Goal: Contribute content: Contribute content

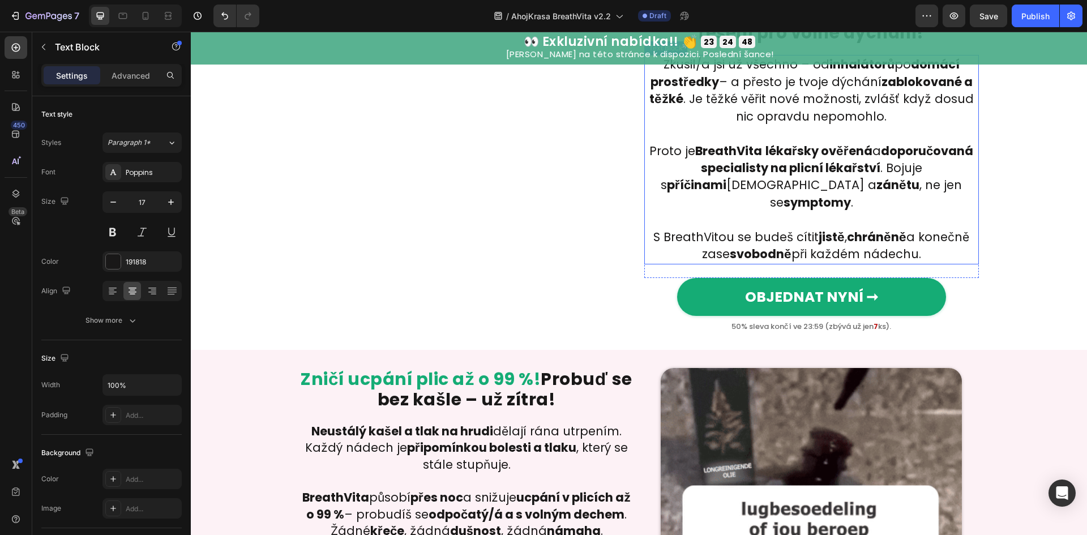
scroll to position [1142, 0]
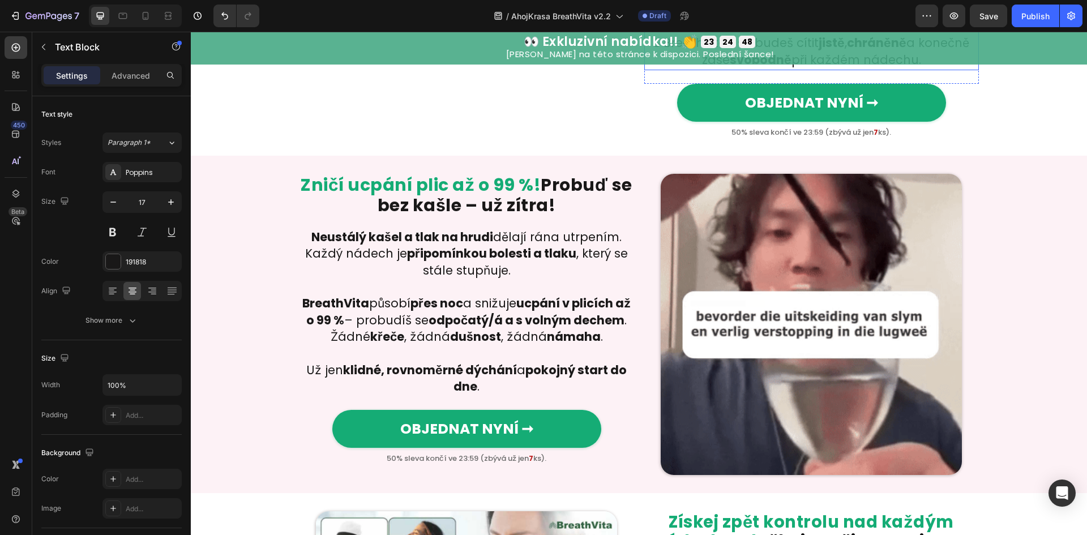
click at [765, 314] on img at bounding box center [811, 324] width 301 height 301
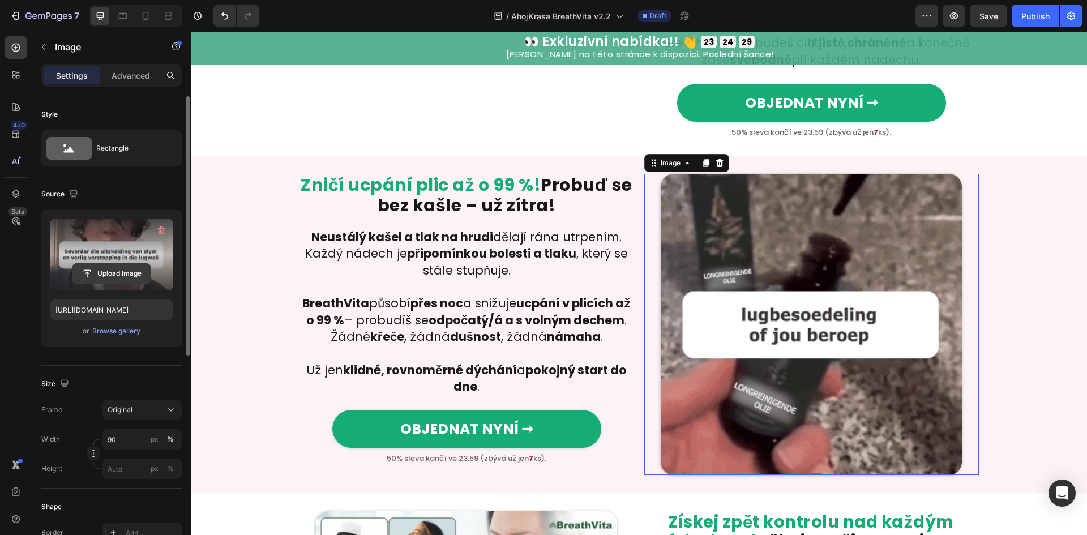
click at [119, 283] on button "Upload Image" at bounding box center [111, 273] width 79 height 20
click at [114, 279] on input "file" at bounding box center [111, 273] width 78 height 19
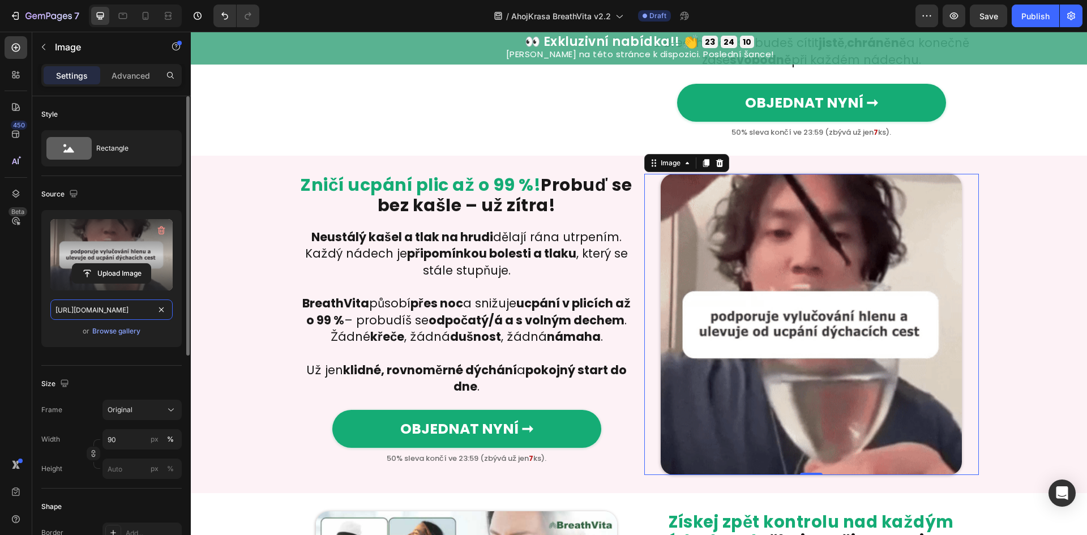
click at [87, 307] on input "[URL][DOMAIN_NAME]" at bounding box center [111, 309] width 122 height 20
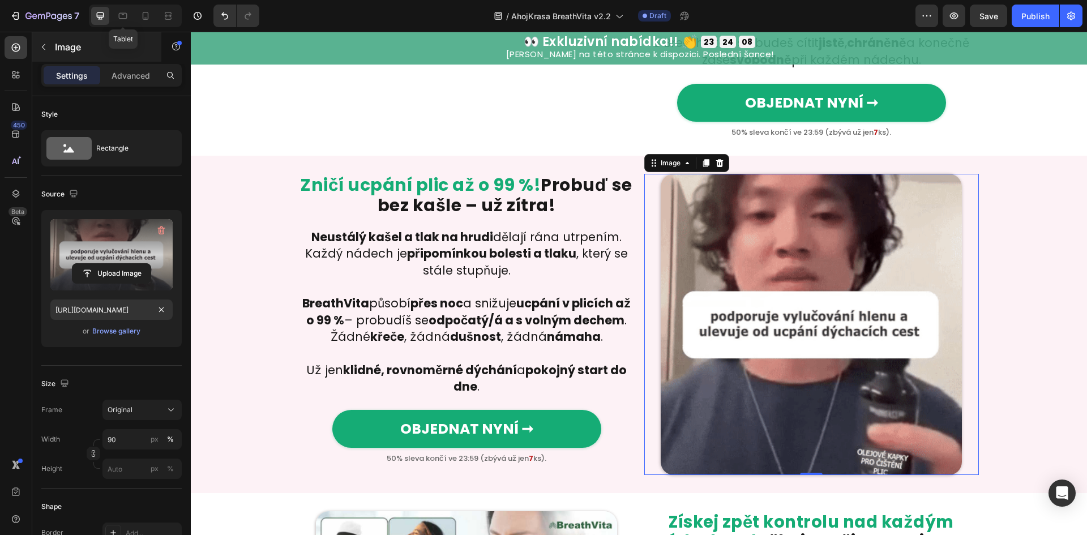
click at [125, 11] on icon at bounding box center [122, 15] width 11 height 11
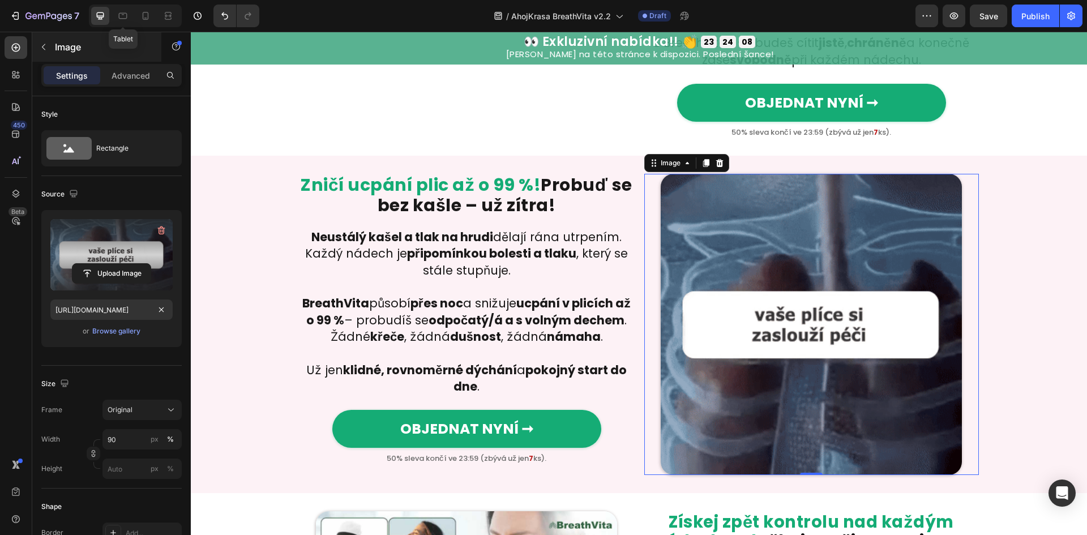
type input "[URL][DOMAIN_NAME]"
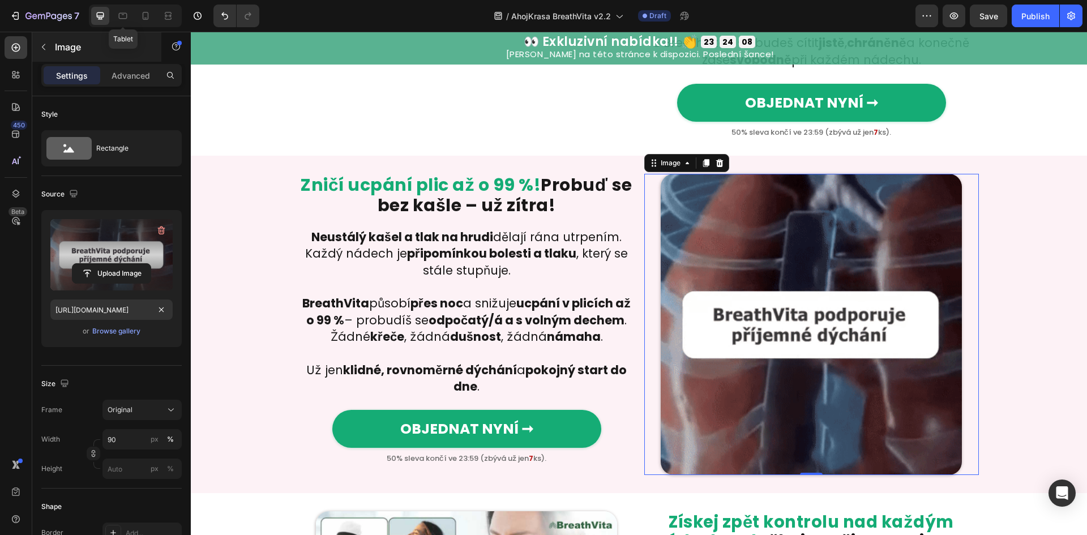
type input "100"
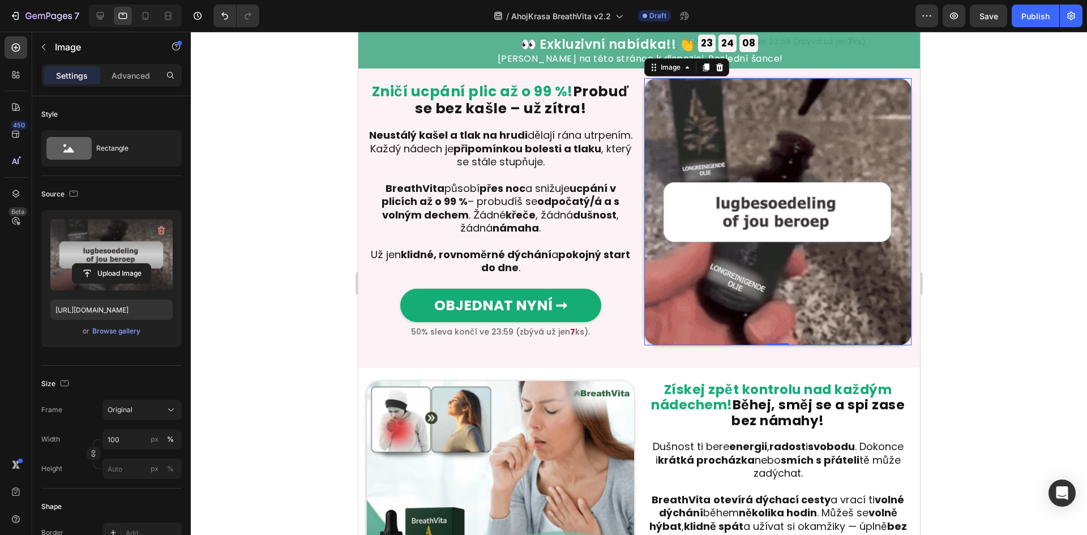
scroll to position [1149, 0]
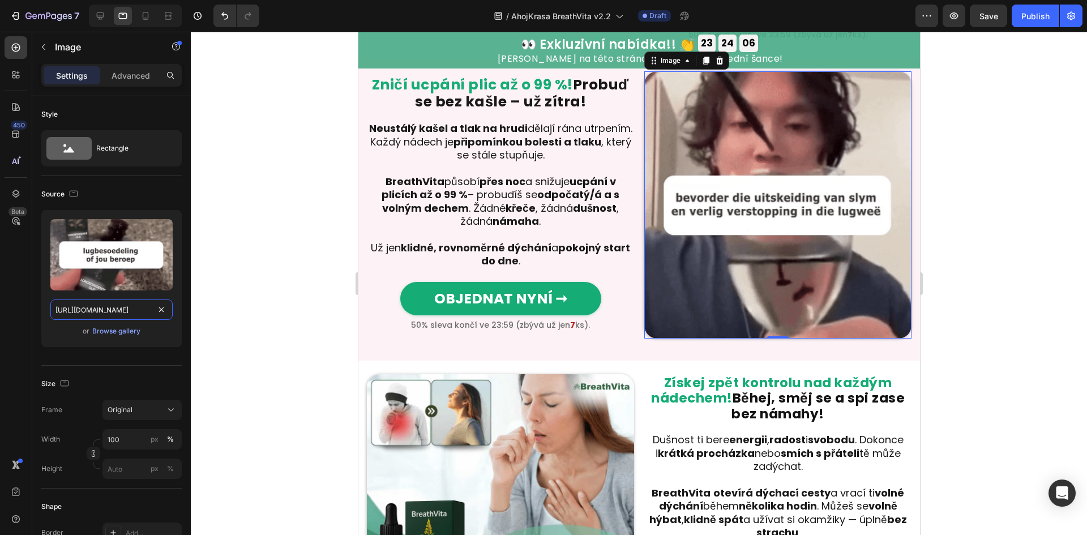
click at [93, 310] on input "[URL][DOMAIN_NAME]" at bounding box center [111, 309] width 122 height 20
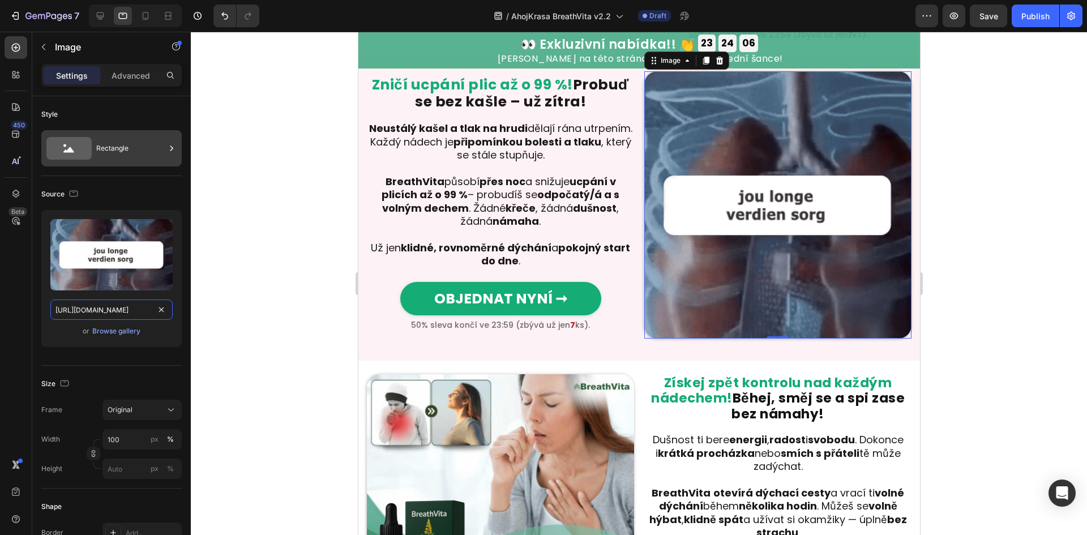
paste input "67e60195-a8b9-4e11-bc79-efad34c29bdb.gif"
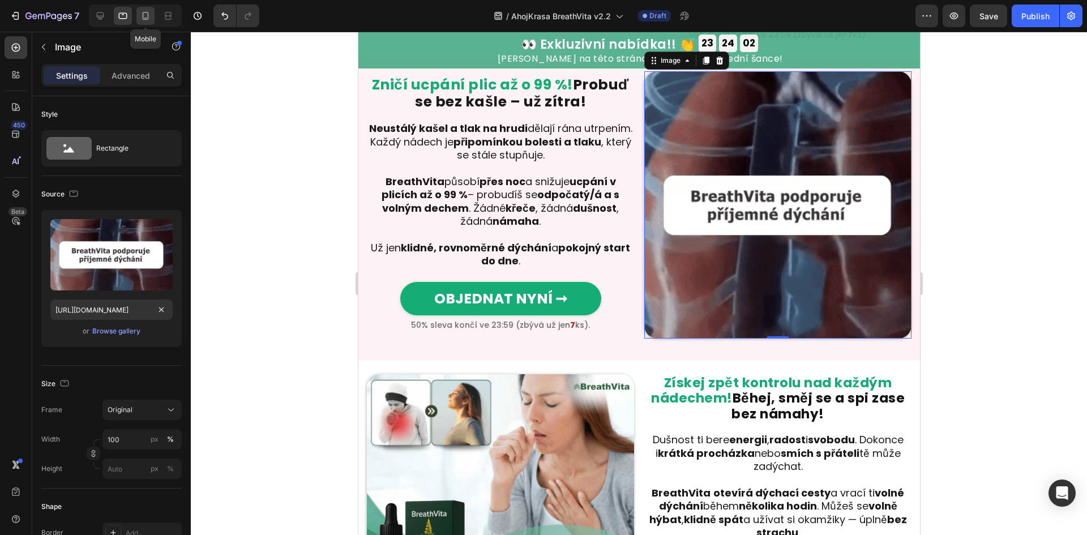
scroll to position [0, 0]
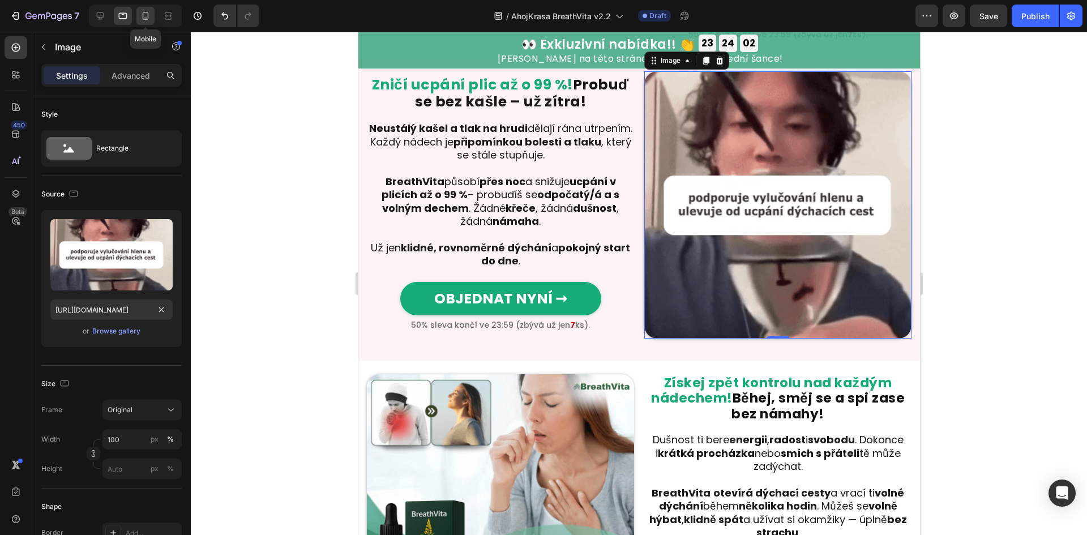
click at [149, 13] on icon at bounding box center [145, 15] width 11 height 11
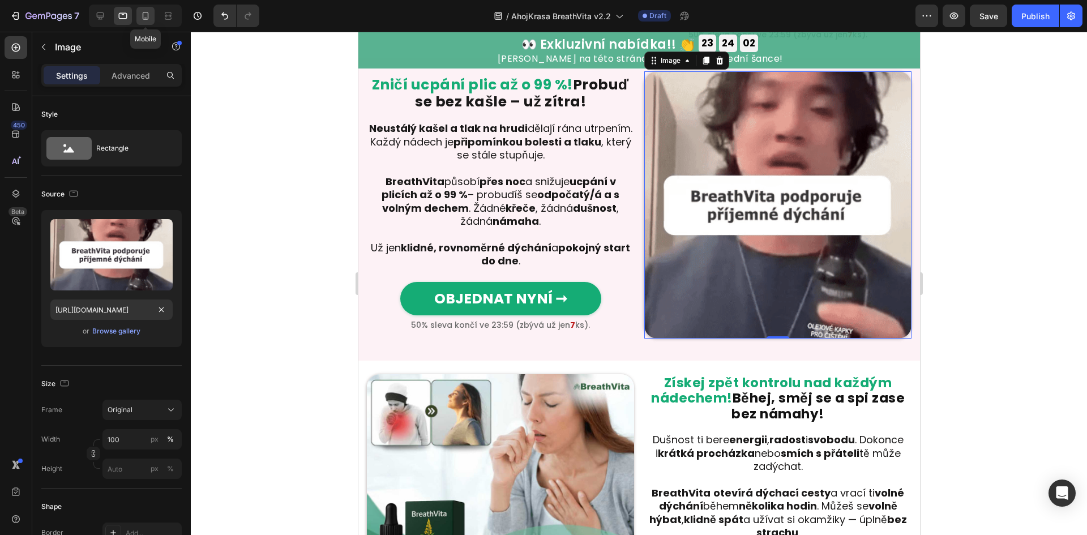
type input "[URL][DOMAIN_NAME]"
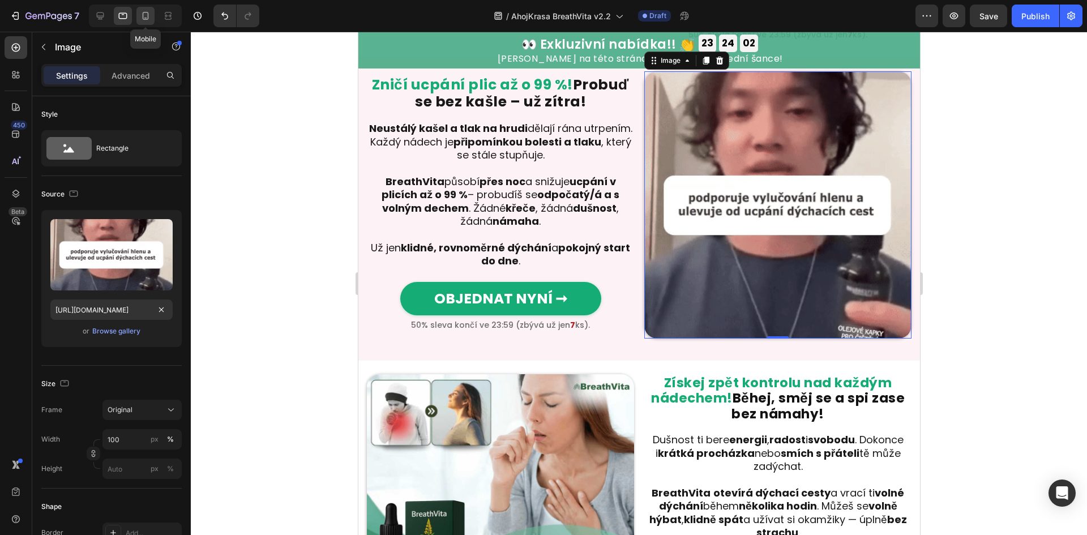
type input "98"
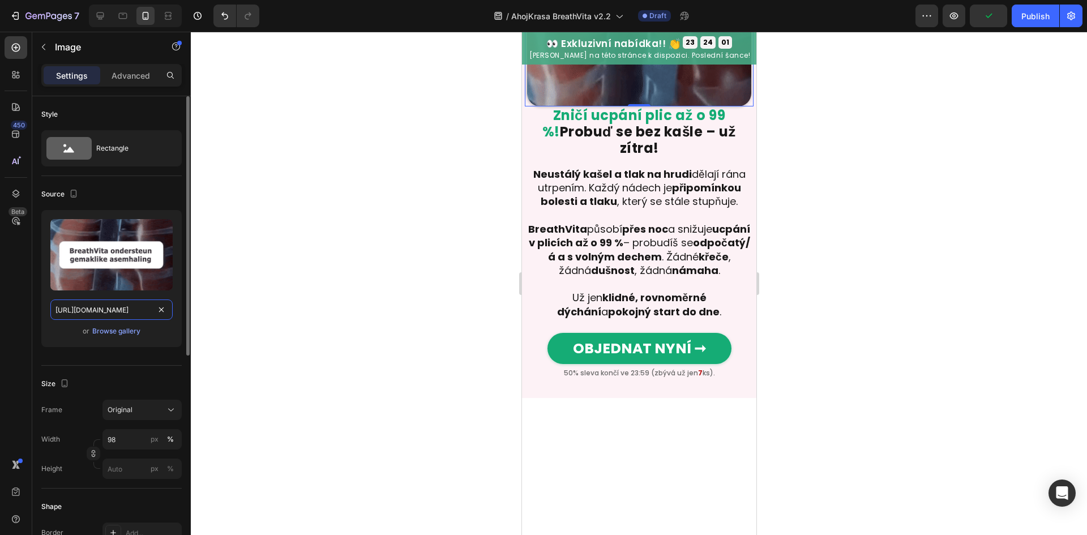
scroll to position [1378, 0]
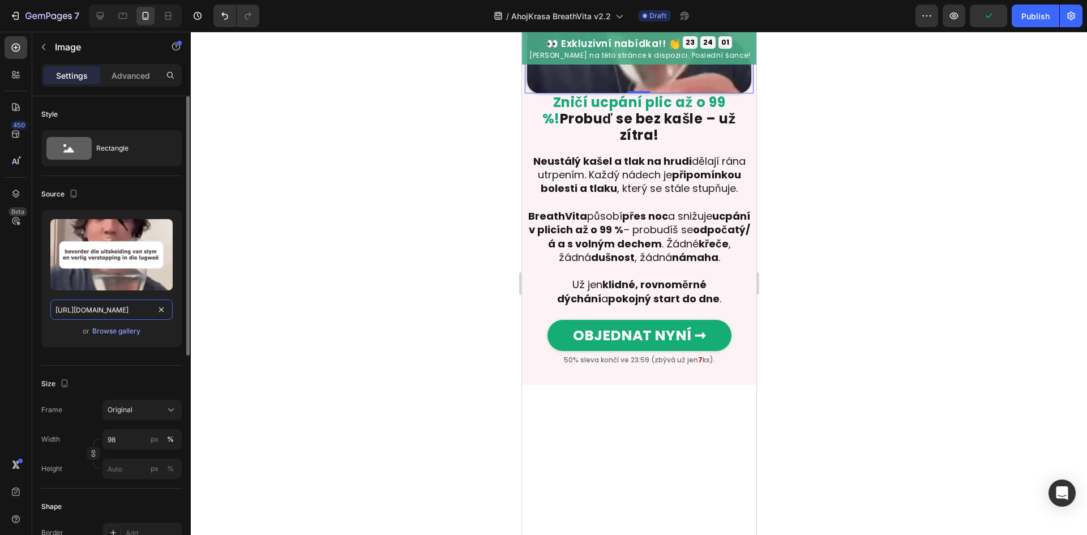
click at [97, 312] on input "[URL][DOMAIN_NAME]" at bounding box center [111, 309] width 122 height 20
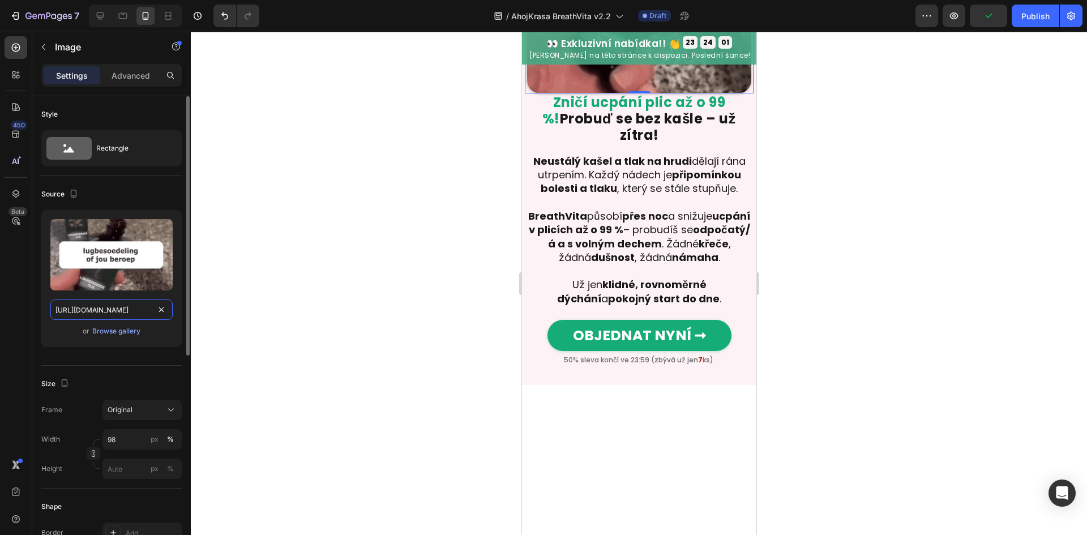
paste input "67e60195-a8b9-4e11-bc79-efad34c29bdb.gif"
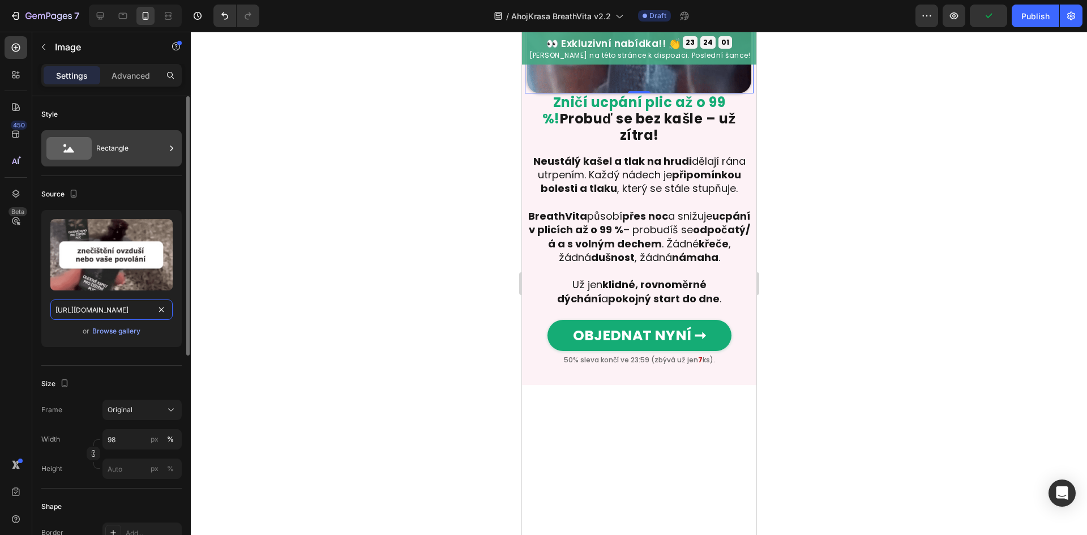
scroll to position [0, 344]
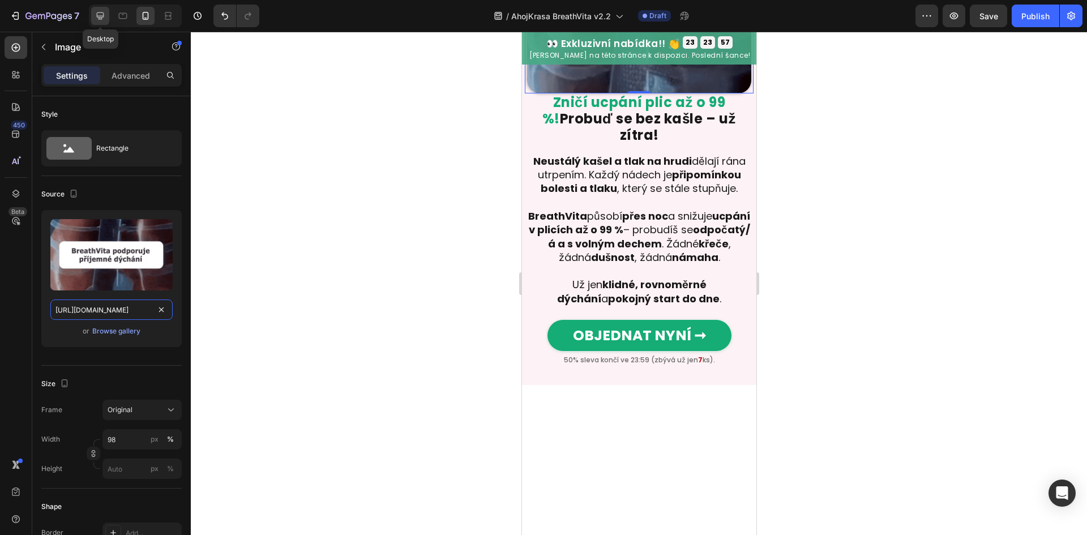
type input "[URL][DOMAIN_NAME]"
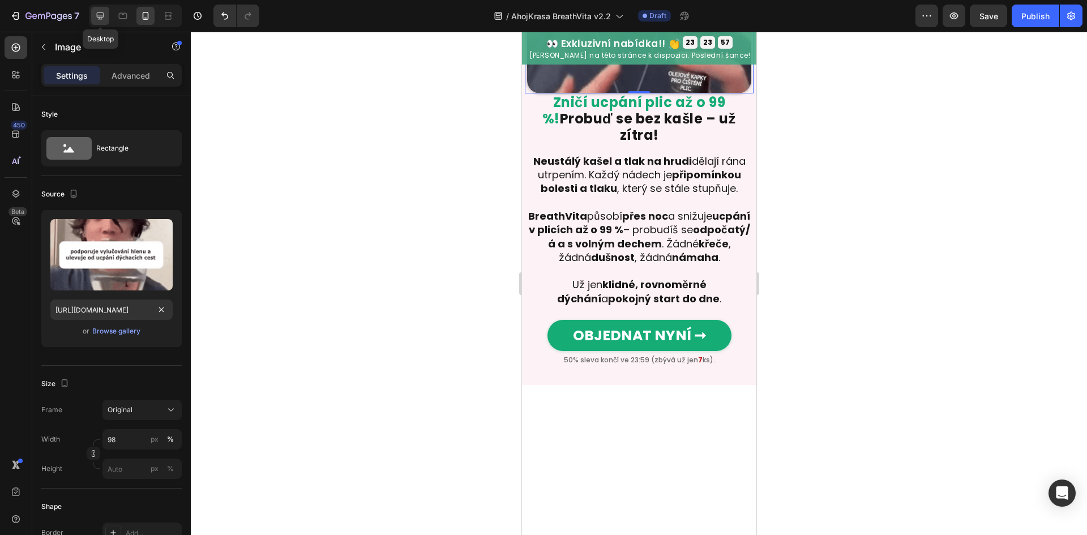
click at [105, 17] on icon at bounding box center [100, 15] width 11 height 11
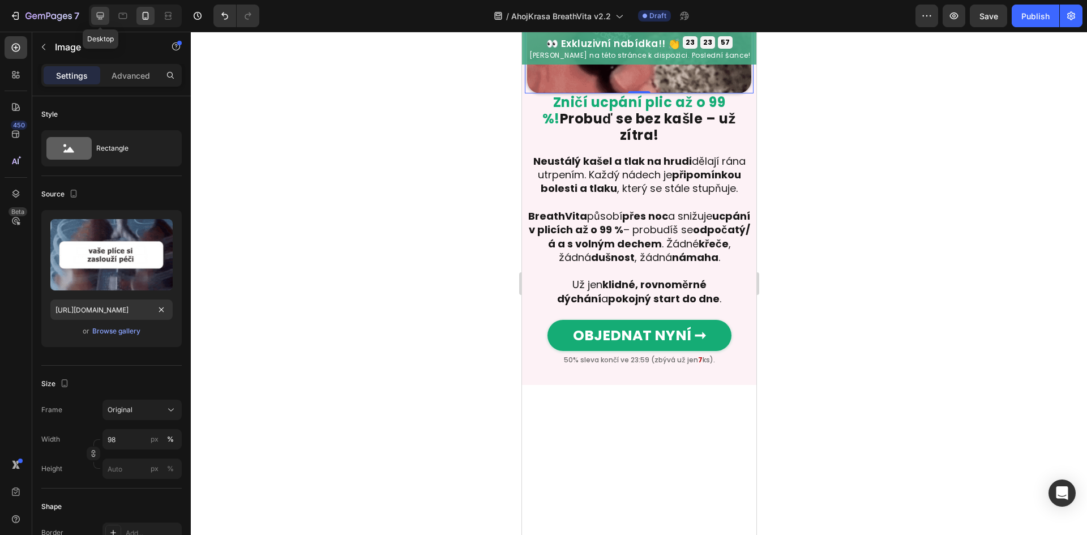
type input "90"
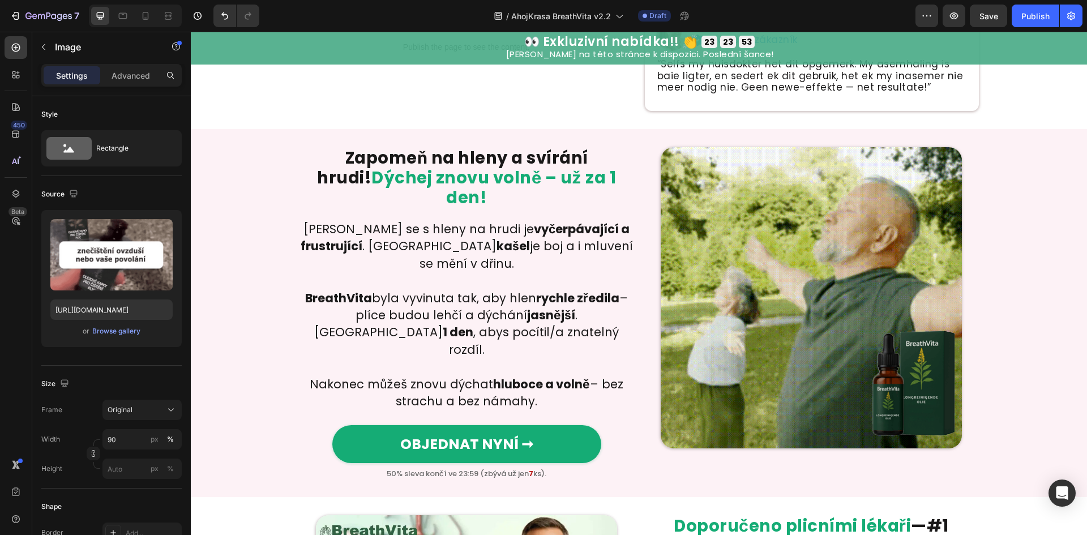
scroll to position [493, 0]
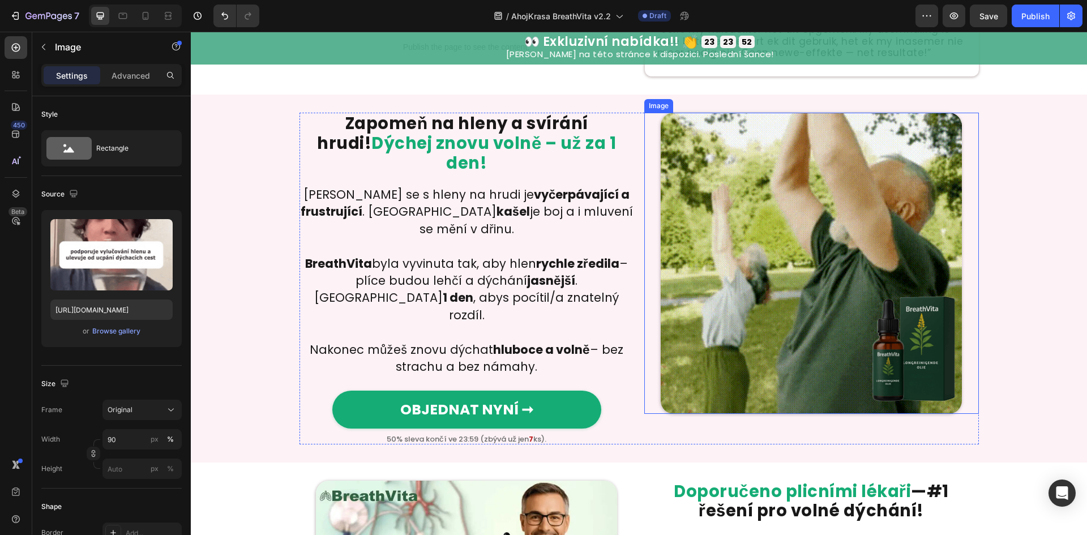
click at [802, 262] on img at bounding box center [811, 263] width 301 height 301
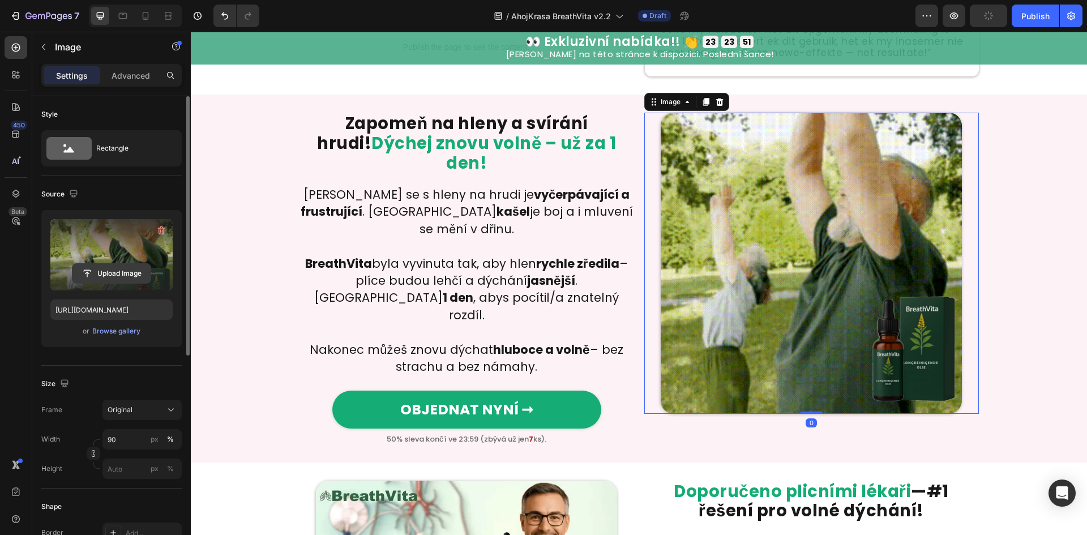
click at [116, 273] on input "file" at bounding box center [111, 273] width 78 height 19
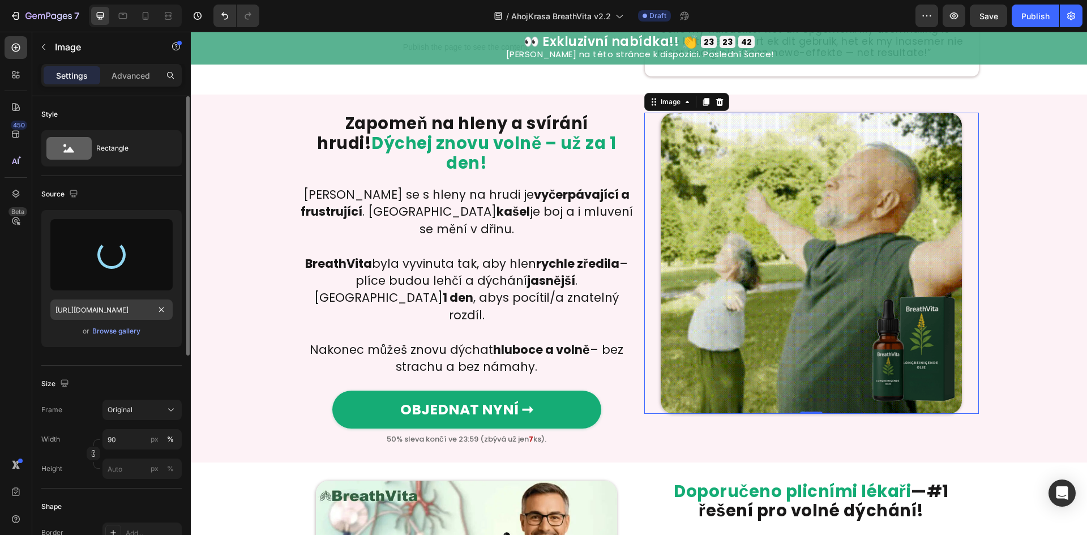
type input "[URL][DOMAIN_NAME]"
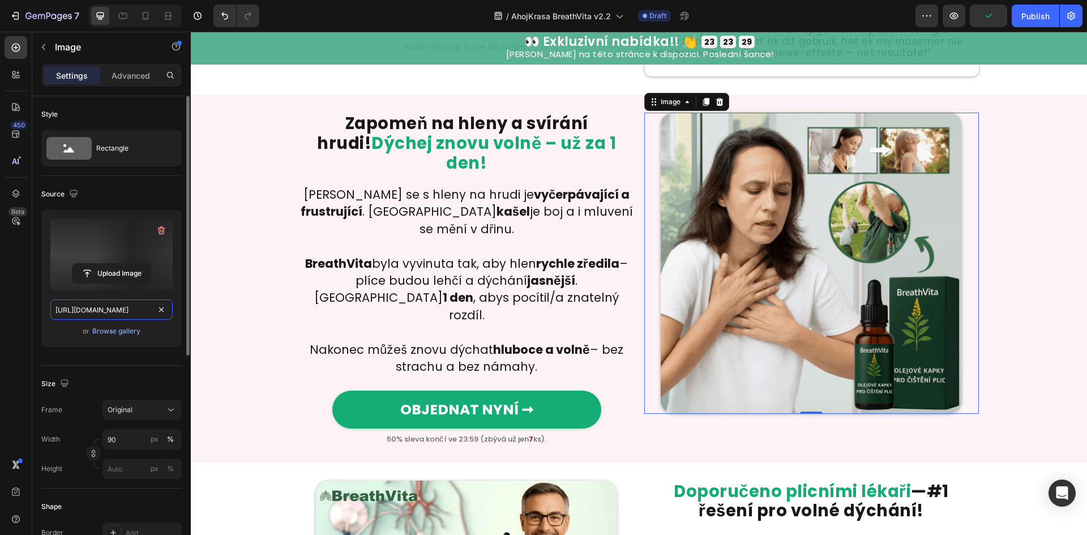
click at [131, 302] on input "[URL][DOMAIN_NAME]" at bounding box center [111, 309] width 122 height 20
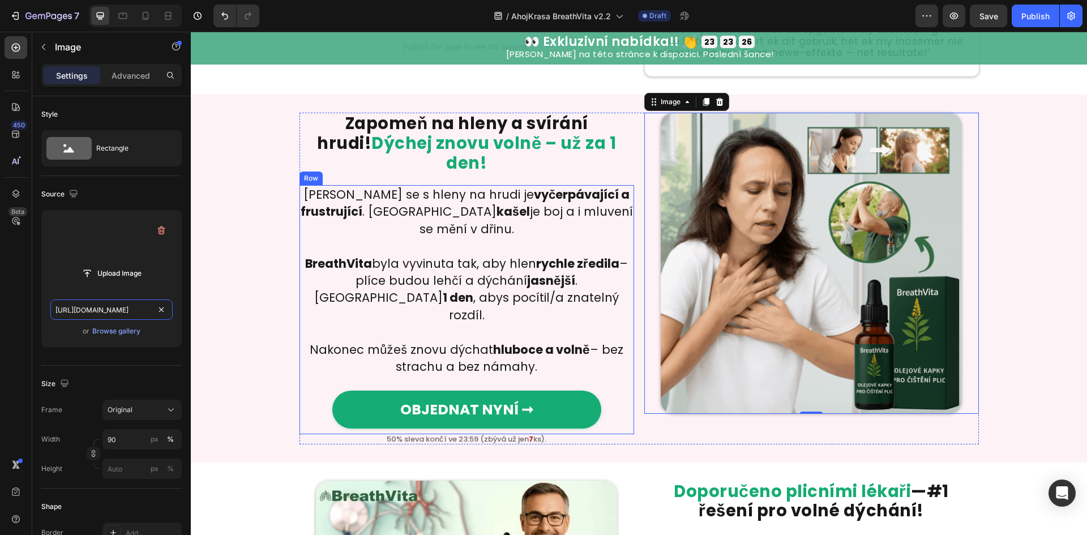
scroll to position [644, 0]
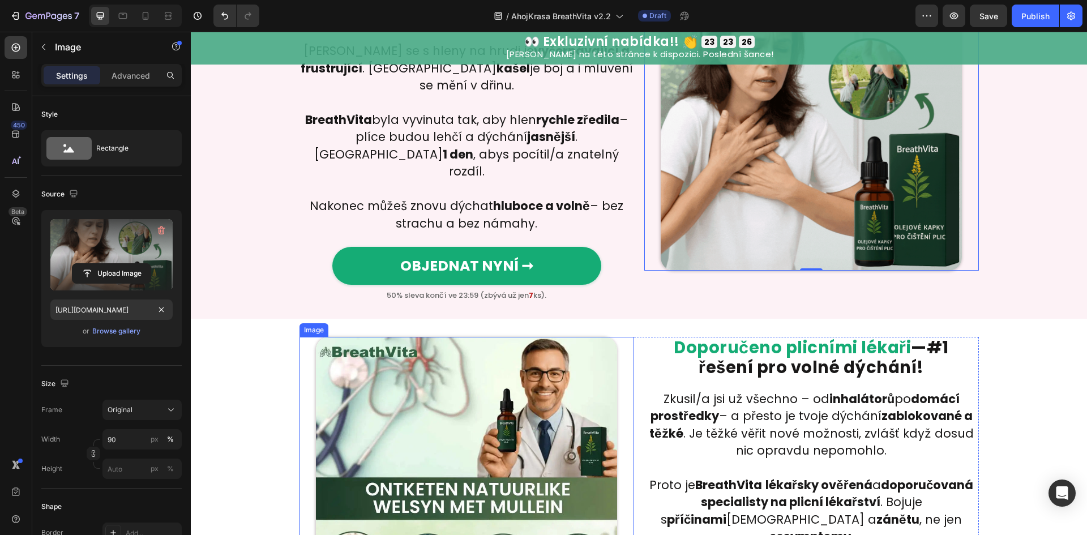
click at [414, 402] on img at bounding box center [466, 487] width 301 height 301
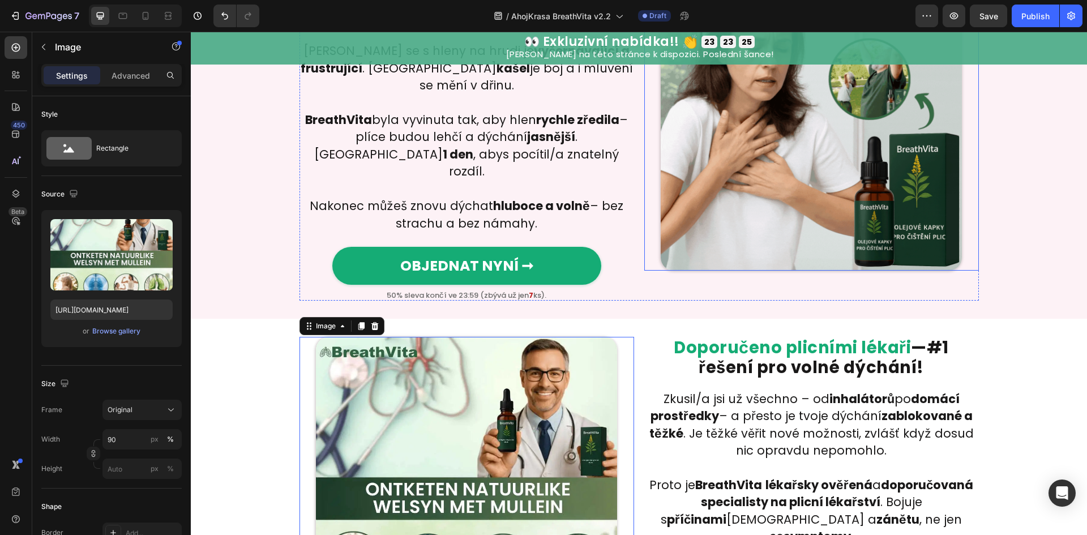
click at [763, 195] on img at bounding box center [811, 119] width 301 height 301
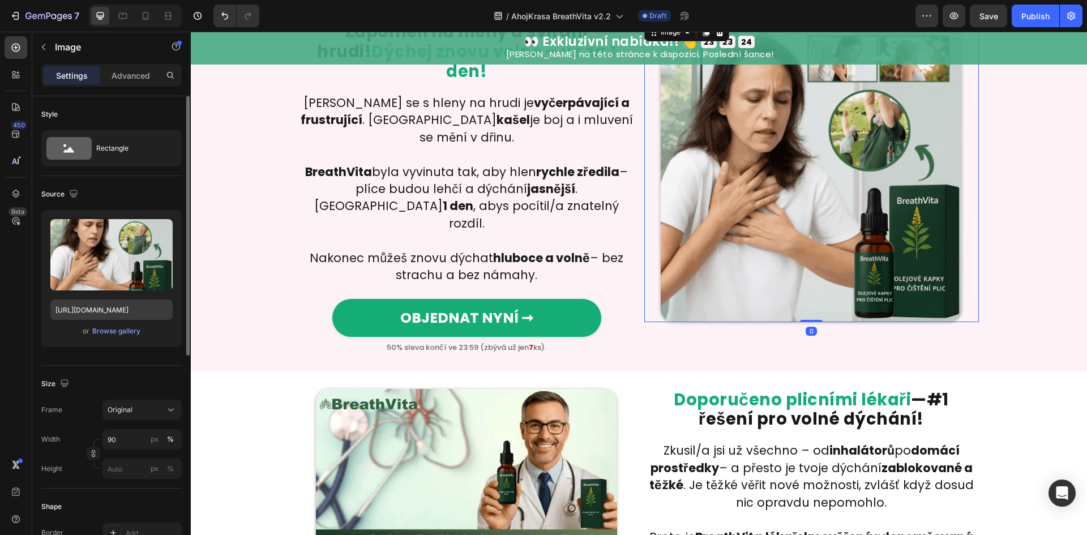
scroll to position [493, 0]
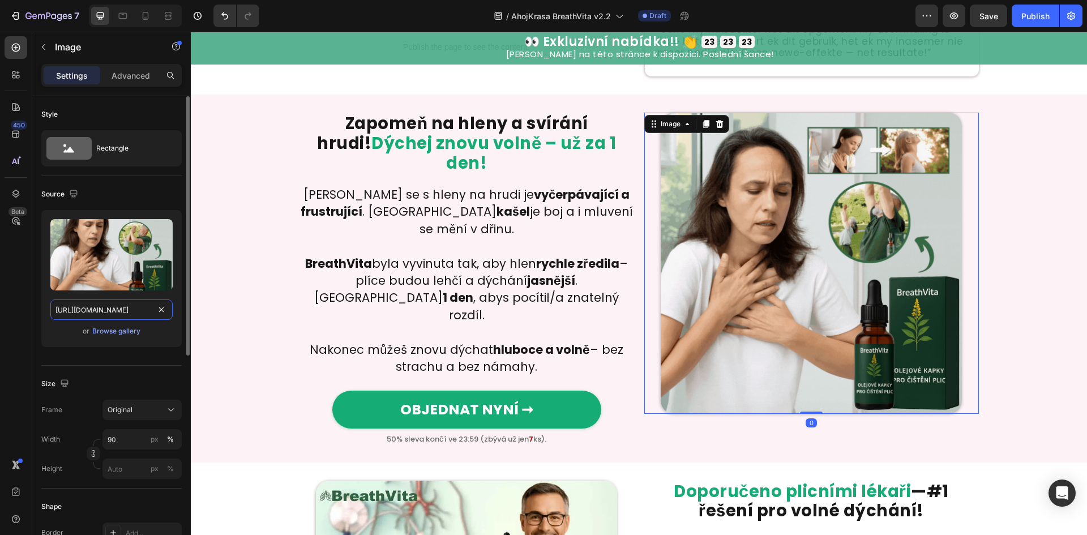
click at [120, 311] on input "[URL][DOMAIN_NAME]" at bounding box center [111, 309] width 122 height 20
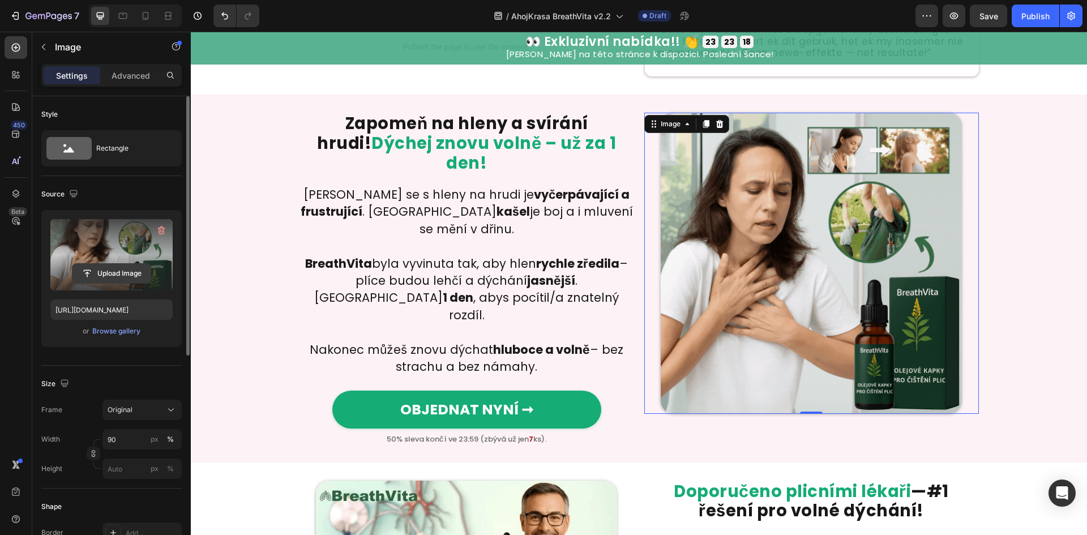
click at [131, 272] on input "file" at bounding box center [111, 273] width 78 height 19
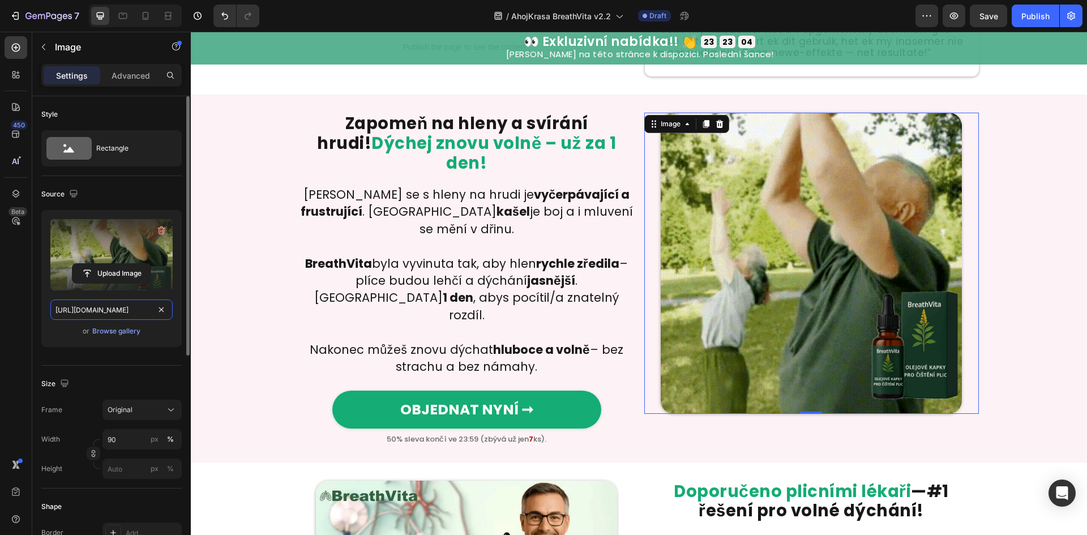
click at [108, 304] on input "[URL][DOMAIN_NAME]" at bounding box center [111, 309] width 122 height 20
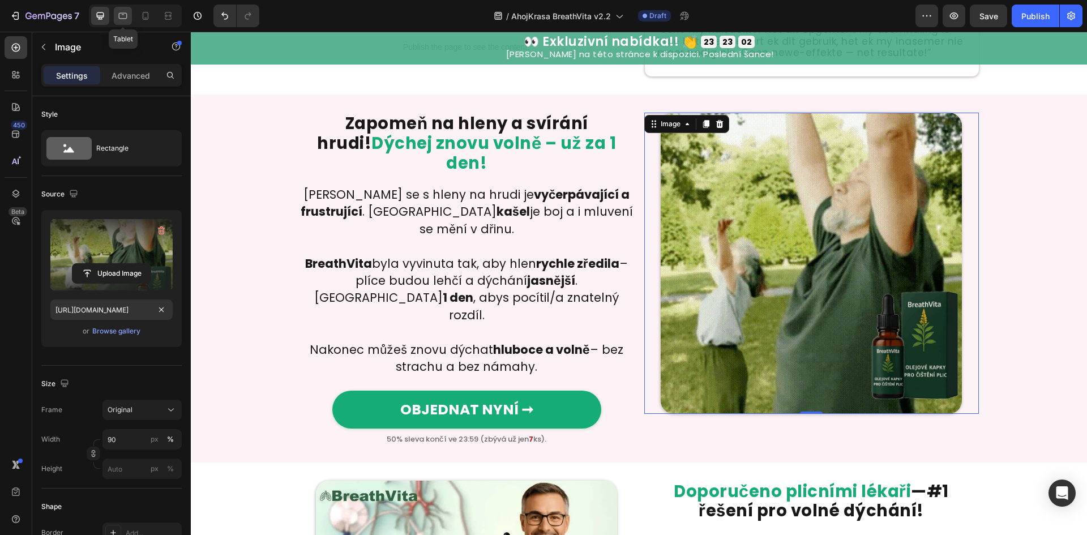
click at [124, 17] on icon at bounding box center [122, 15] width 11 height 11
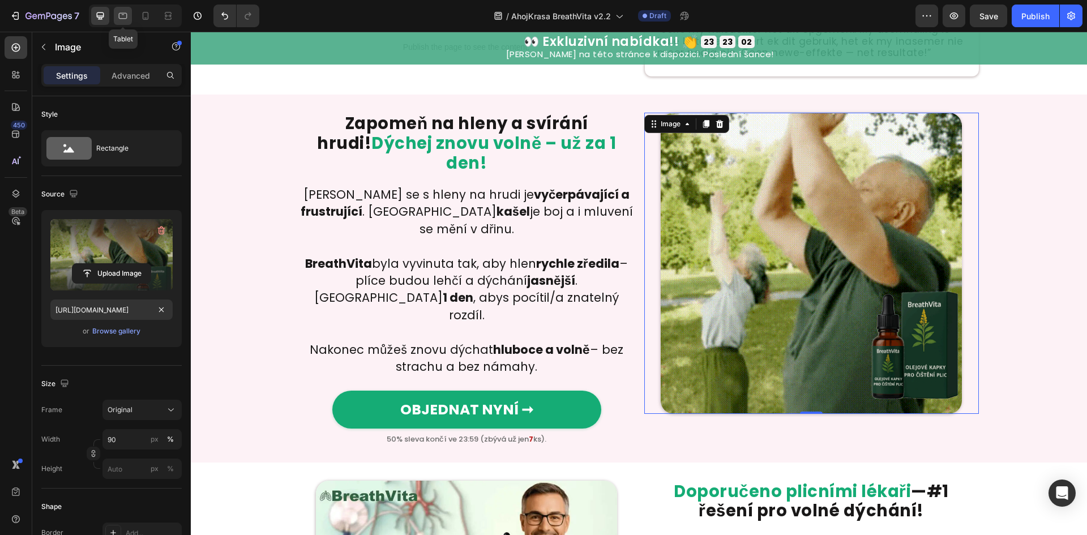
type input "[URL][DOMAIN_NAME]"
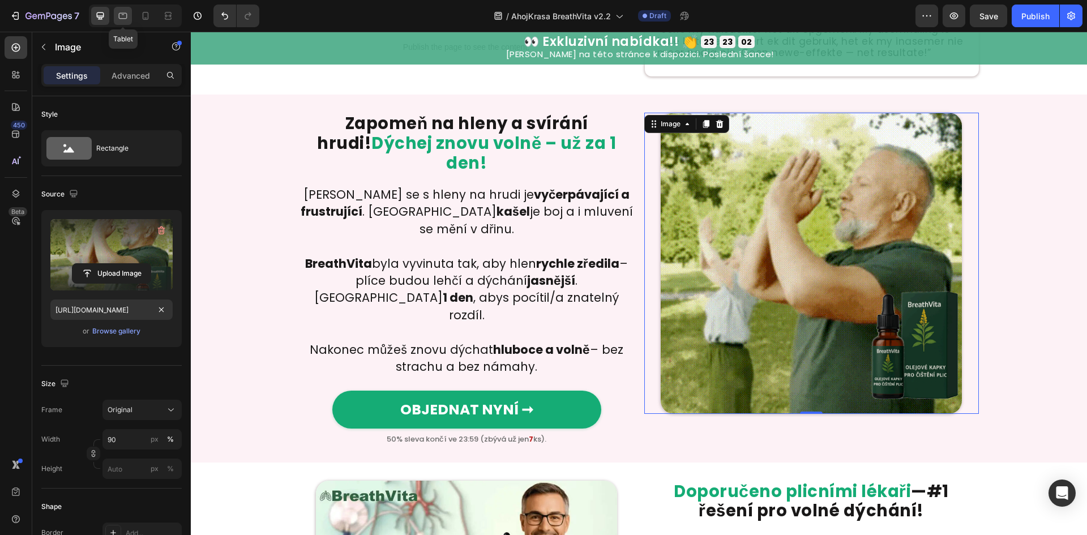
type input "100"
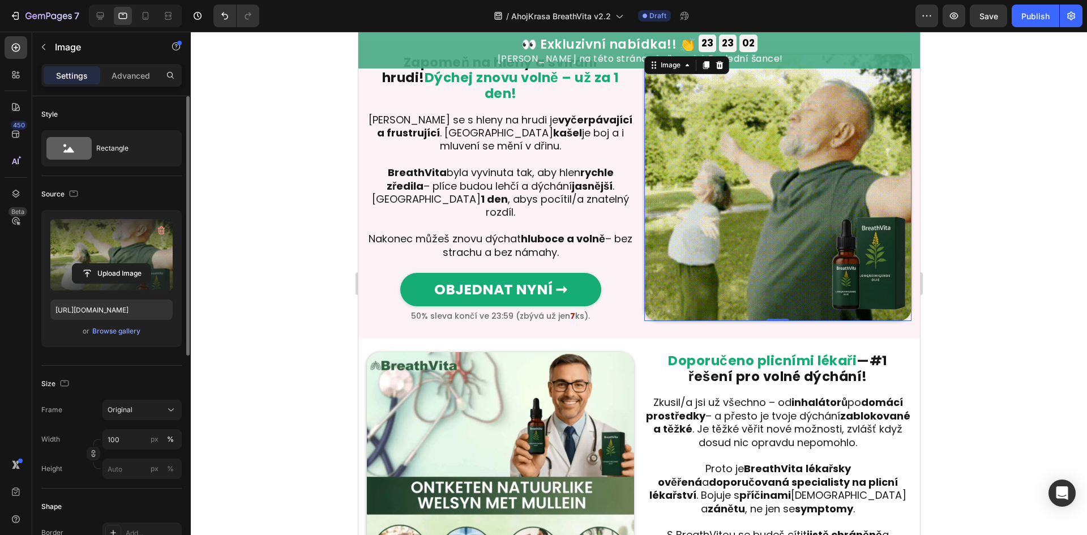
scroll to position [462, 0]
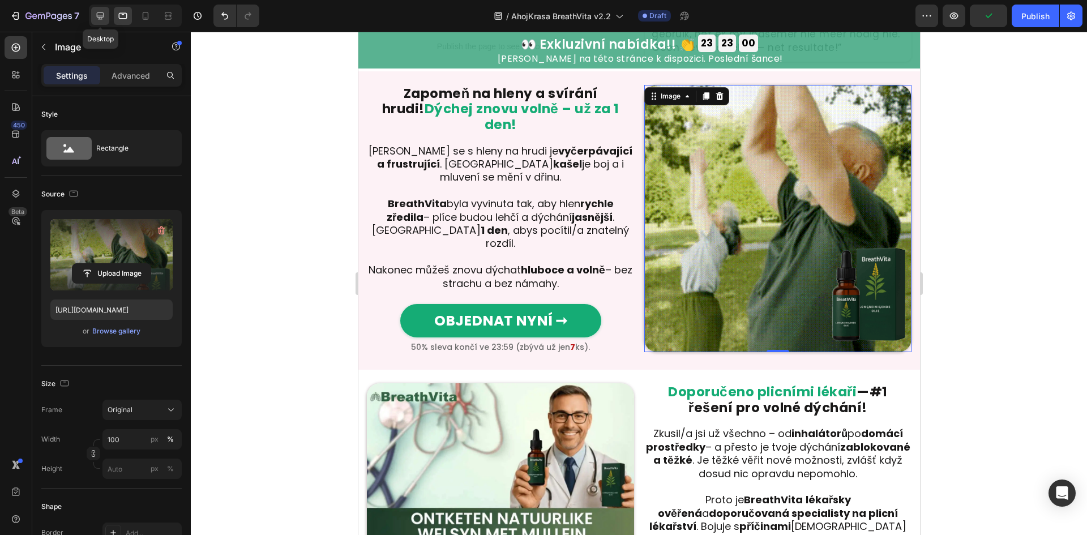
click at [106, 12] on icon at bounding box center [100, 15] width 11 height 11
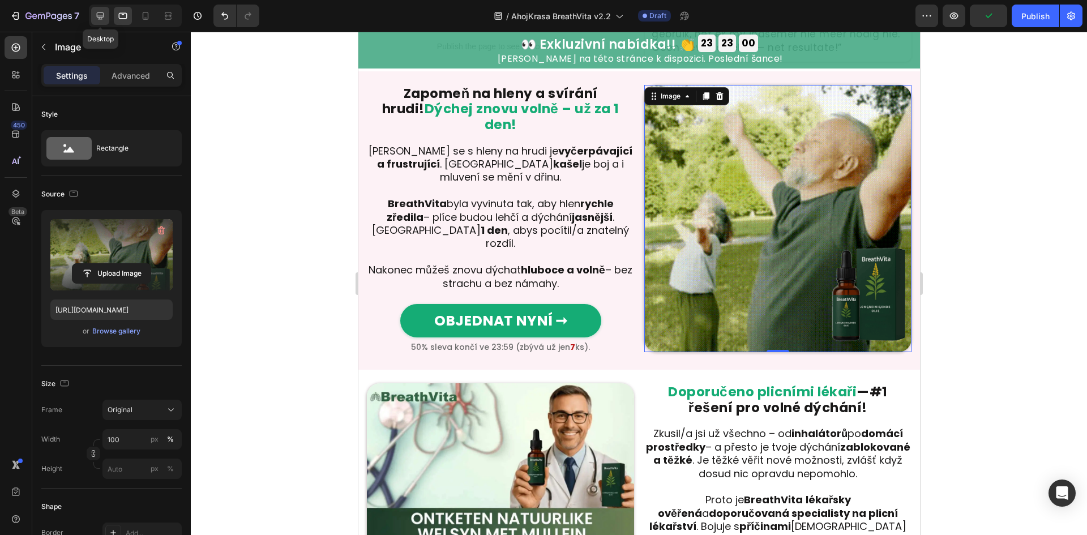
type input "[URL][DOMAIN_NAME]"
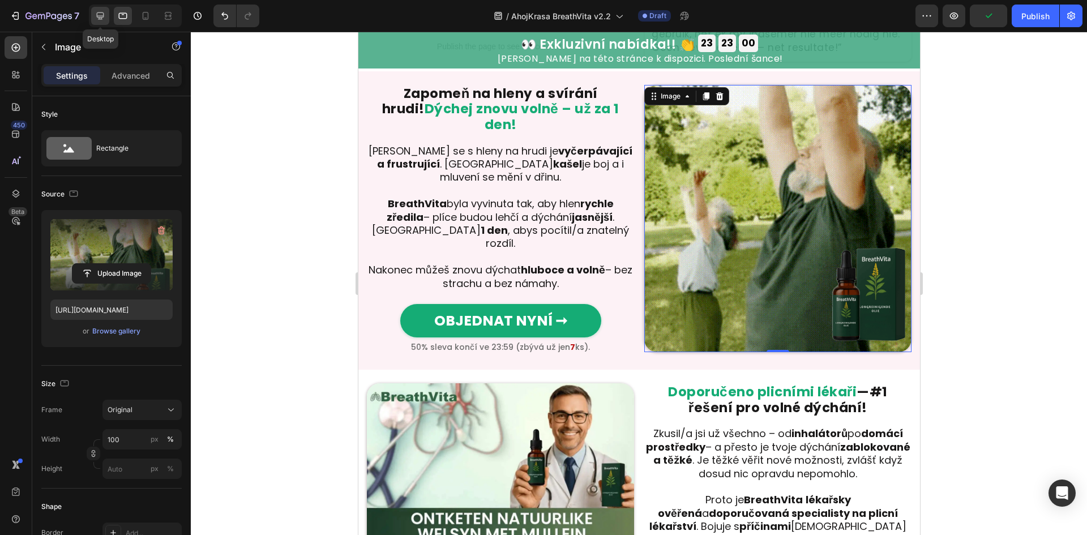
type input "90"
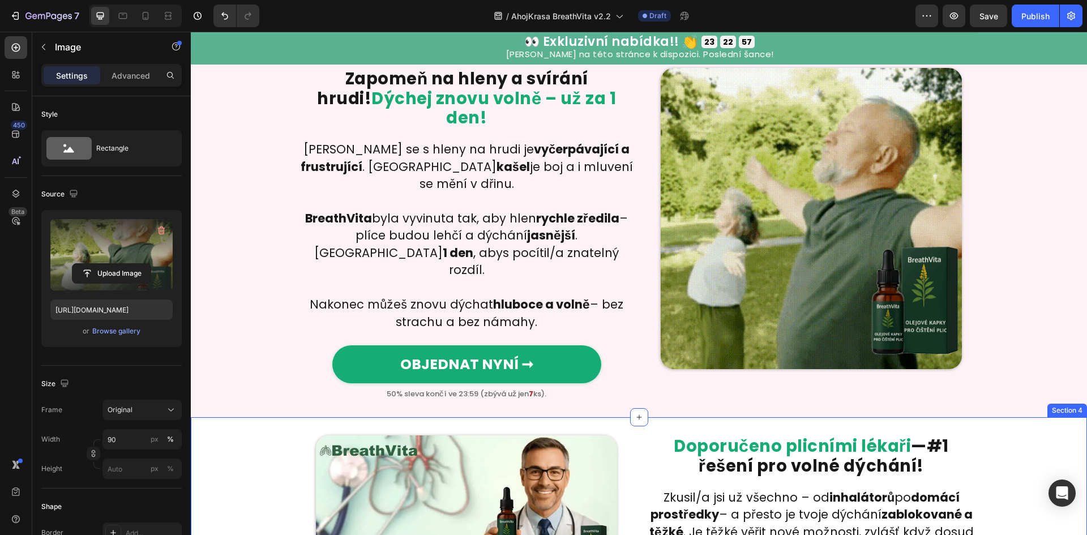
scroll to position [467, 0]
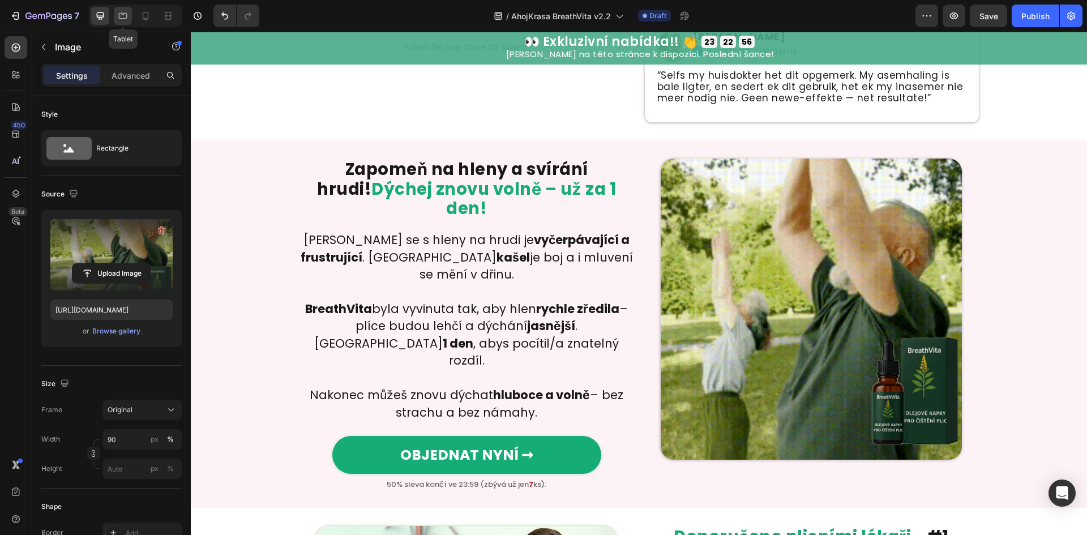
click at [130, 11] on div at bounding box center [123, 16] width 18 height 18
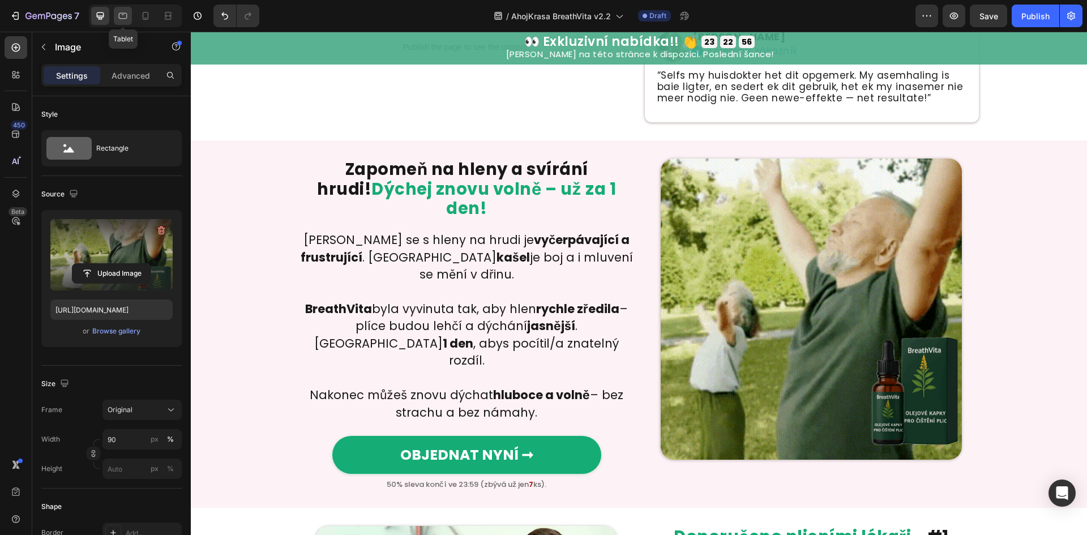
type input "[URL][DOMAIN_NAME]"
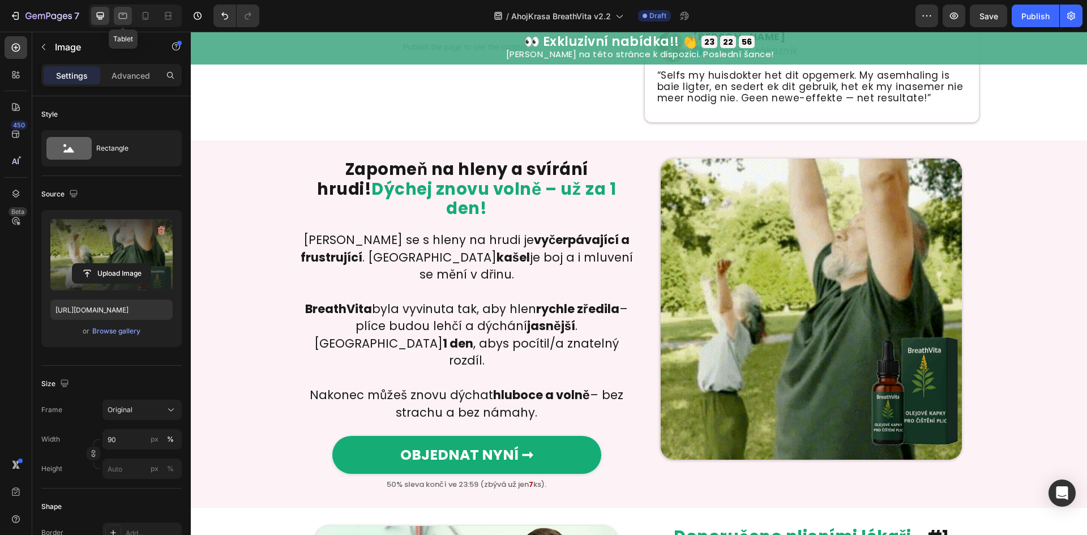
type input "100"
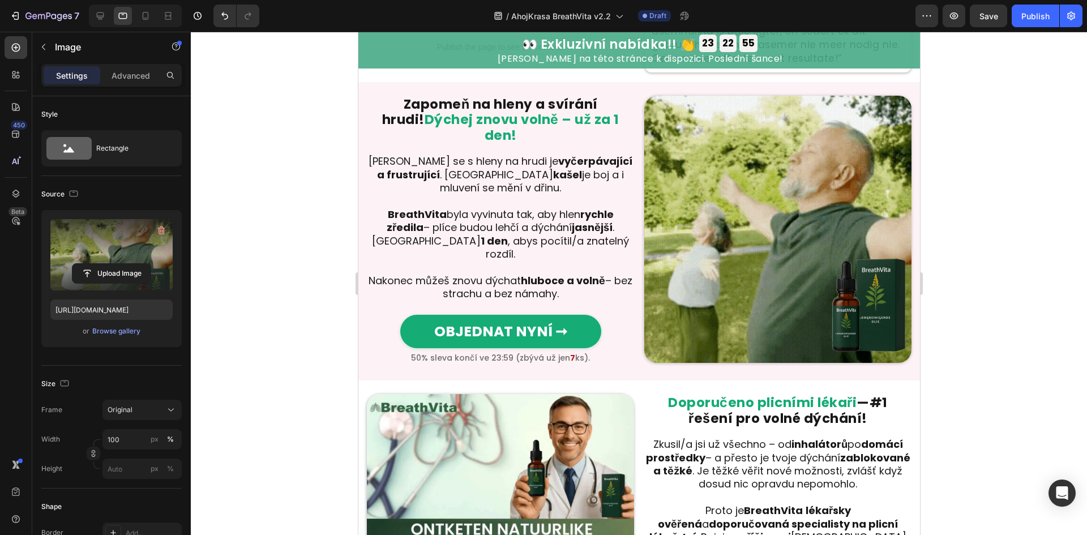
scroll to position [481, 0]
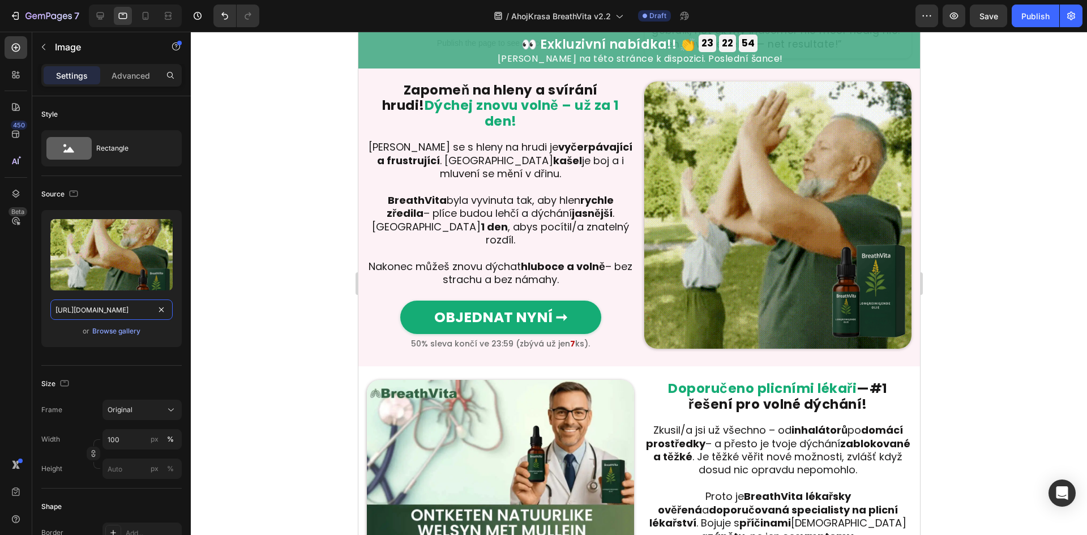
click at [106, 309] on input "[URL][DOMAIN_NAME]" at bounding box center [111, 309] width 122 height 20
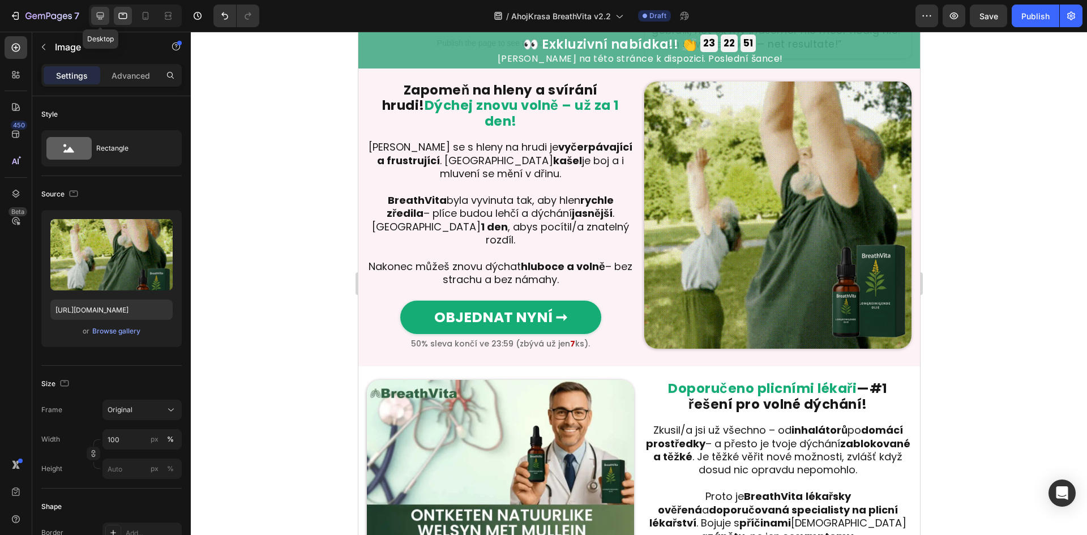
click at [101, 19] on icon at bounding box center [100, 15] width 7 height 7
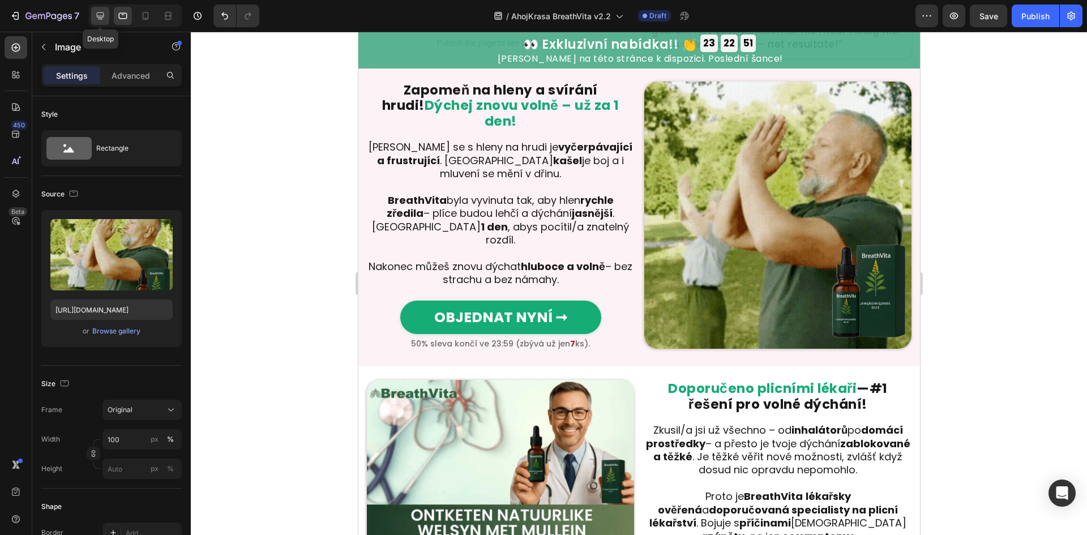
type input "[URL][DOMAIN_NAME]"
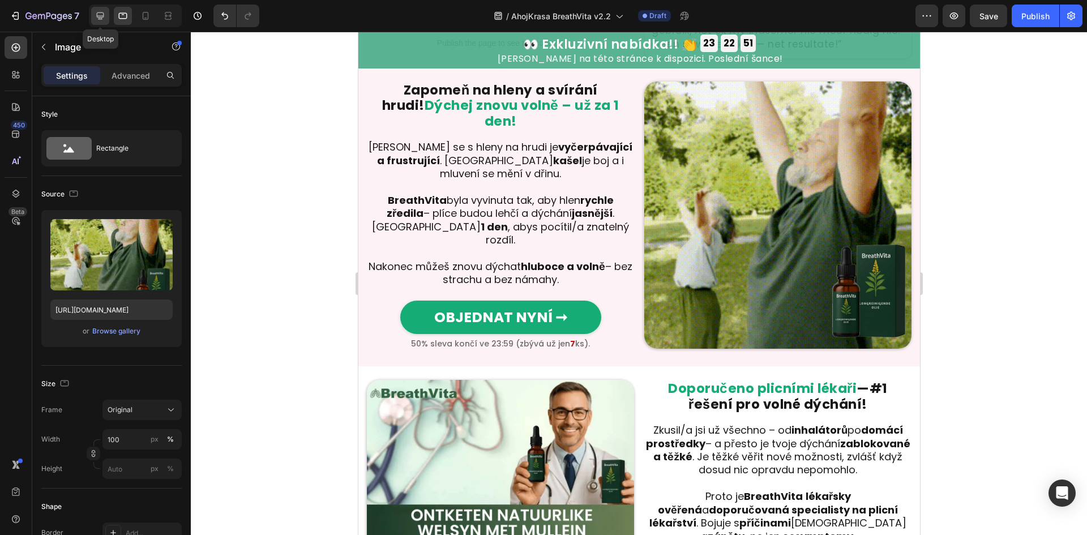
type input "90"
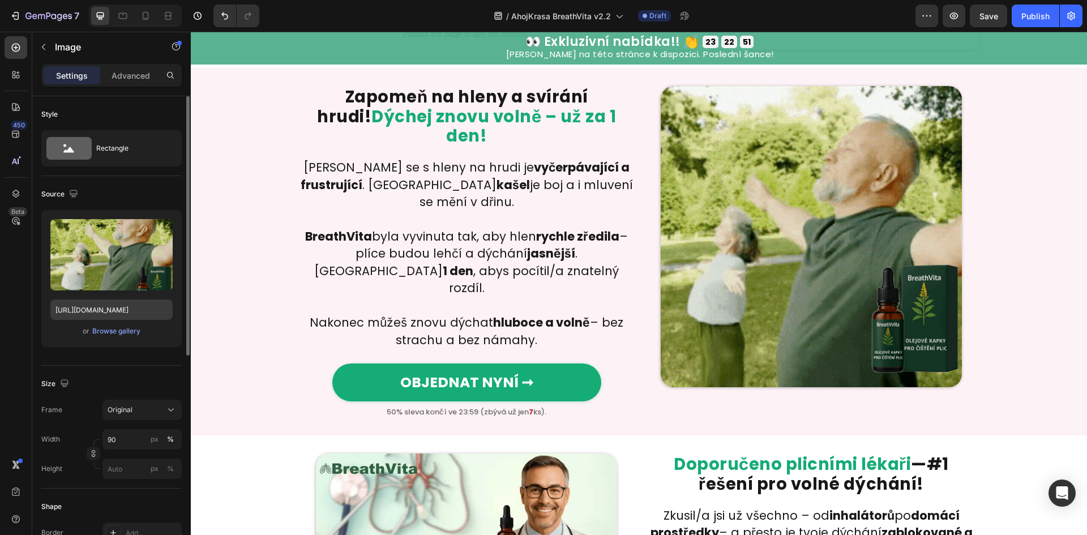
scroll to position [542, 0]
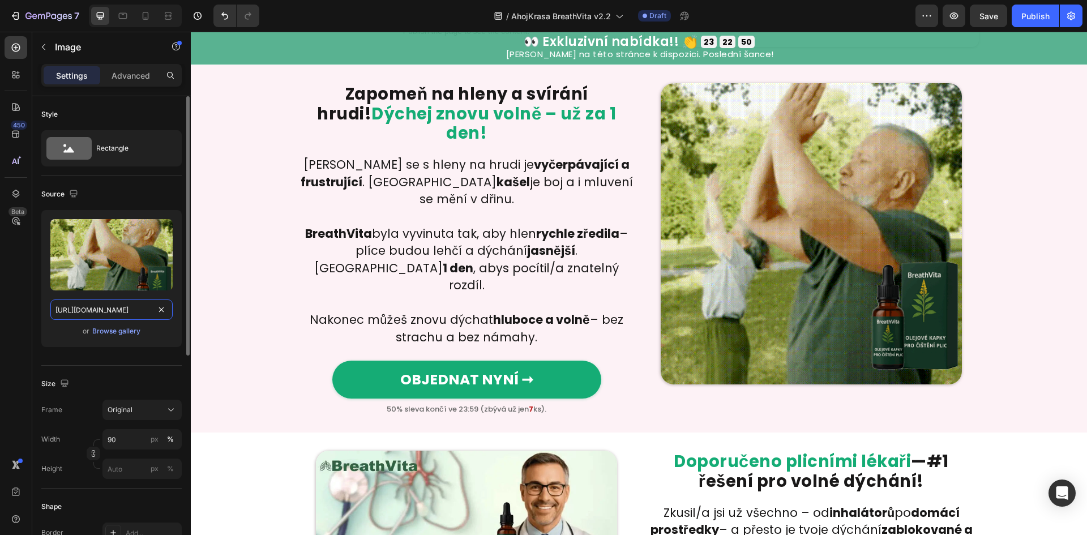
click at [128, 308] on input "[URL][DOMAIN_NAME]" at bounding box center [111, 309] width 122 height 20
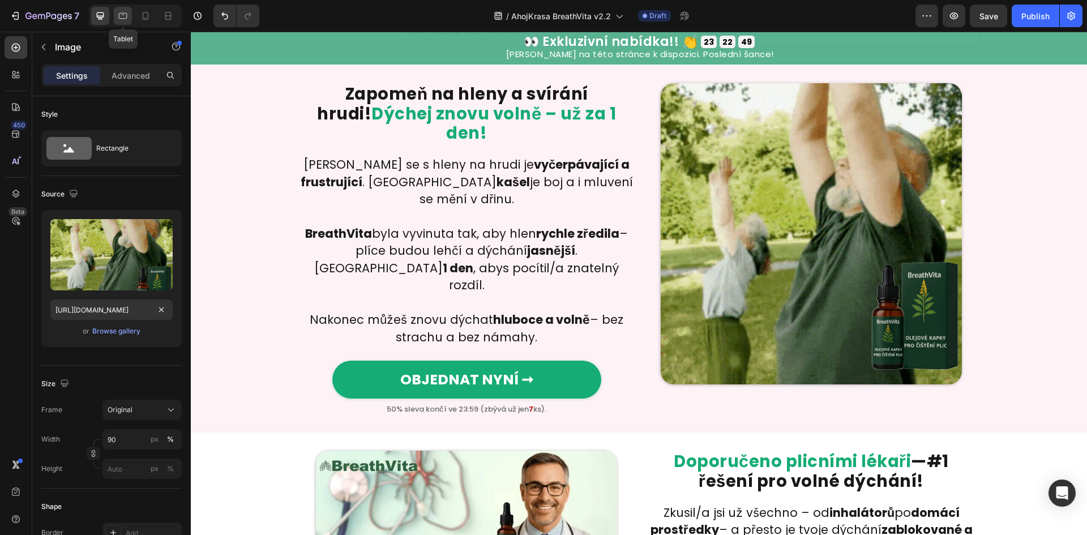
click at [119, 14] on icon at bounding box center [123, 16] width 8 height 6
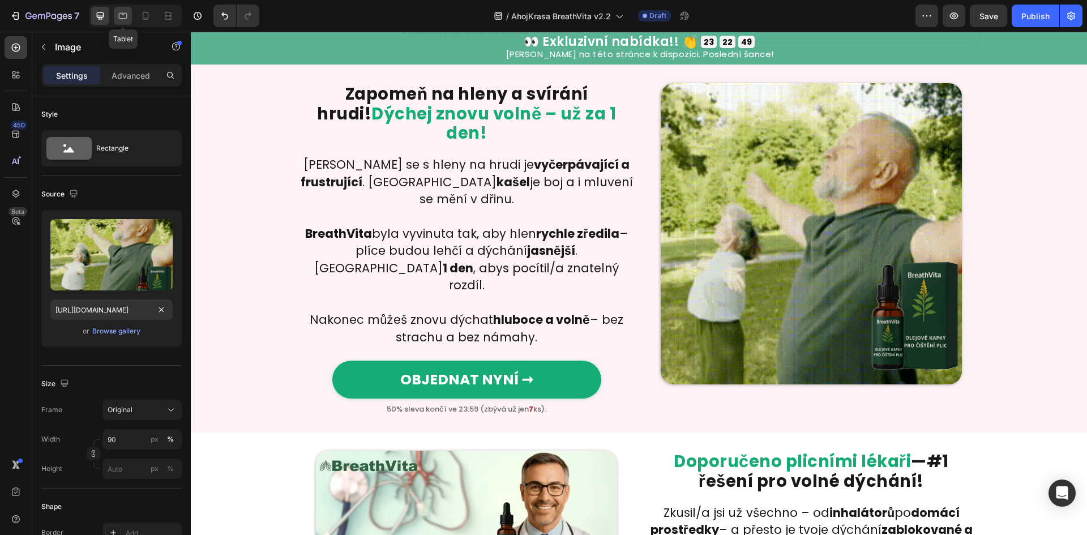
type input "[URL][DOMAIN_NAME]"
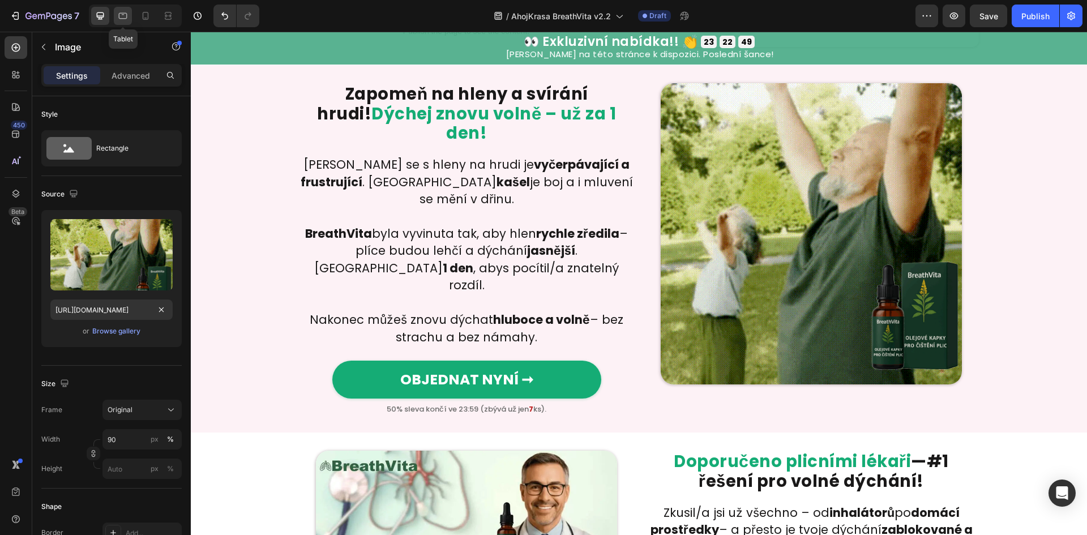
type input "100"
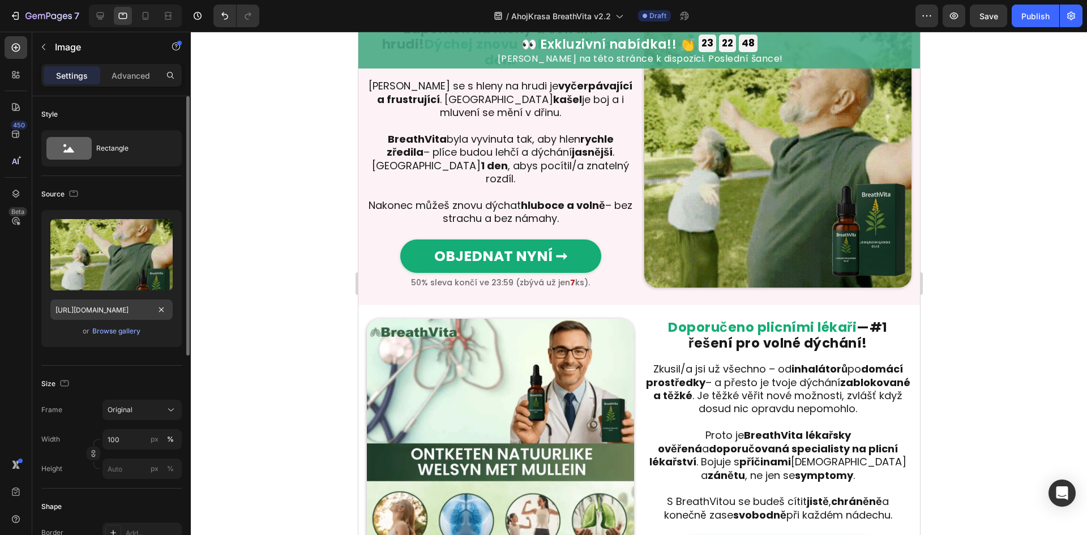
scroll to position [462, 0]
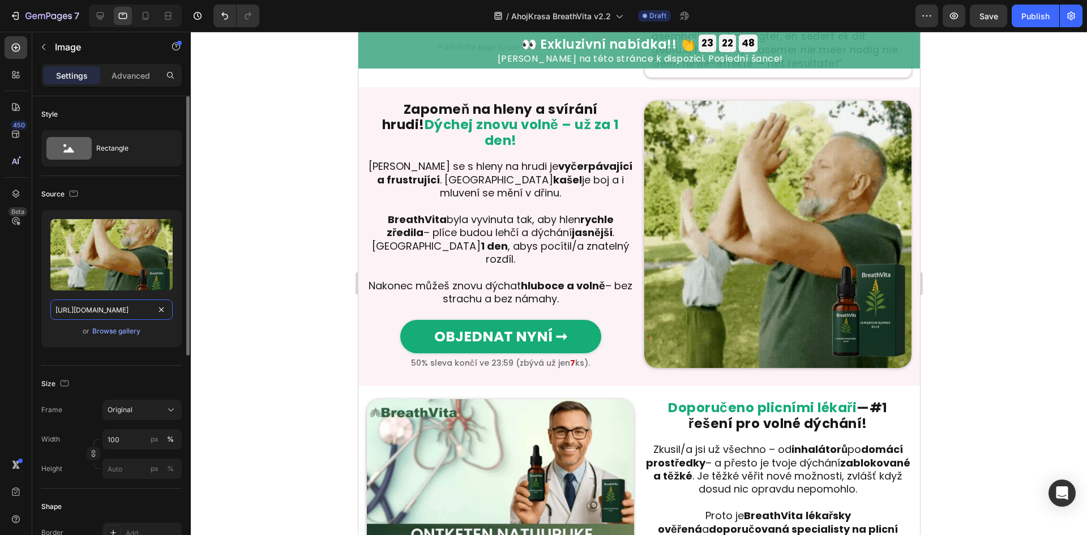
click at [91, 307] on input "[URL][DOMAIN_NAME]" at bounding box center [111, 309] width 122 height 20
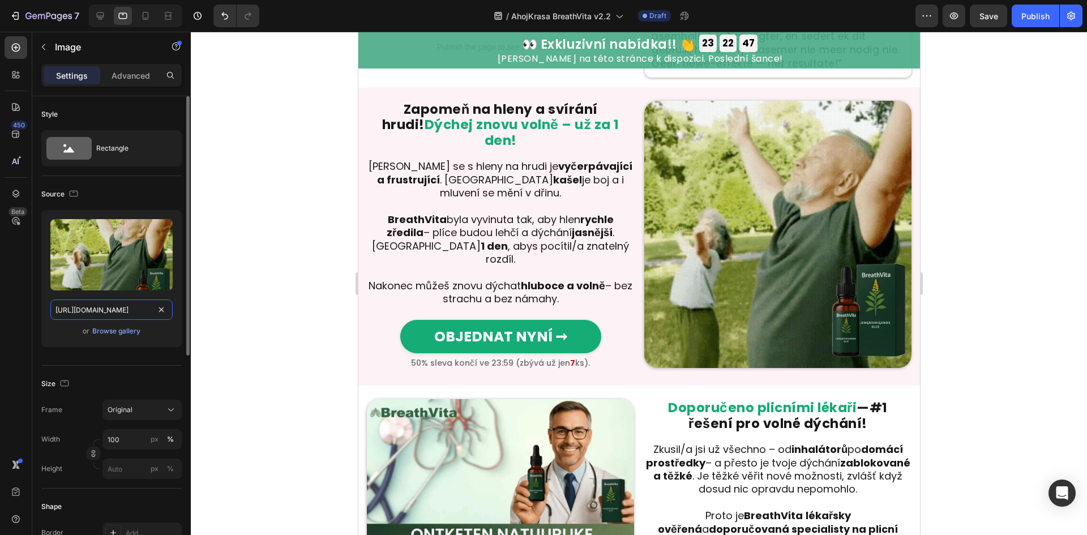
paste input "a1950419-f81f-408a-9f36-87bd5aa94c21"
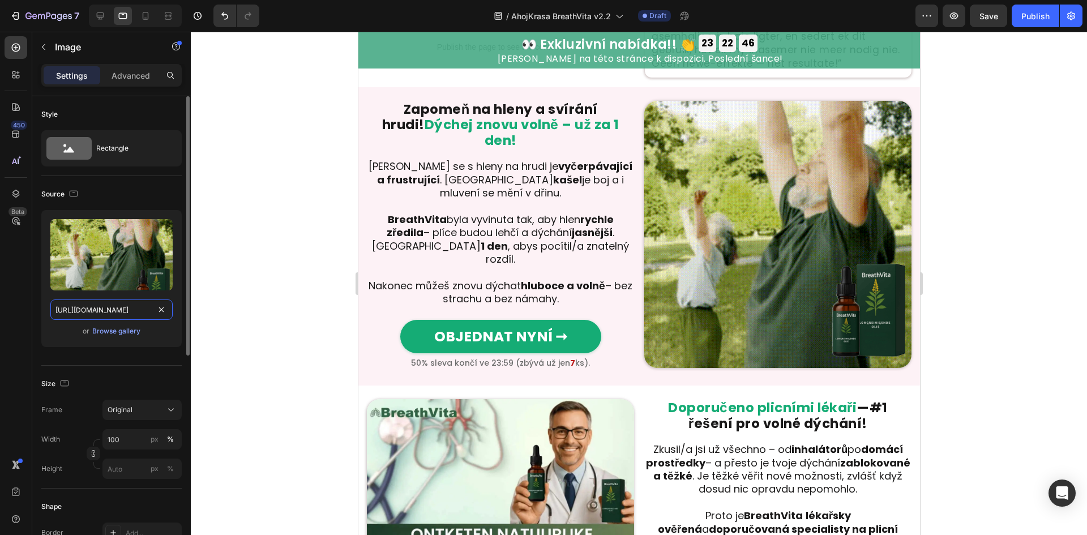
scroll to position [0, 340]
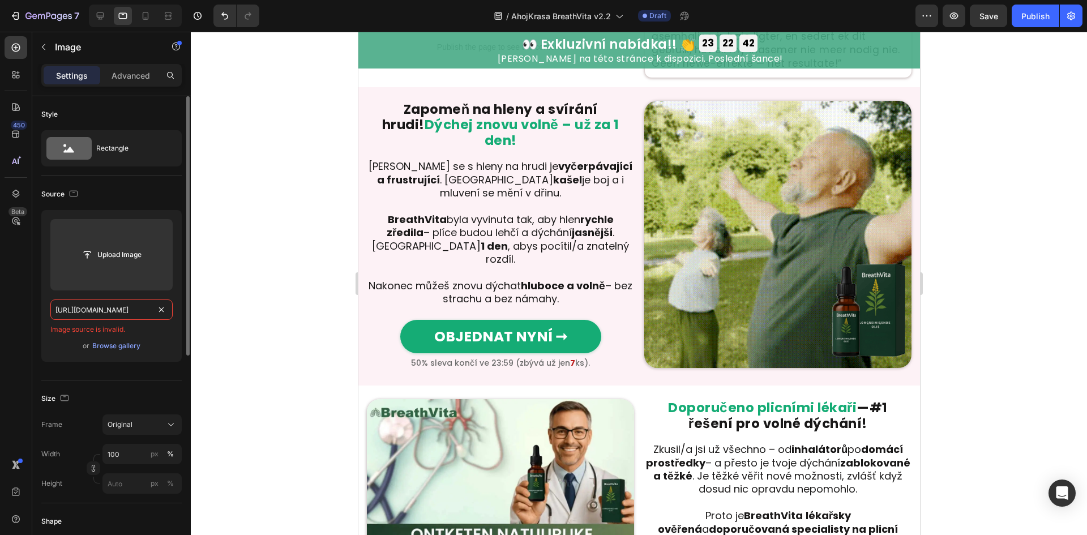
click at [118, 309] on input "[URL][DOMAIN_NAME]" at bounding box center [111, 309] width 122 height 20
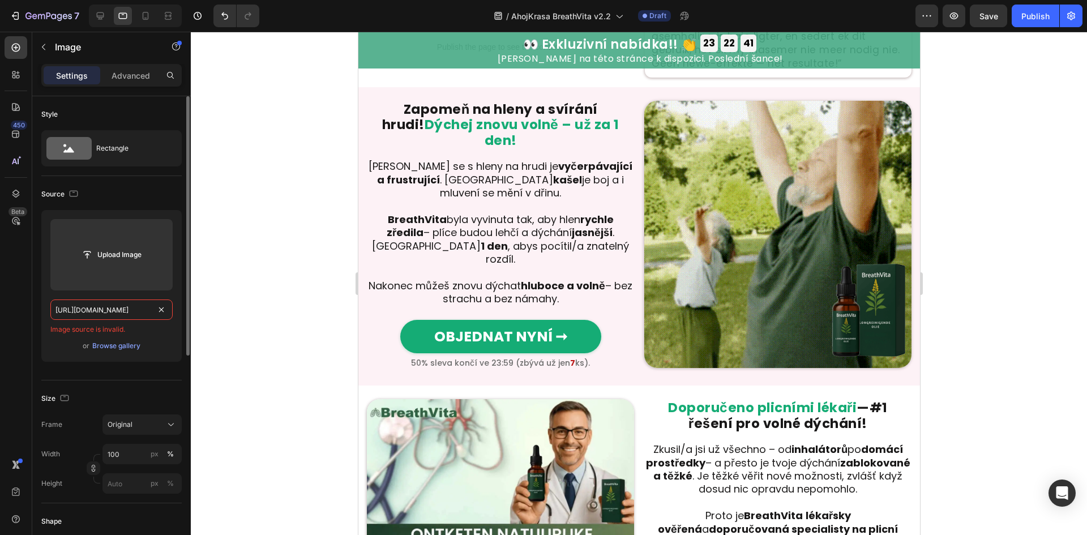
paste input "text"
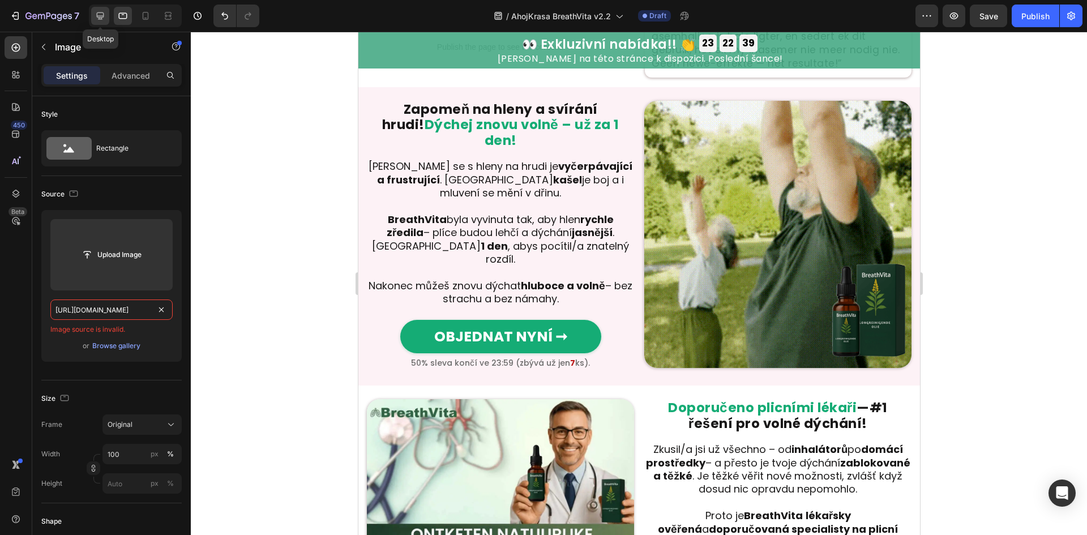
type input "[URL][DOMAIN_NAME]"
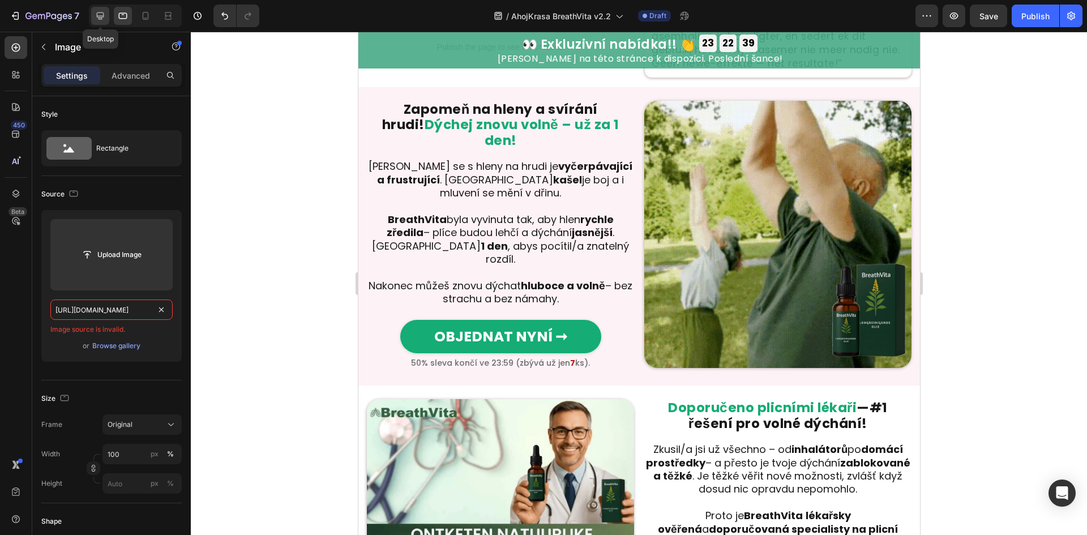
click at [98, 19] on icon at bounding box center [100, 15] width 7 height 7
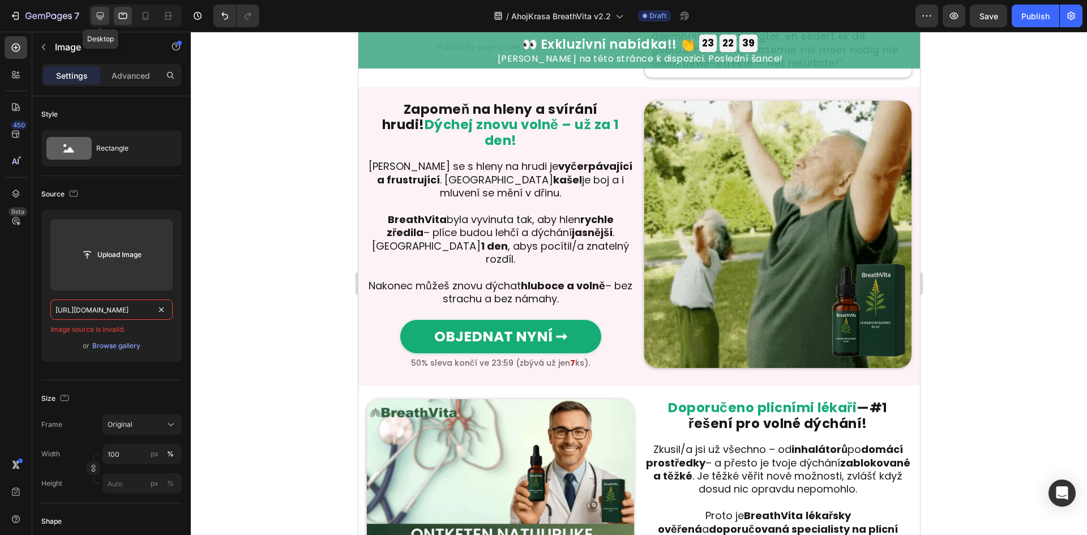
type input "90"
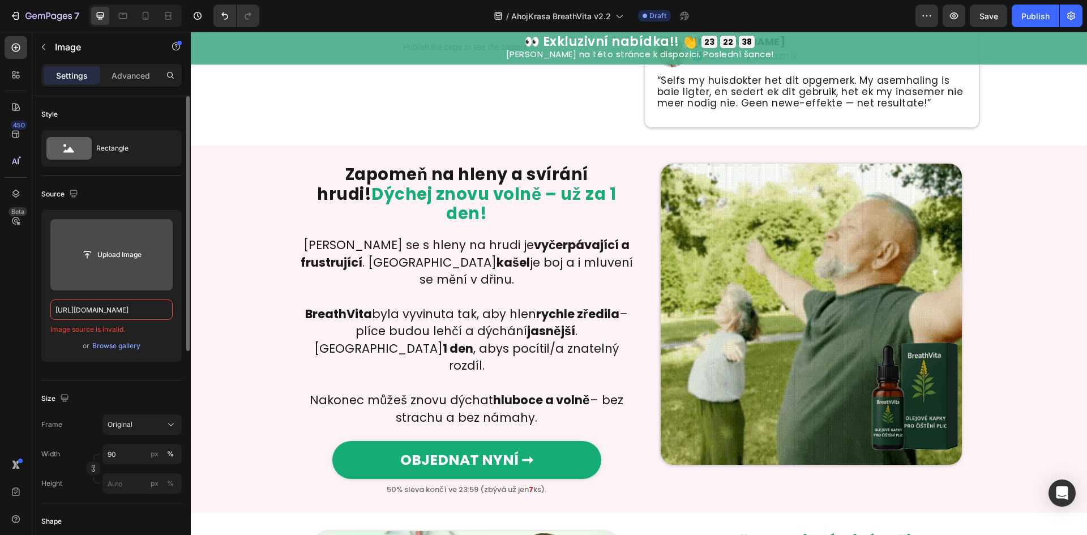
scroll to position [542, 0]
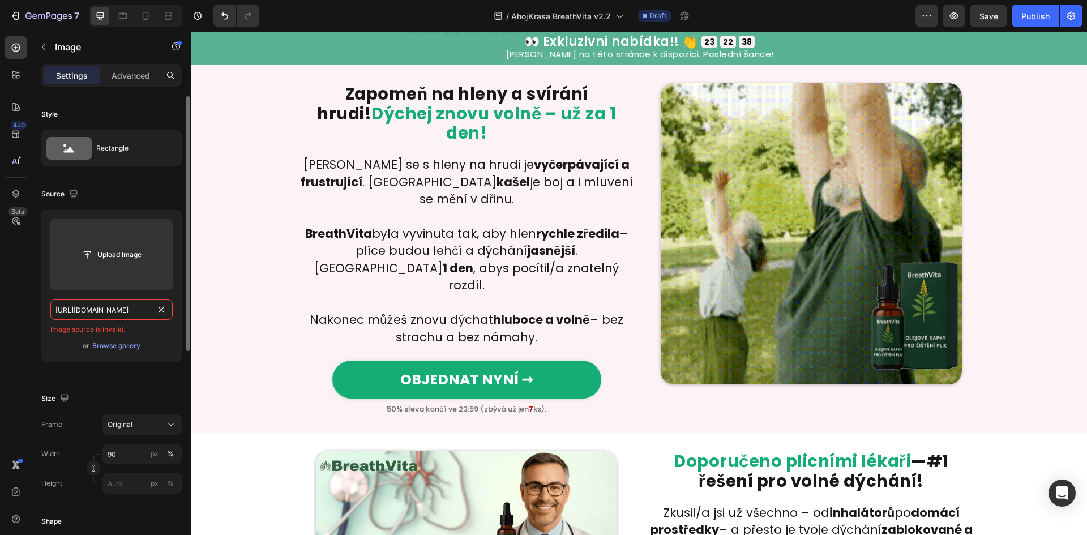
click at [117, 303] on input "[URL][DOMAIN_NAME]" at bounding box center [111, 309] width 122 height 20
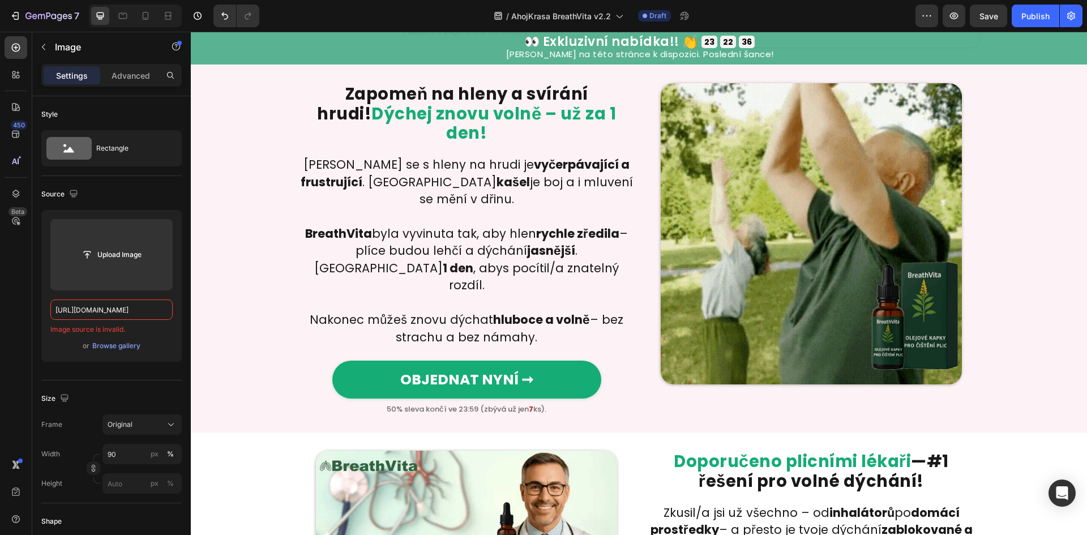
click at [785, 297] on img at bounding box center [811, 233] width 301 height 301
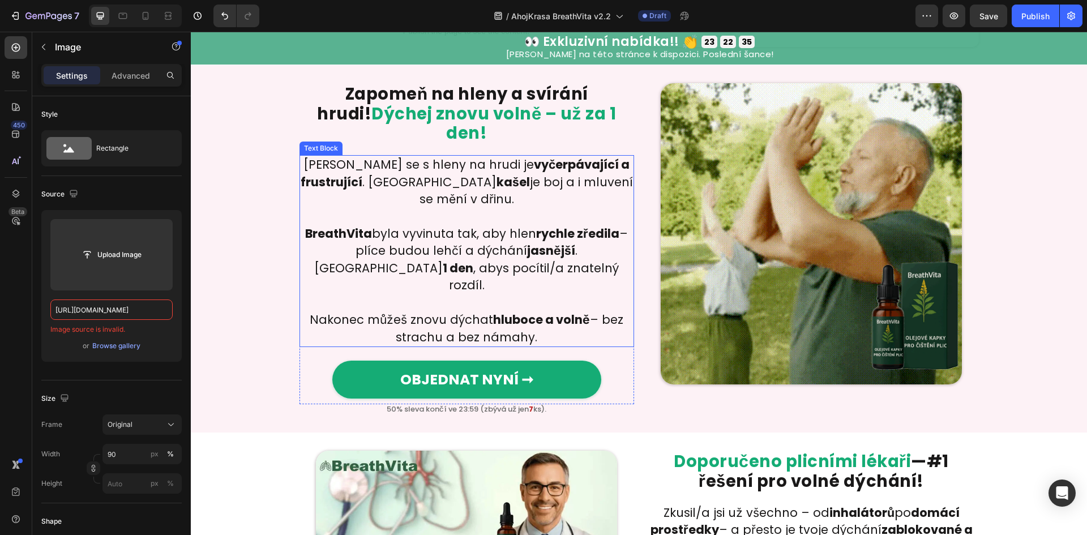
click at [538, 208] on p at bounding box center [467, 216] width 332 height 17
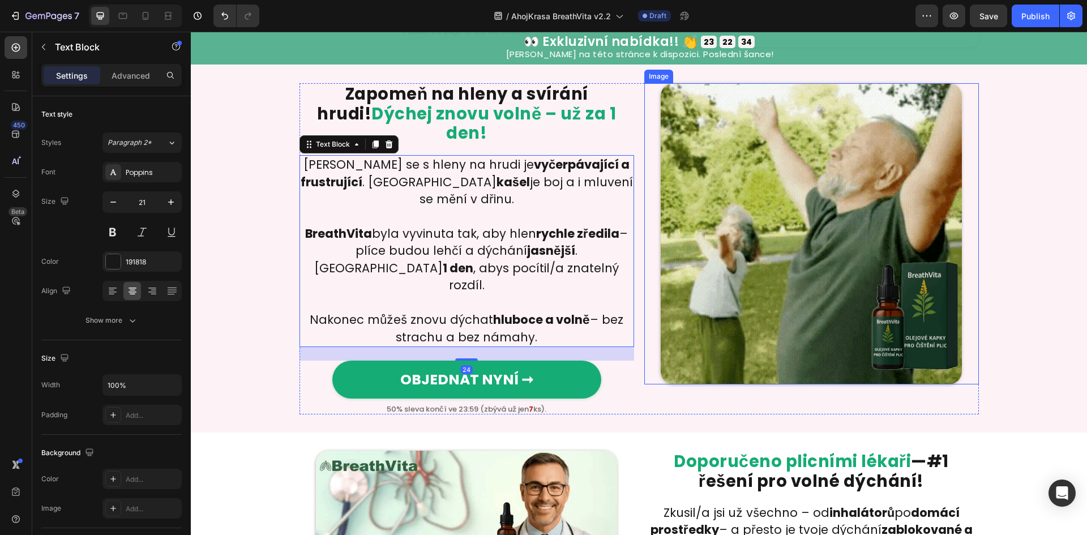
click at [843, 277] on img at bounding box center [811, 233] width 301 height 301
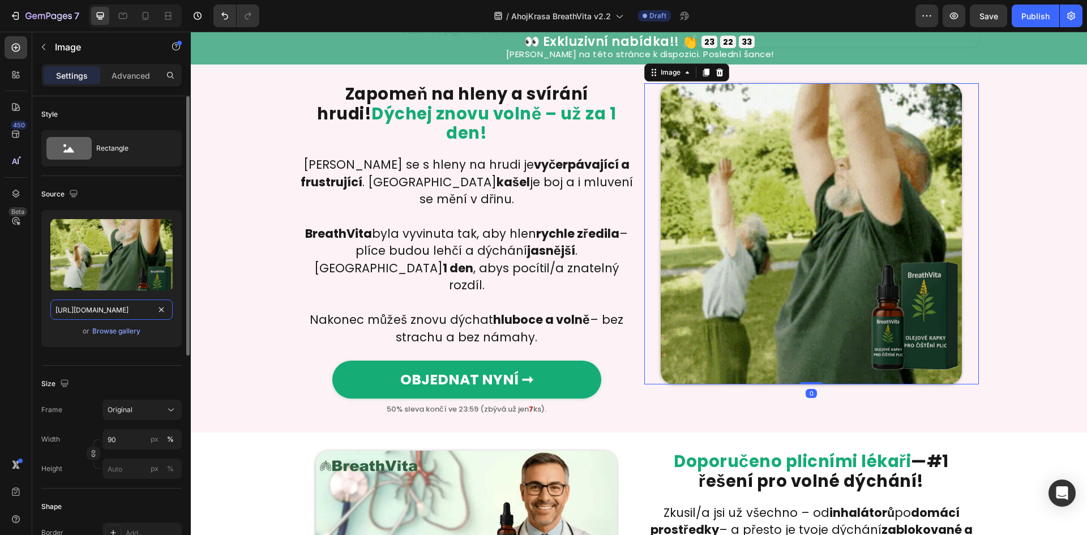
click at [112, 309] on input "[URL][DOMAIN_NAME]" at bounding box center [111, 309] width 122 height 20
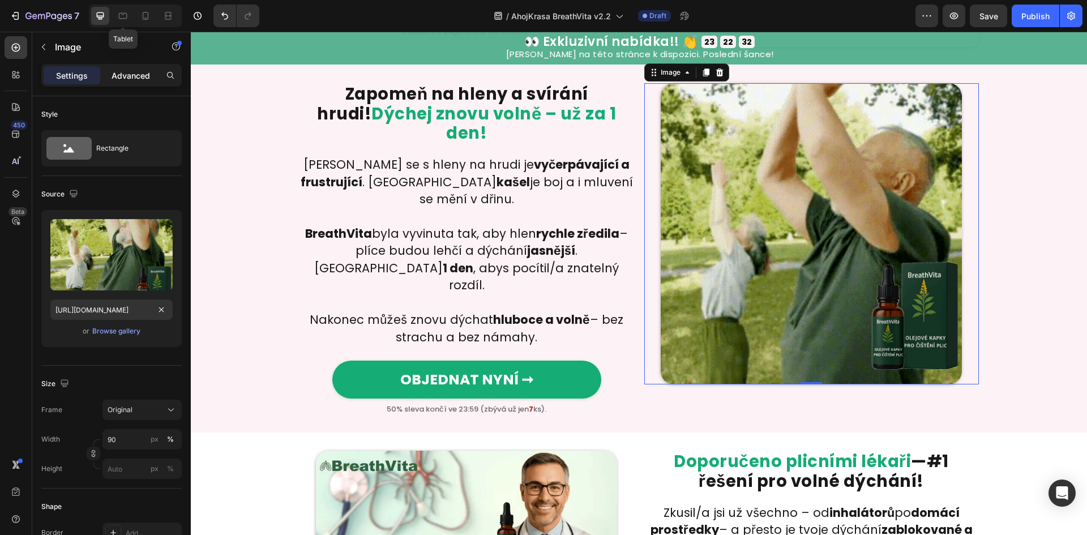
drag, startPoint x: 123, startPoint y: 23, endPoint x: 112, endPoint y: 78, distance: 56.0
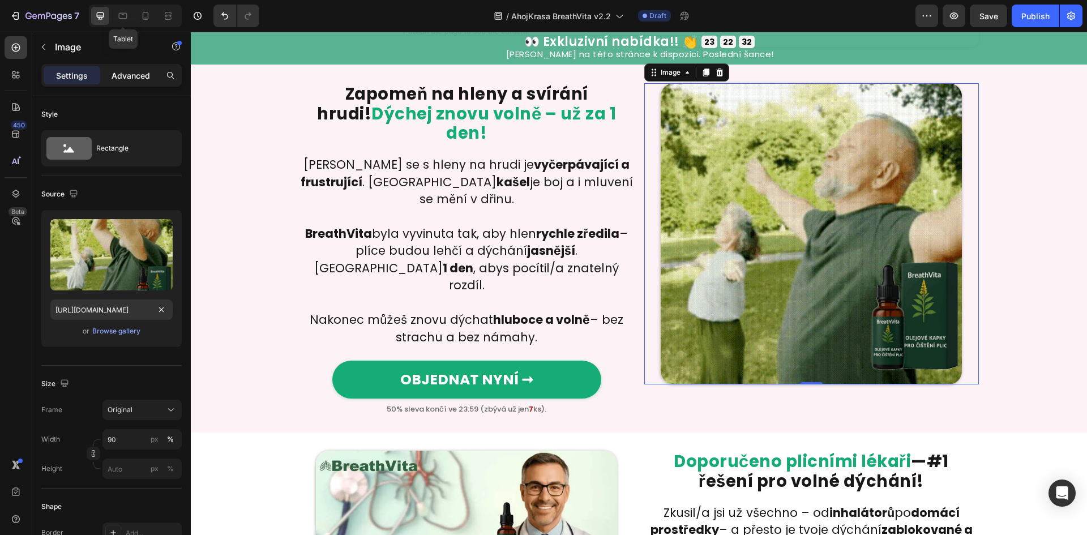
click at [123, 23] on div at bounding box center [123, 16] width 18 height 18
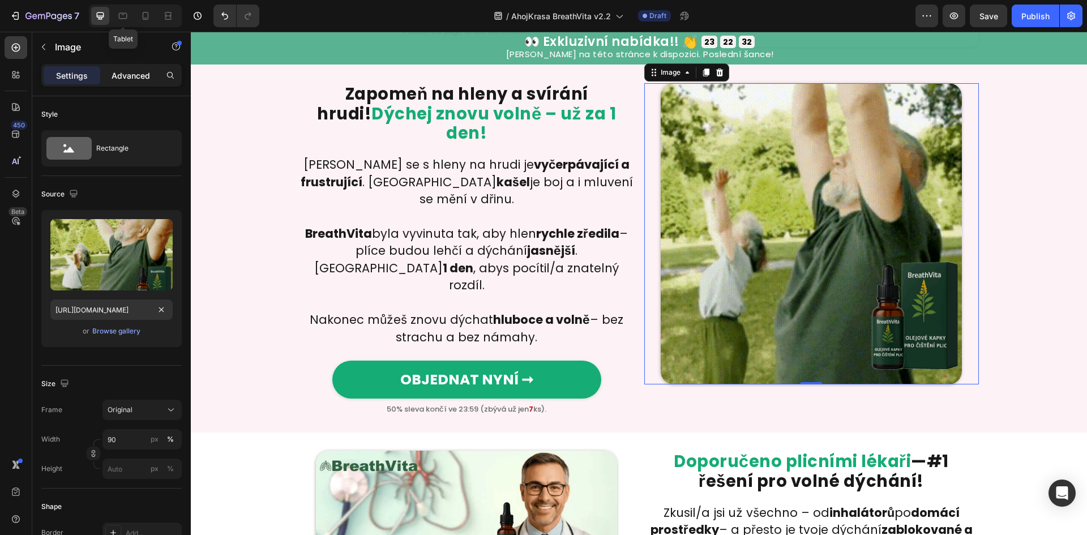
type input "[URL][DOMAIN_NAME]"
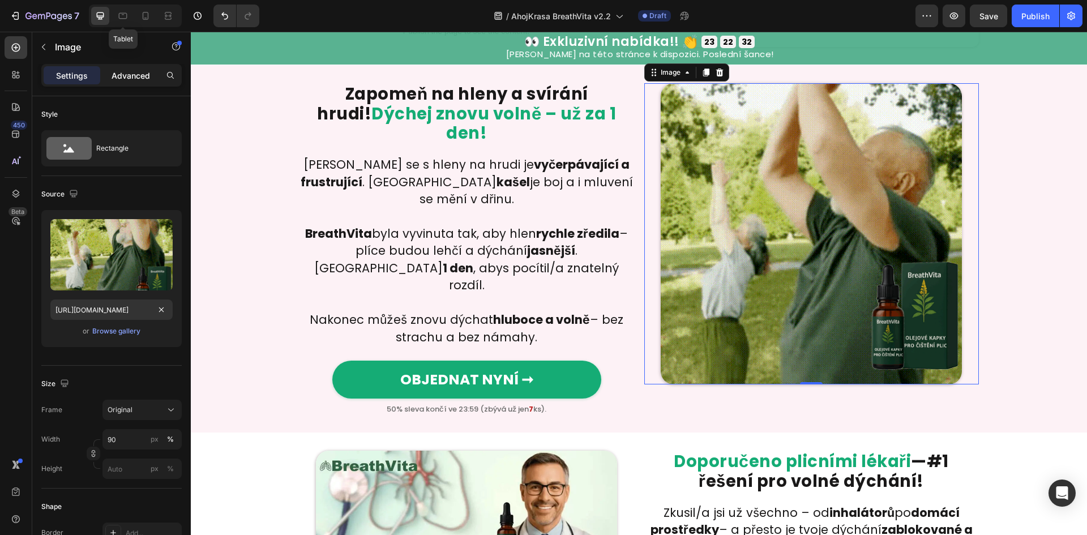
type input "100"
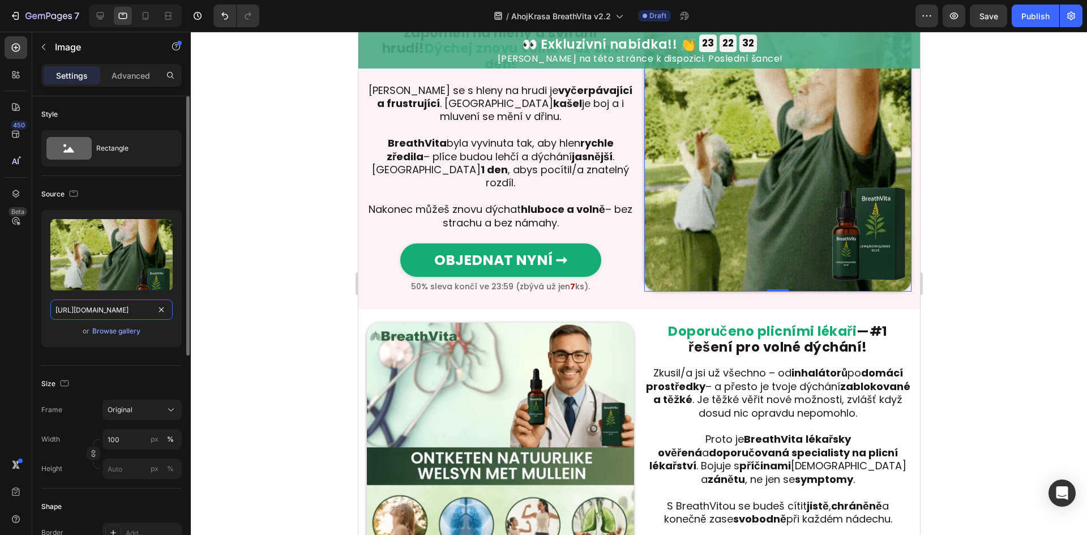
click at [105, 309] on input "[URL][DOMAIN_NAME]" at bounding box center [111, 309] width 122 height 20
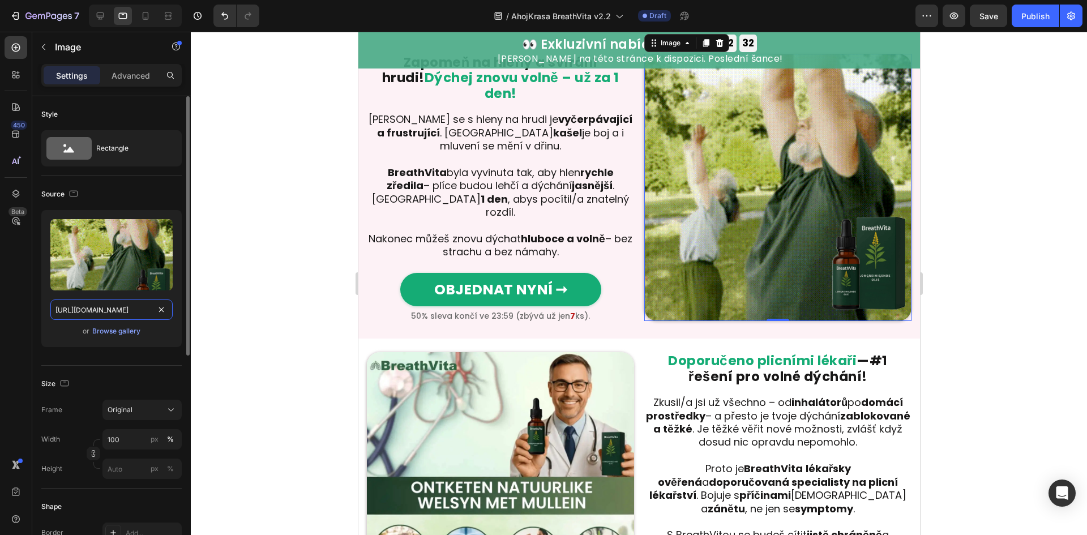
scroll to position [462, 0]
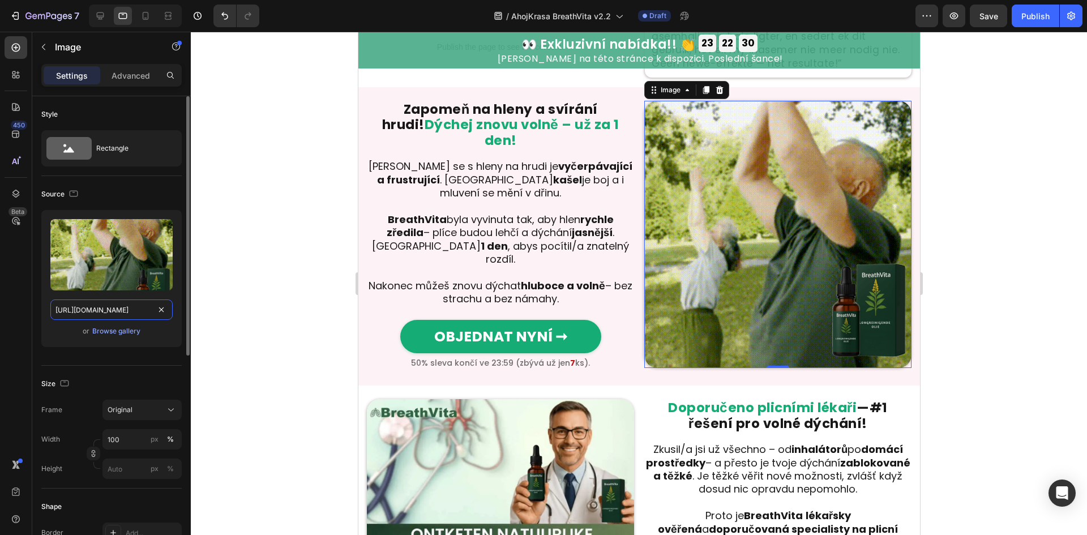
paste input "a1950419-f81f-408a-9f36-87bd5aa94c21"
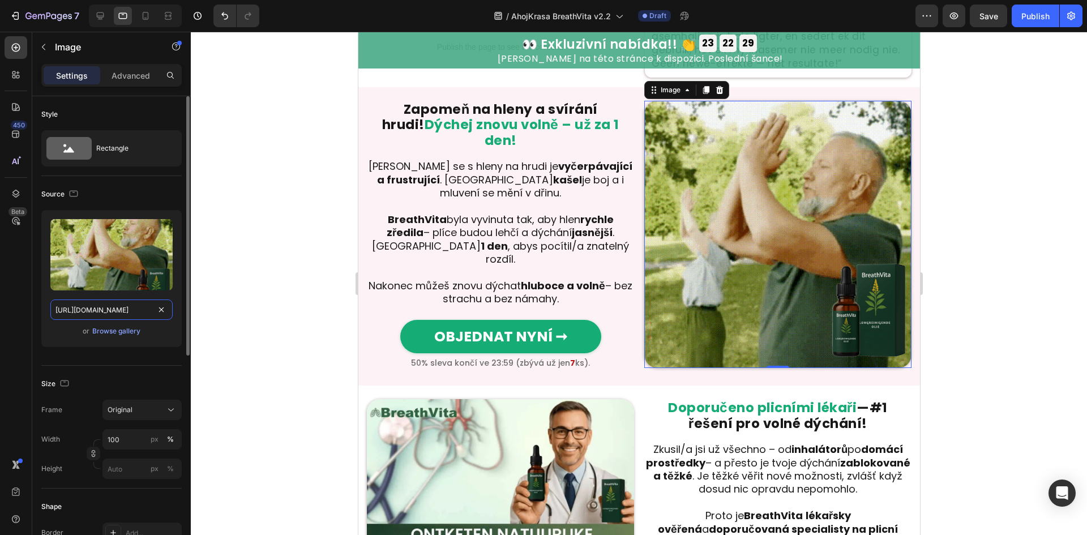
scroll to position [0, 340]
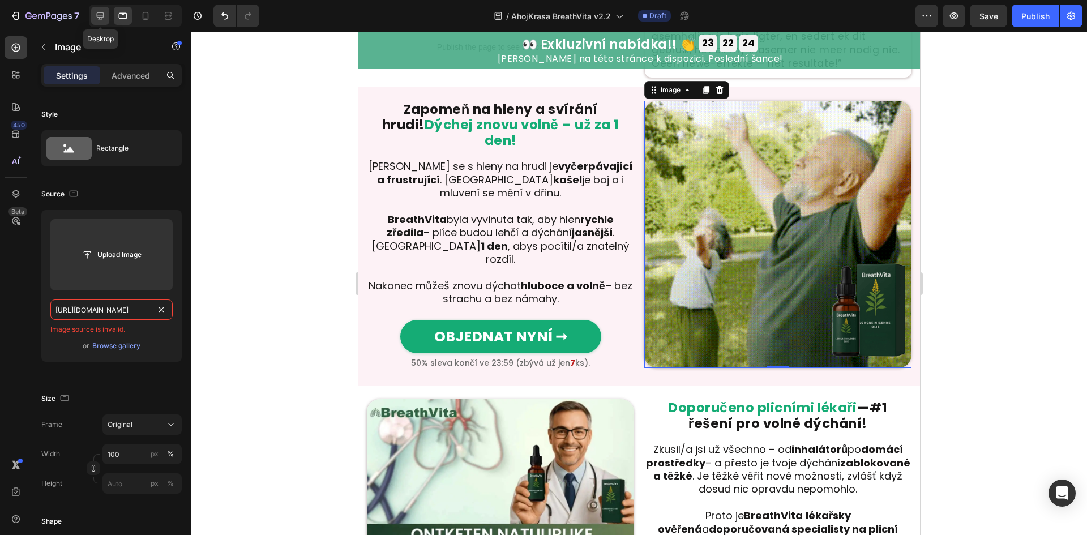
type input "[URL][DOMAIN_NAME]"
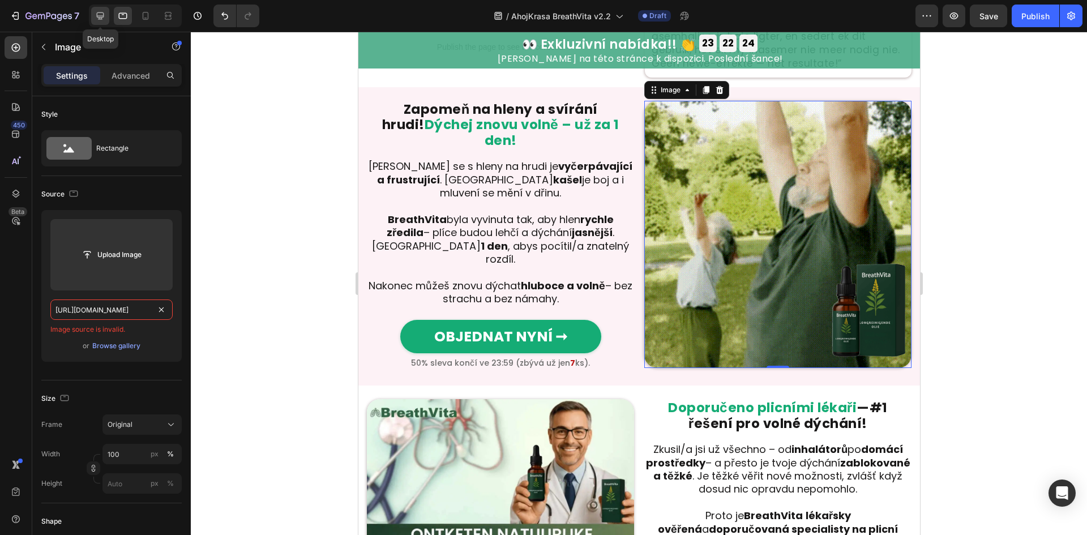
scroll to position [0, 0]
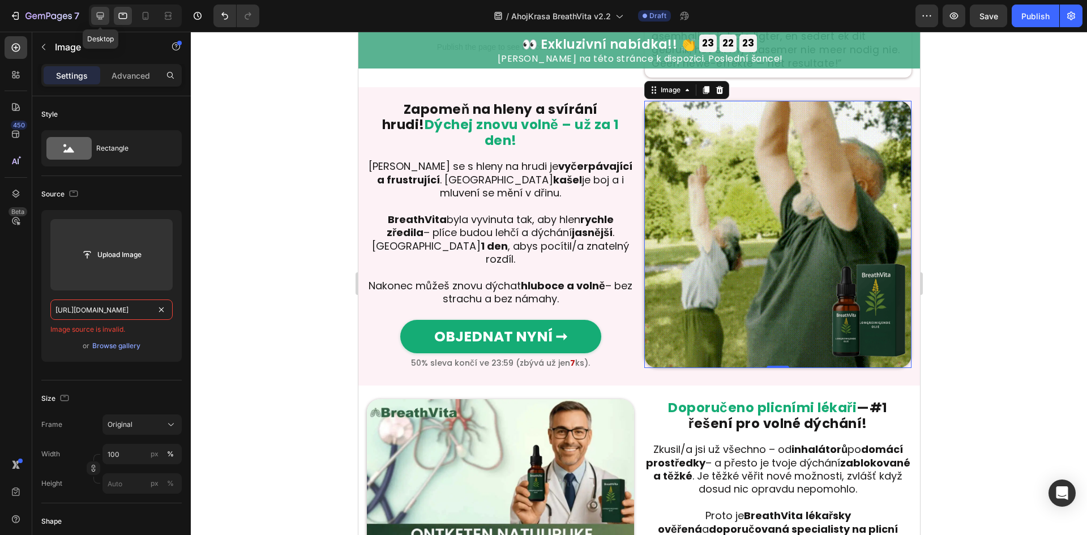
click at [101, 14] on icon at bounding box center [100, 15] width 11 height 11
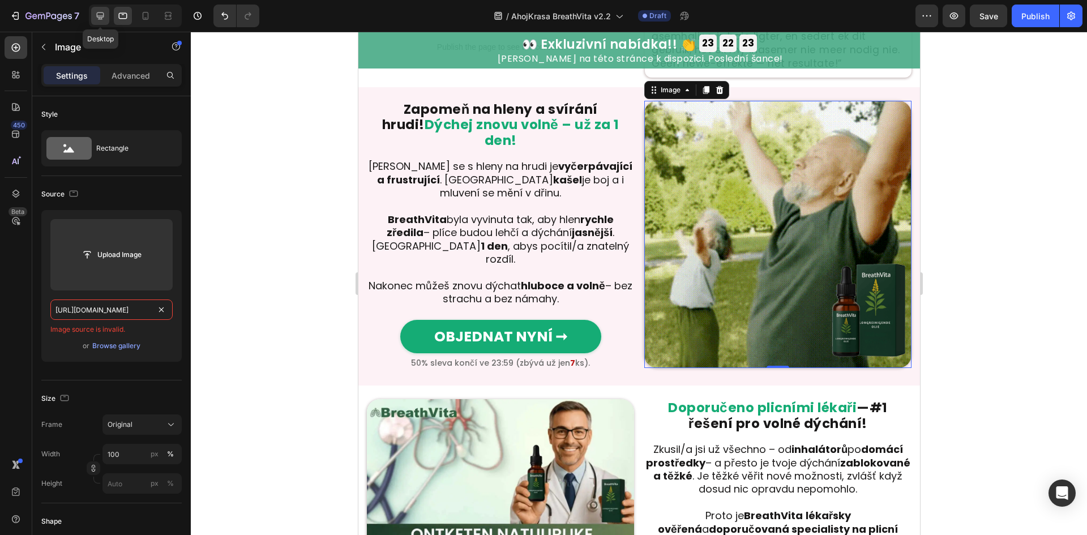
type input "90"
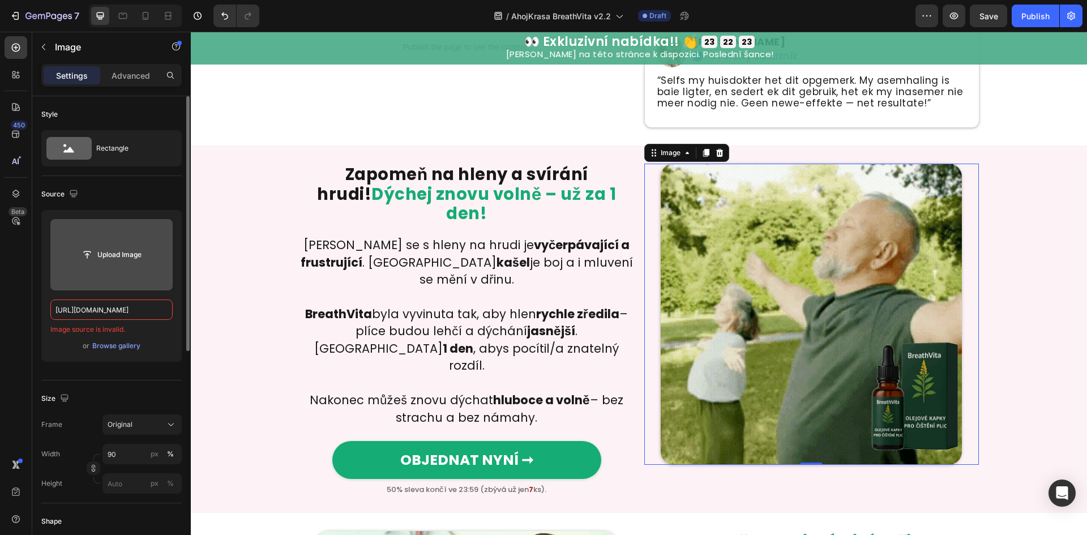
scroll to position [542, 0]
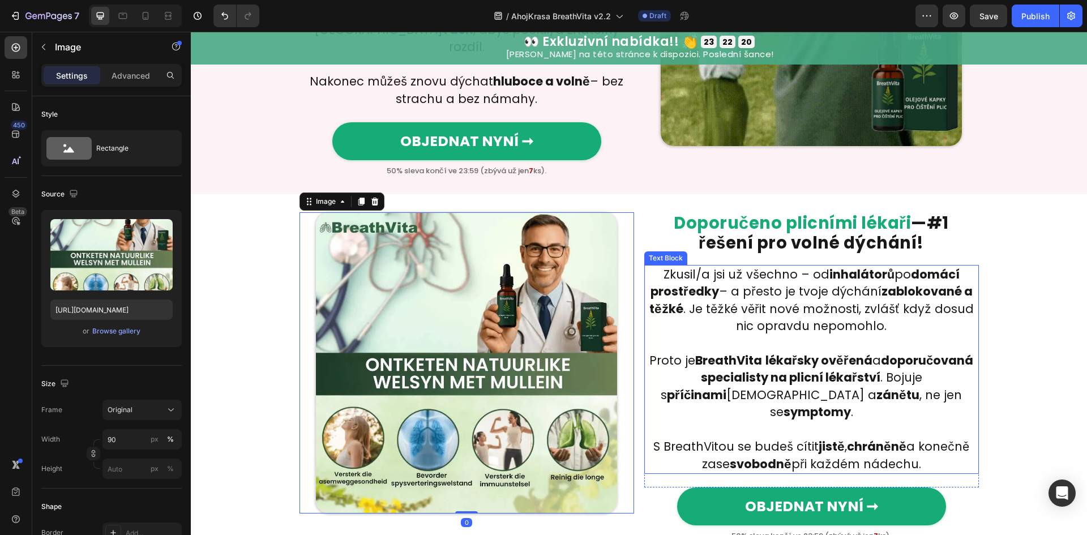
click at [697, 438] on p "S BreathVitou se budeš cítit jistě , chráněně a konečně zase svobodně při každé…" at bounding box center [811, 455] width 332 height 35
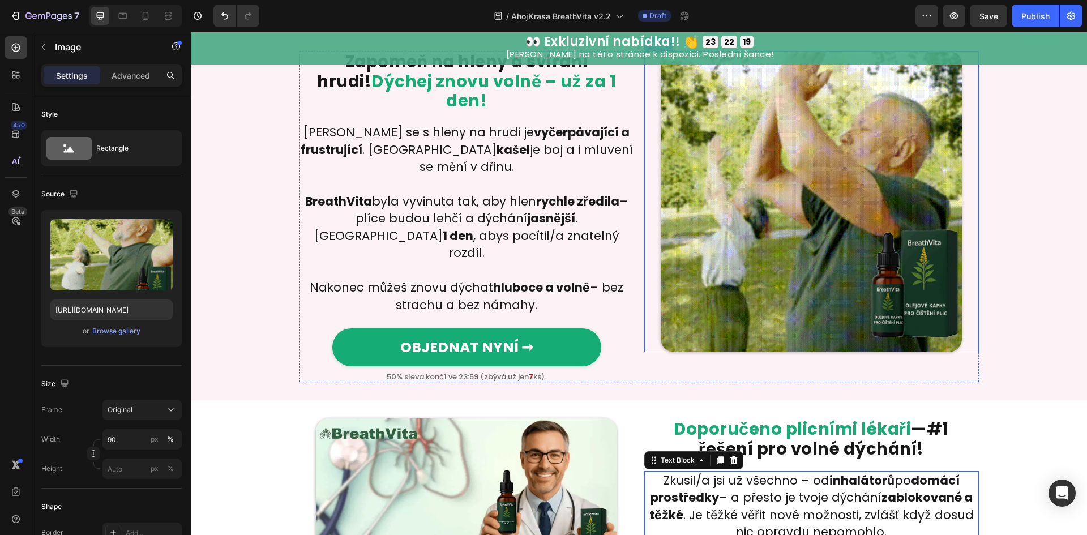
click at [720, 300] on img at bounding box center [811, 201] width 301 height 301
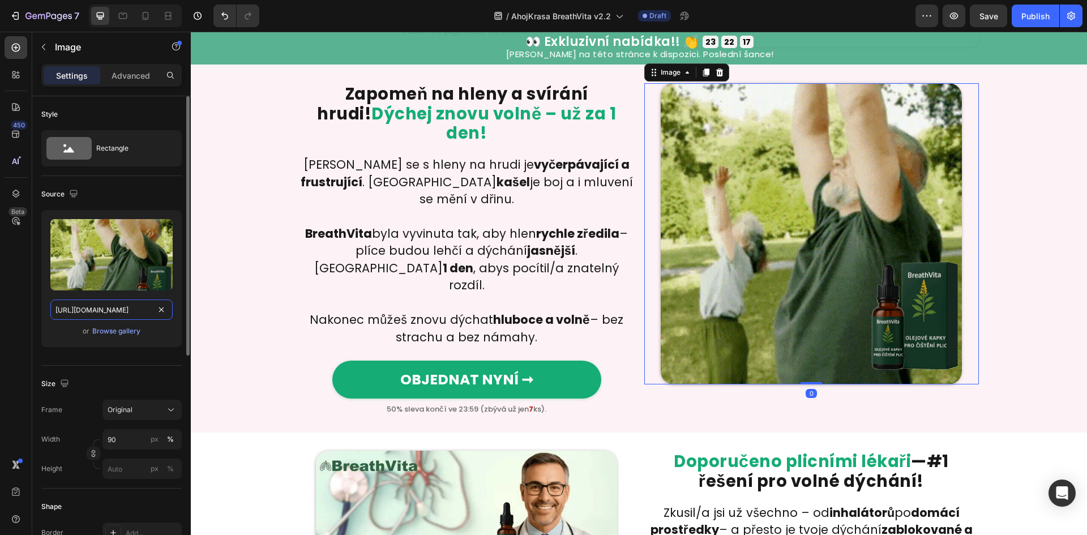
click at [68, 306] on input "[URL][DOMAIN_NAME]" at bounding box center [111, 309] width 122 height 20
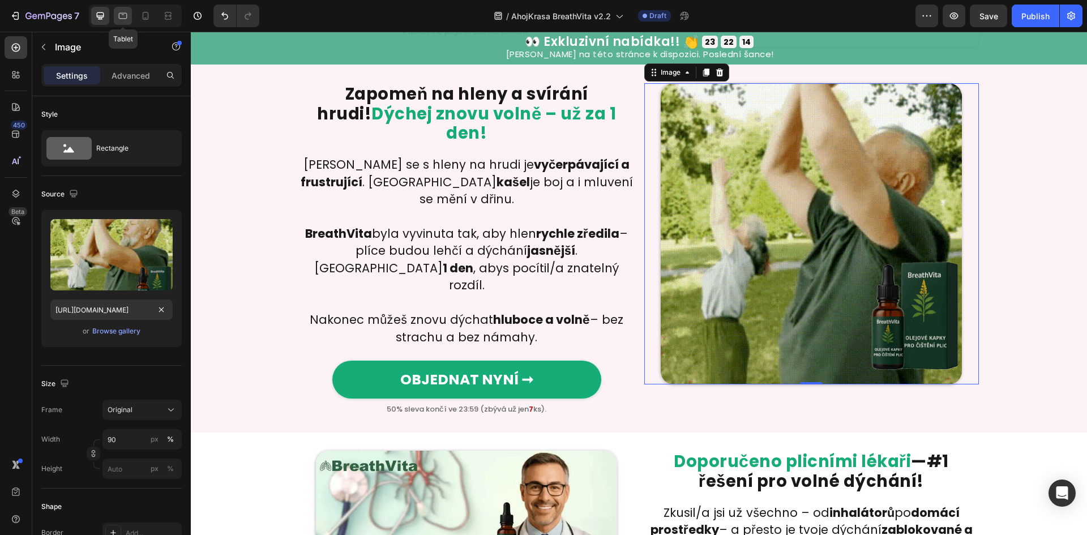
click at [123, 20] on icon at bounding box center [122, 15] width 11 height 11
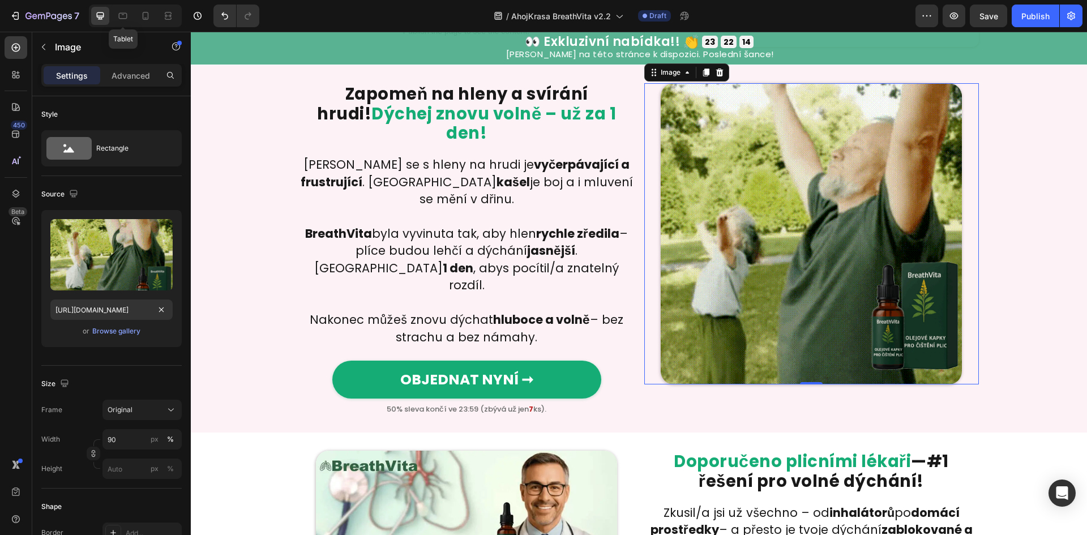
type input "[URL][DOMAIN_NAME]"
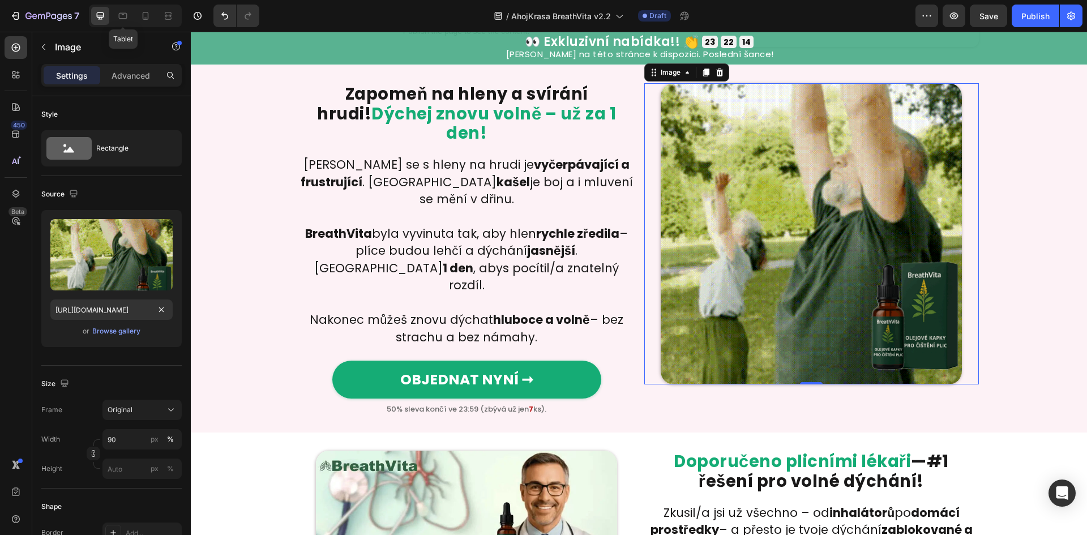
type input "100"
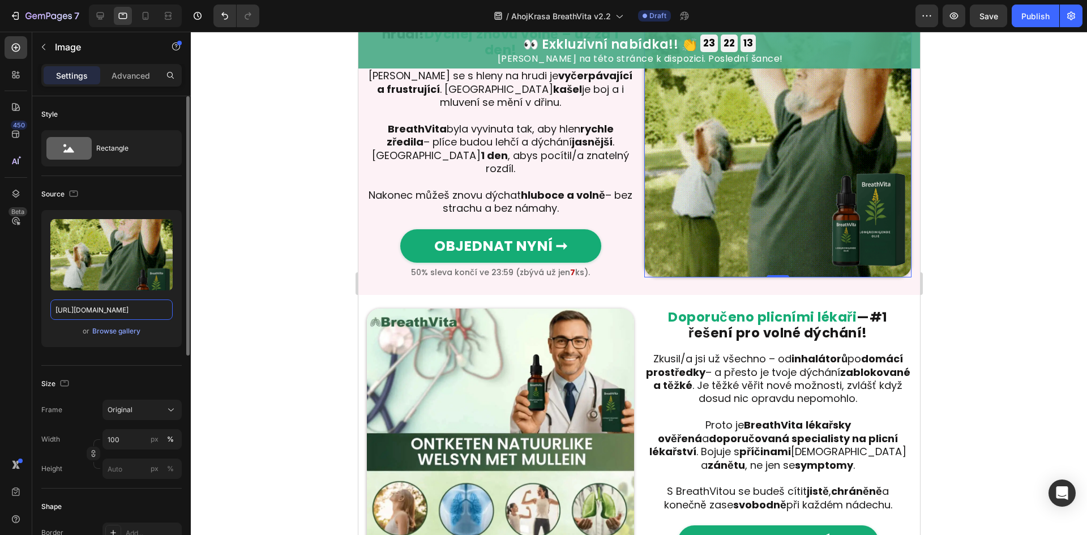
click at [114, 315] on input "[URL][DOMAIN_NAME]" at bounding box center [111, 309] width 122 height 20
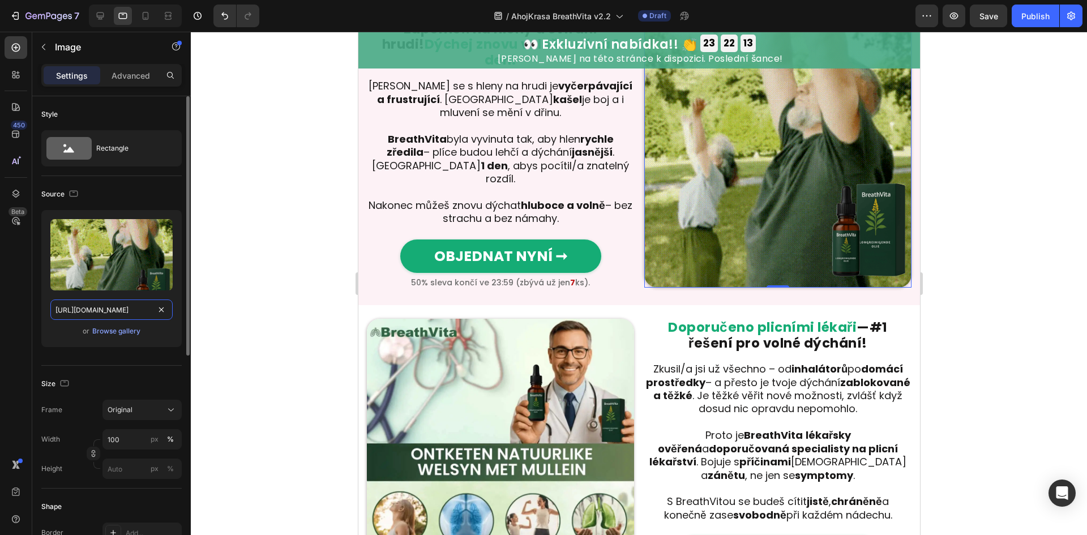
scroll to position [481, 0]
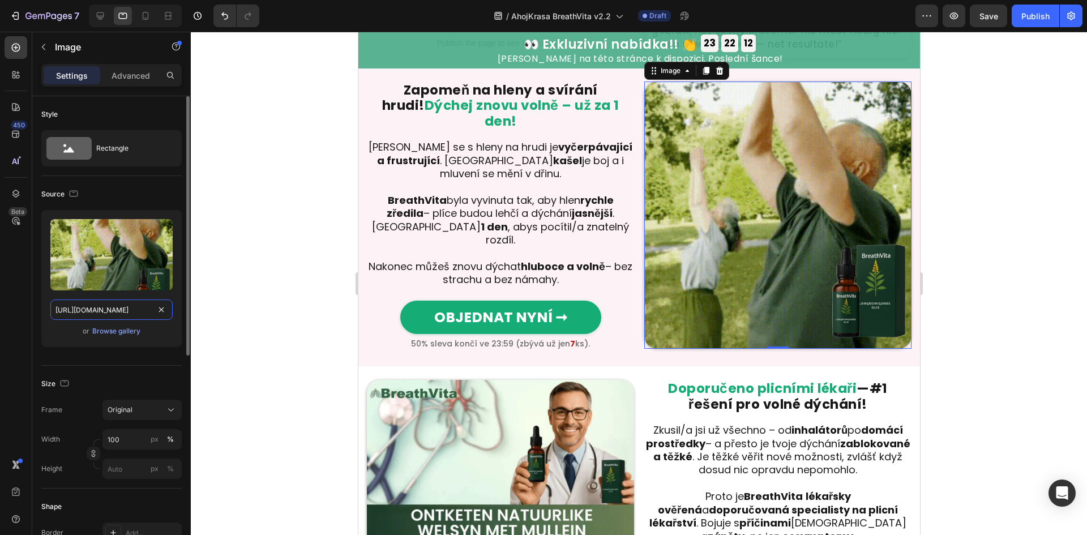
paste input "a1950419-f81f-408a-9f36-87bd5aa94c21"
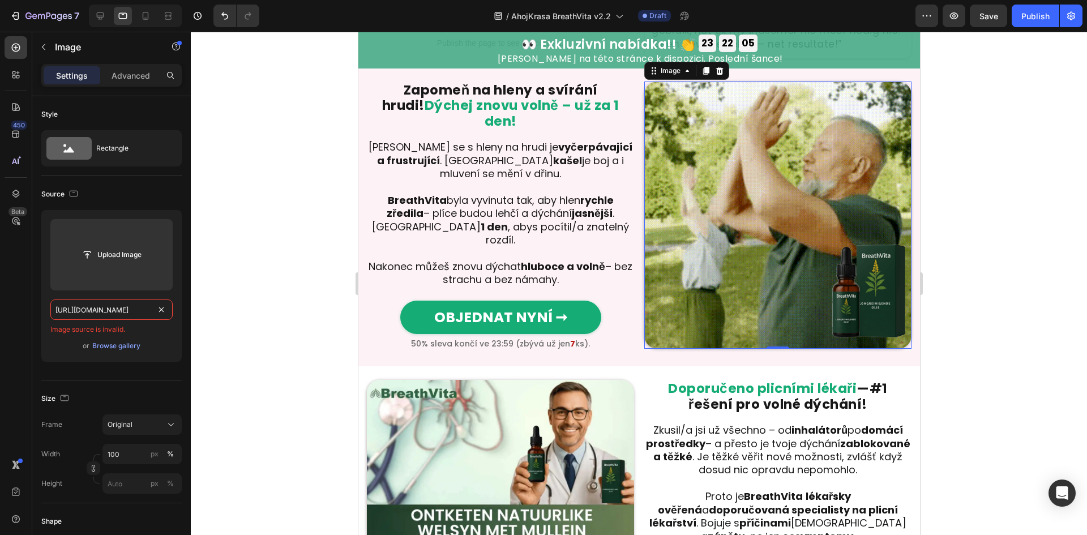
scroll to position [0, 0]
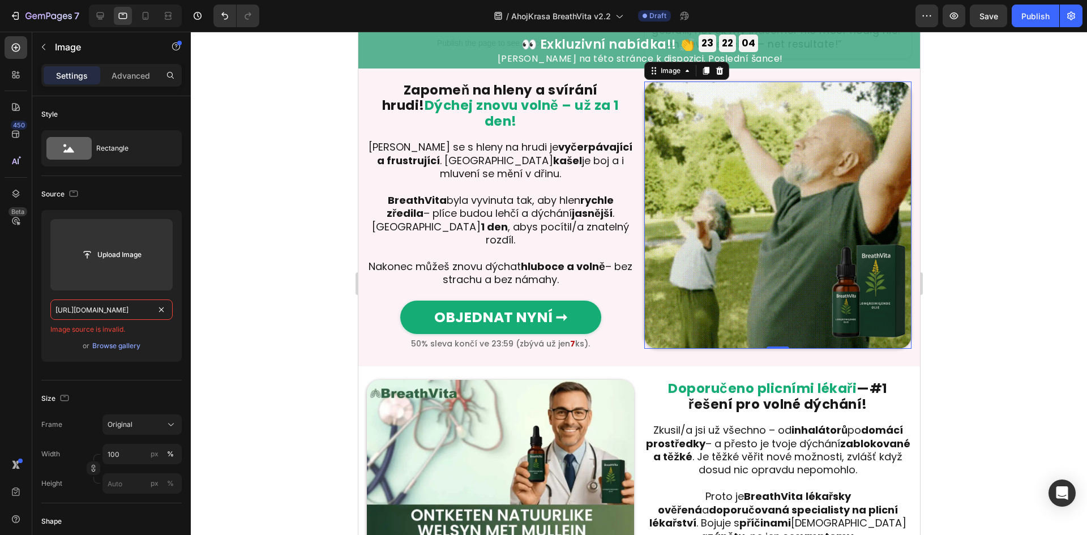
drag, startPoint x: 115, startPoint y: 313, endPoint x: 0, endPoint y: 302, distance: 116.0
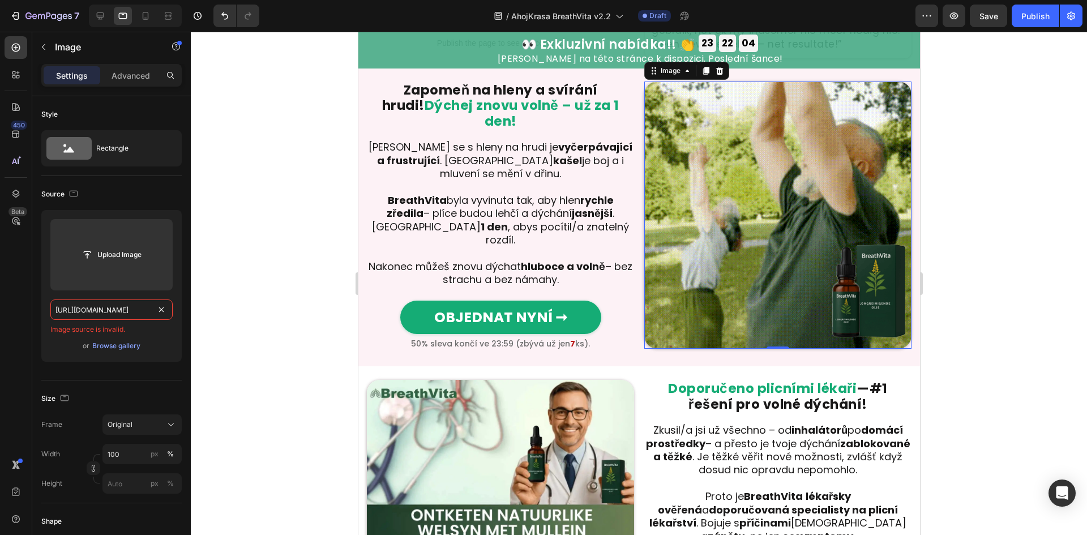
click at [0, 302] on div "450 Beta Sections(18) Elements(83) Section Element Hero Section Product Detail …" at bounding box center [95, 283] width 191 height 503
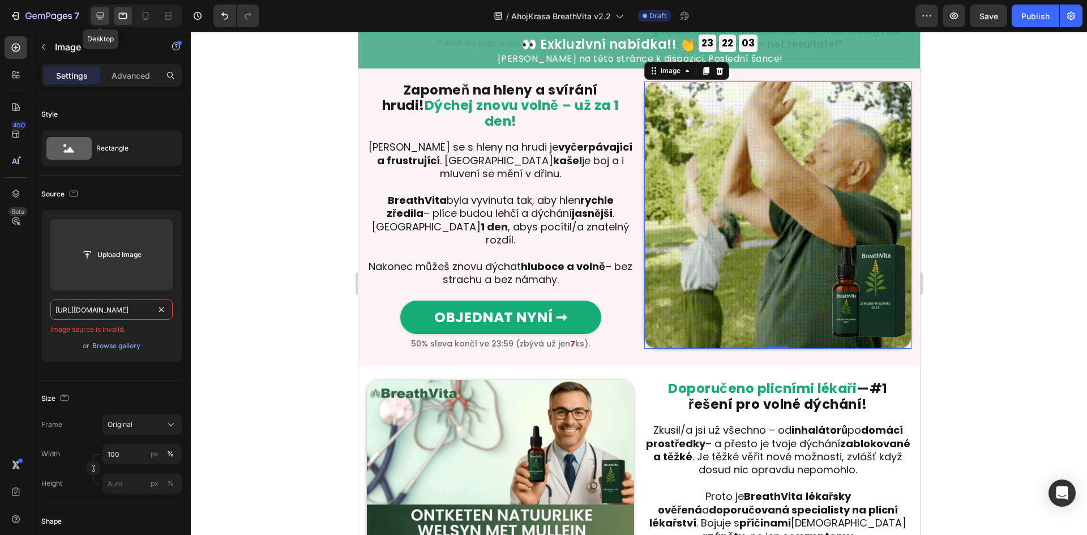
type input "[URL][DOMAIN_NAME]"
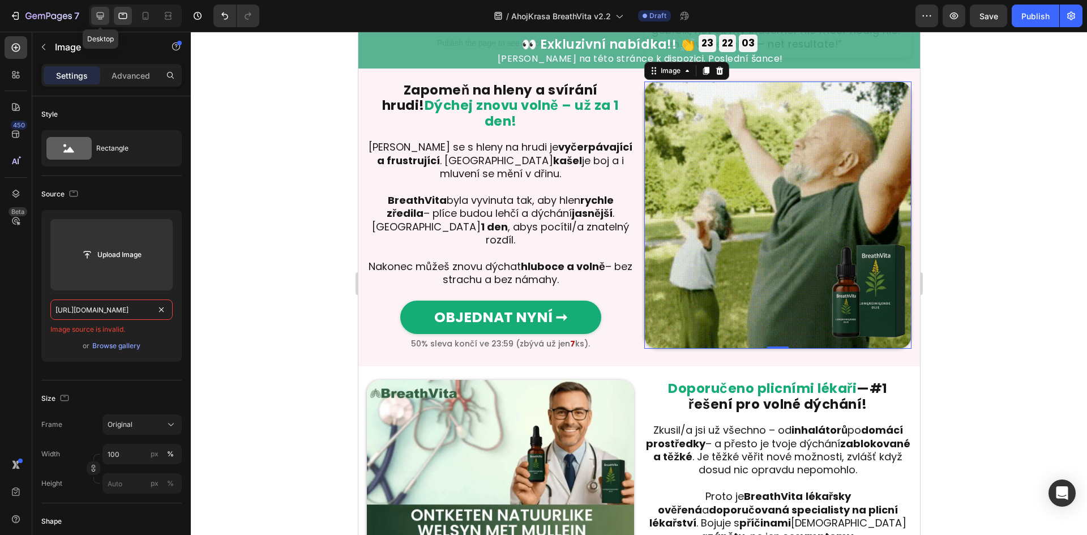
click at [104, 10] on icon at bounding box center [100, 15] width 11 height 11
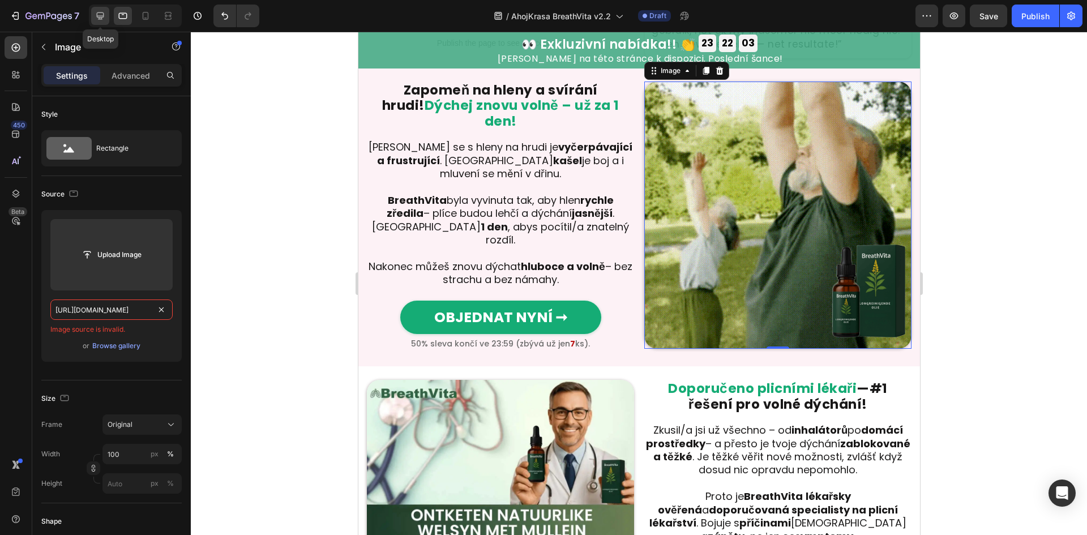
type input "90"
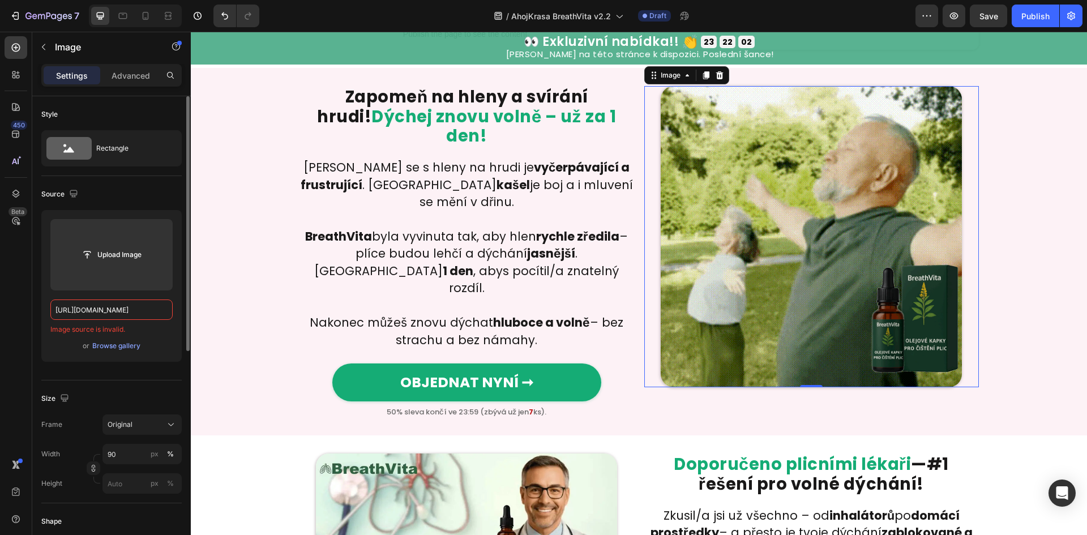
scroll to position [542, 0]
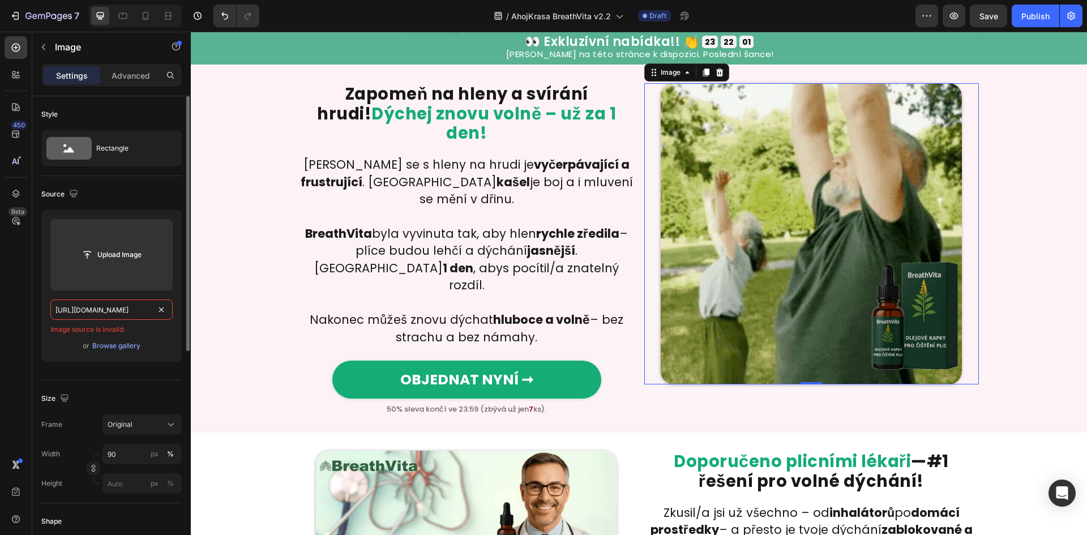
click at [131, 313] on input "[URL][DOMAIN_NAME]" at bounding box center [111, 309] width 122 height 20
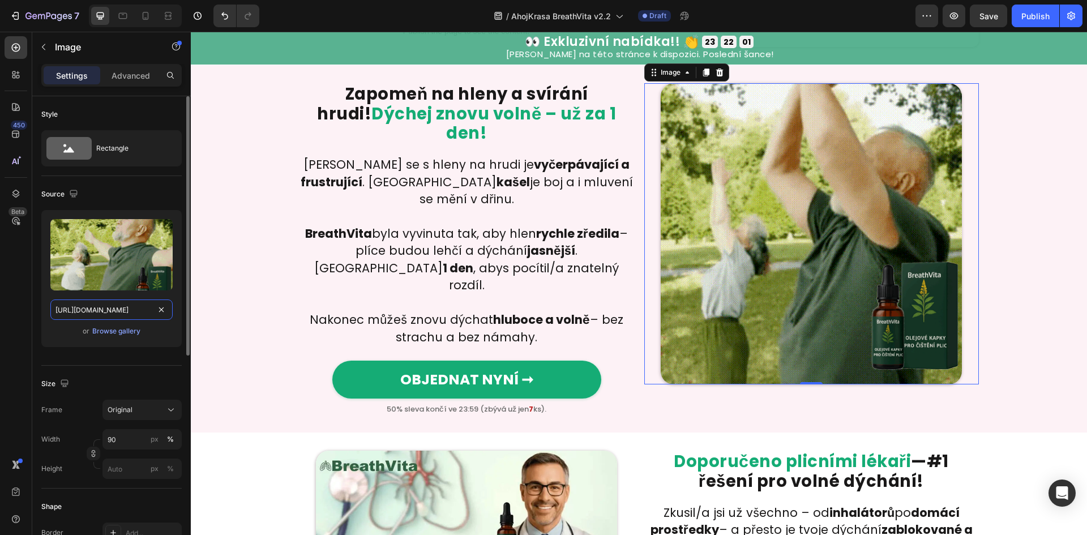
scroll to position [0, 340]
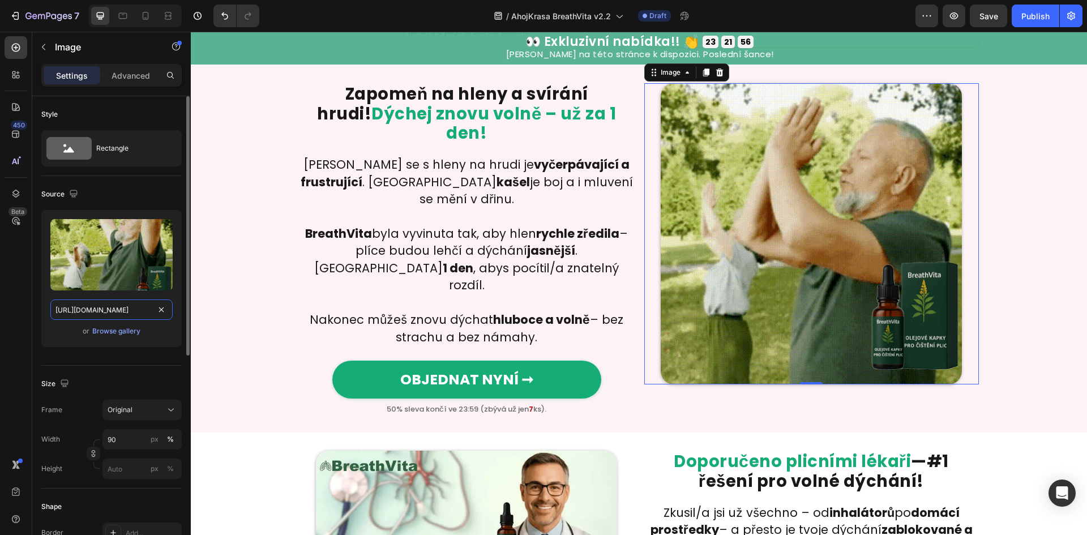
click at [153, 309] on input "[URL][DOMAIN_NAME]" at bounding box center [111, 309] width 122 height 20
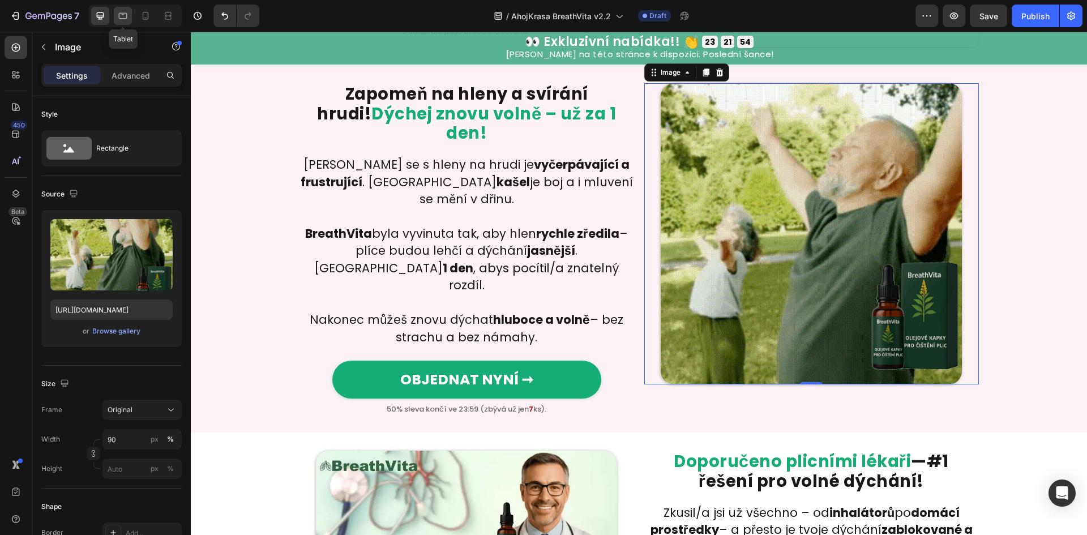
click at [126, 17] on icon at bounding box center [122, 15] width 11 height 11
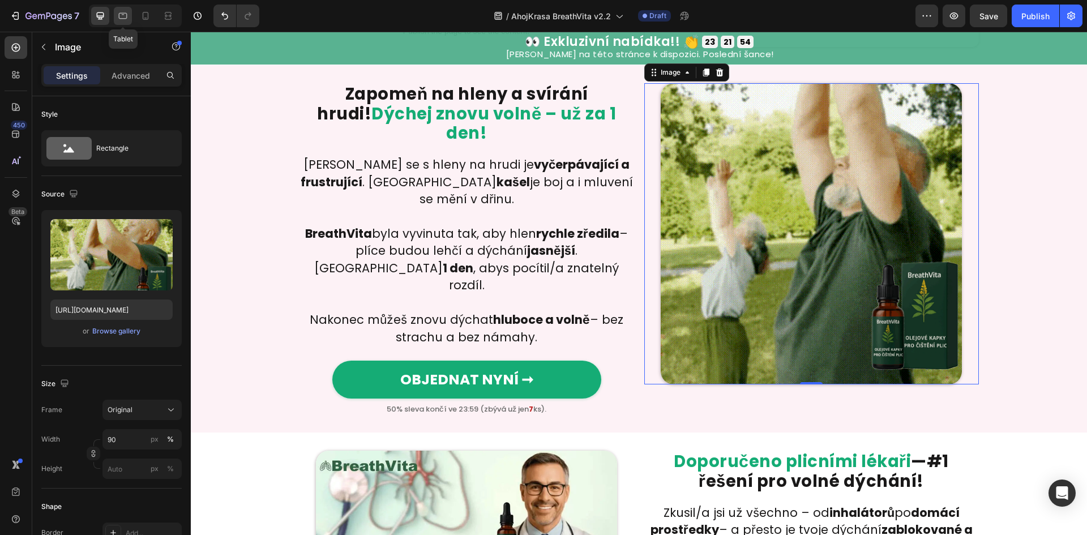
type input "[URL][DOMAIN_NAME]"
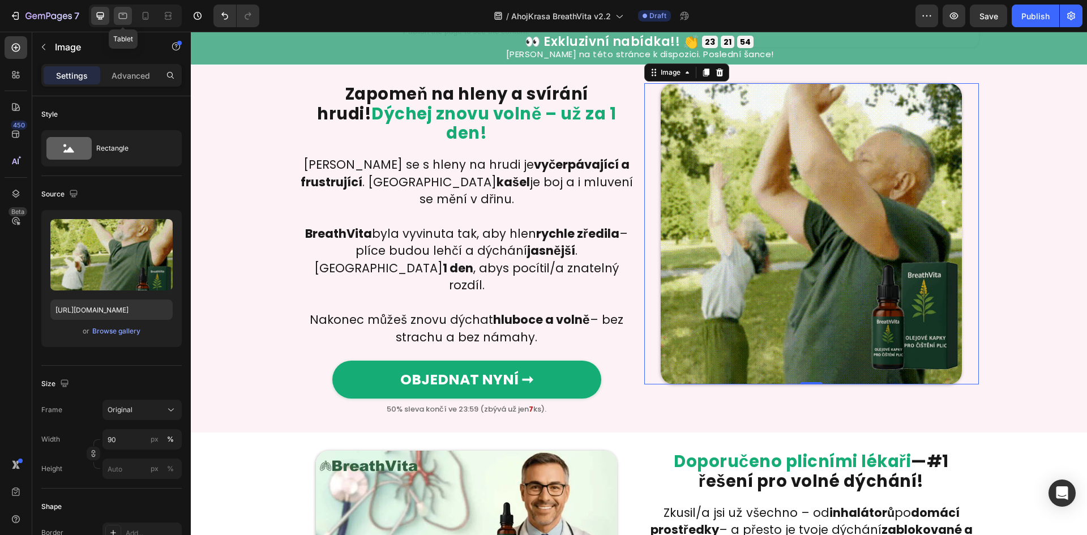
type input "100"
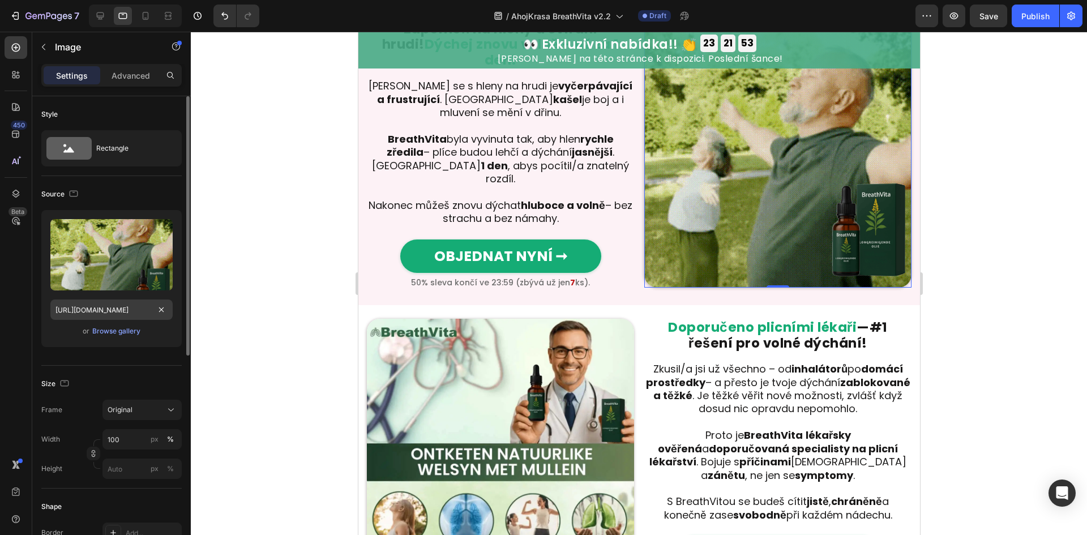
scroll to position [481, 0]
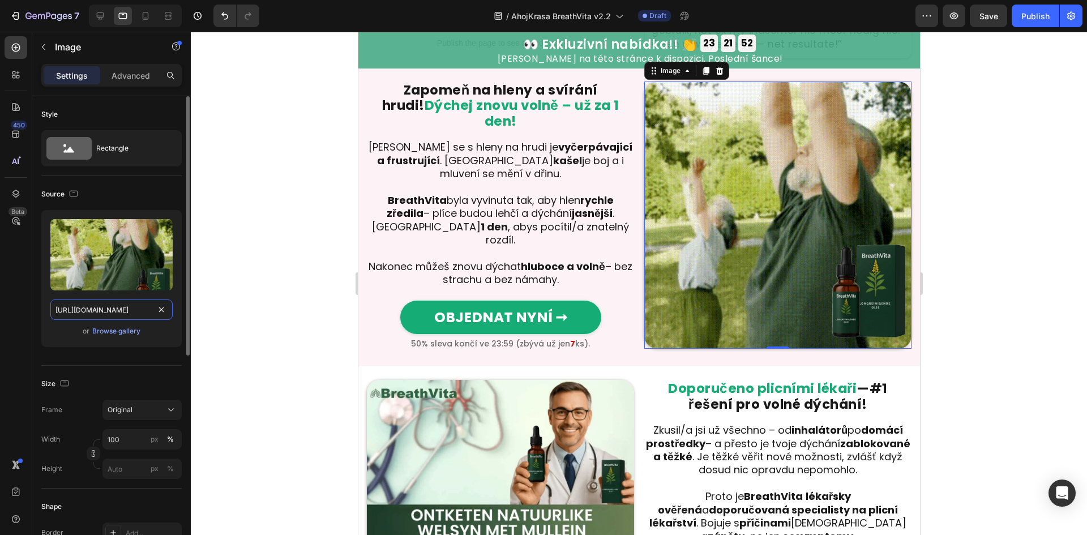
click at [127, 310] on input "[URL][DOMAIN_NAME]" at bounding box center [111, 309] width 122 height 20
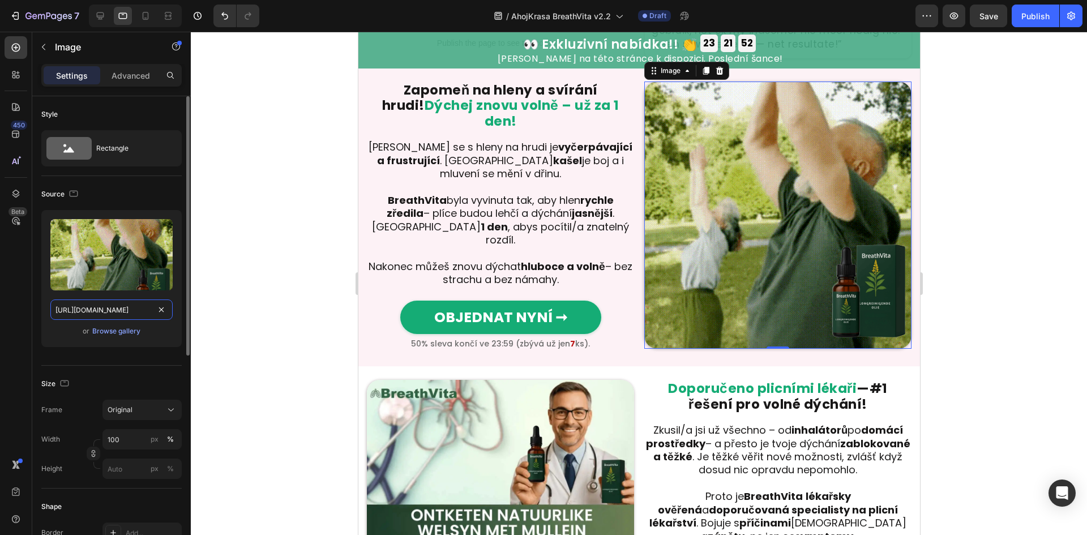
paste input "a1950419-f81f-408a-9f36-87bd5aa94c21"
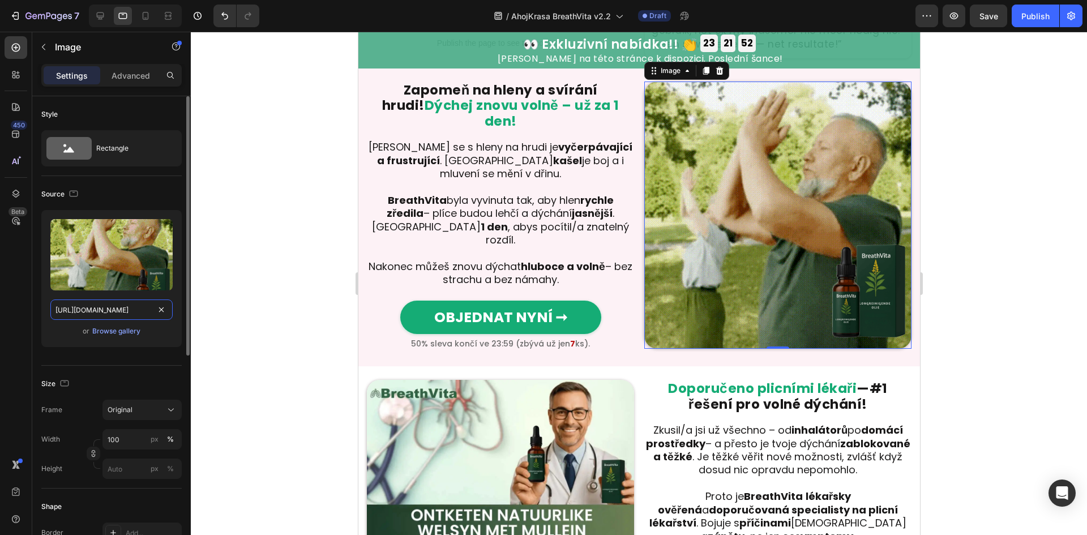
type input "[URL][DOMAIN_NAME]"
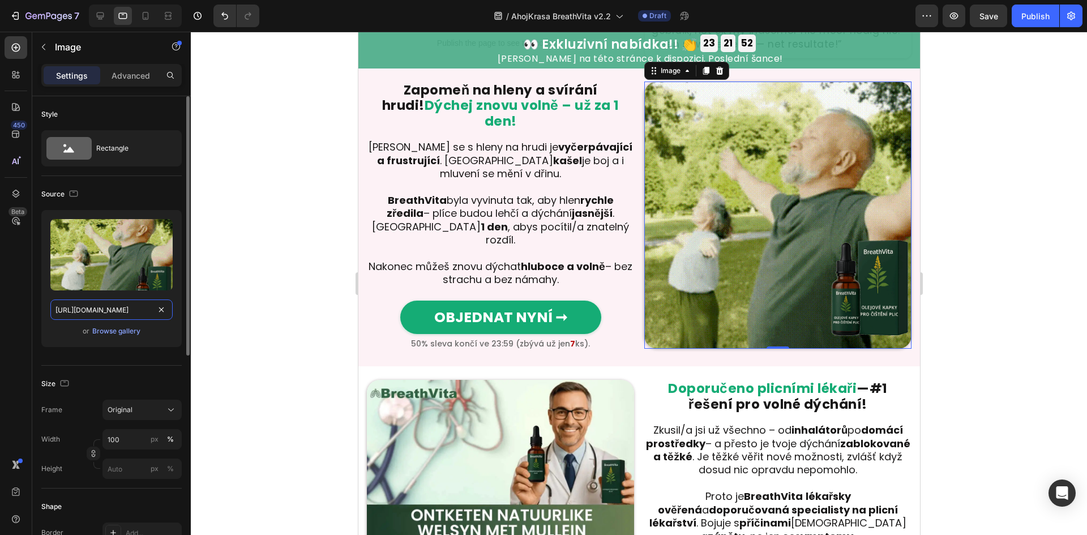
scroll to position [0, 340]
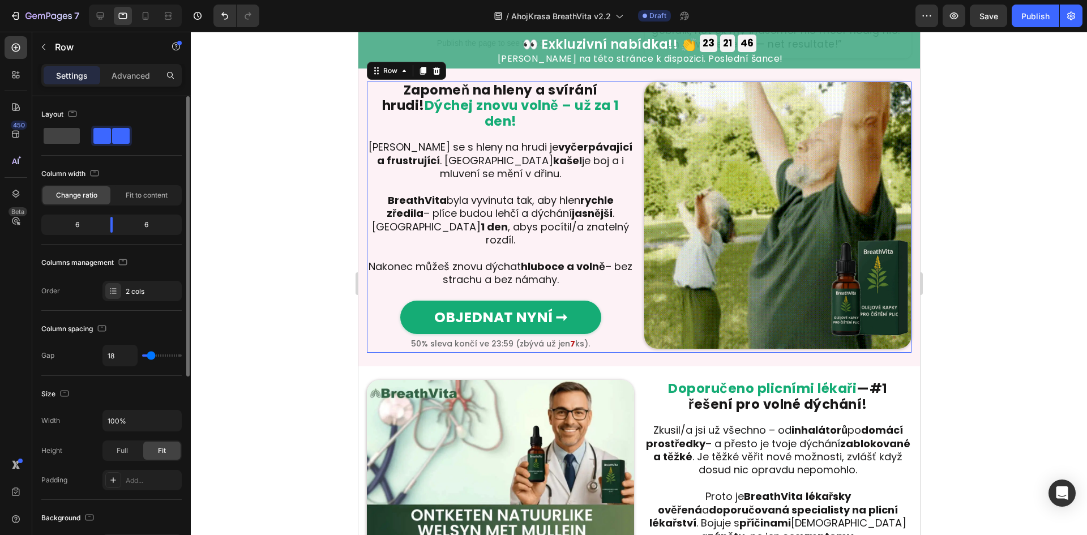
click at [421, 331] on div "Zapomeň na hleny a svírání hrudi! Dýchej znovu volně – už za 1 den! Heading Row…" at bounding box center [499, 217] width 267 height 271
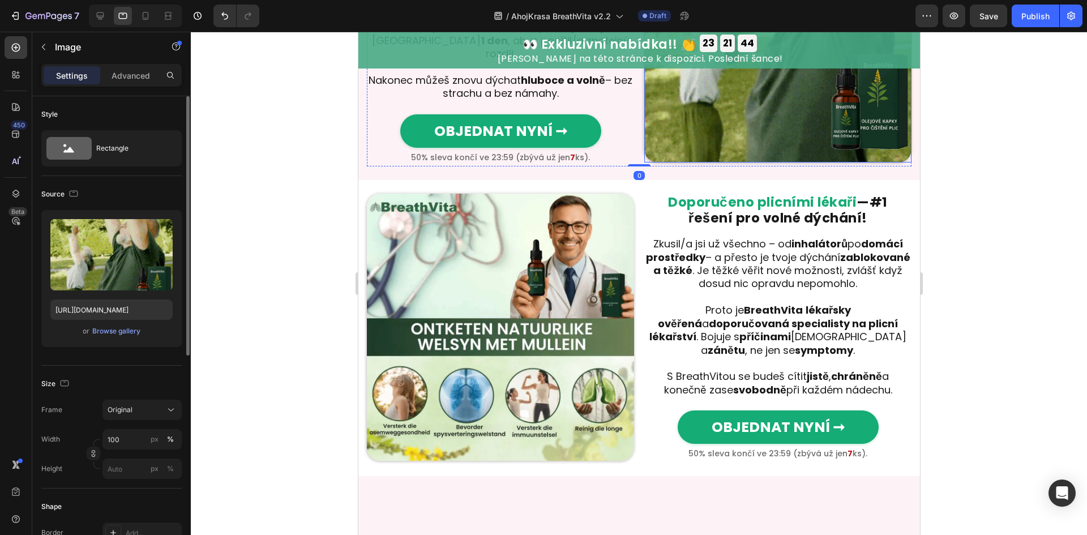
click at [705, 162] on img at bounding box center [777, 28] width 267 height 267
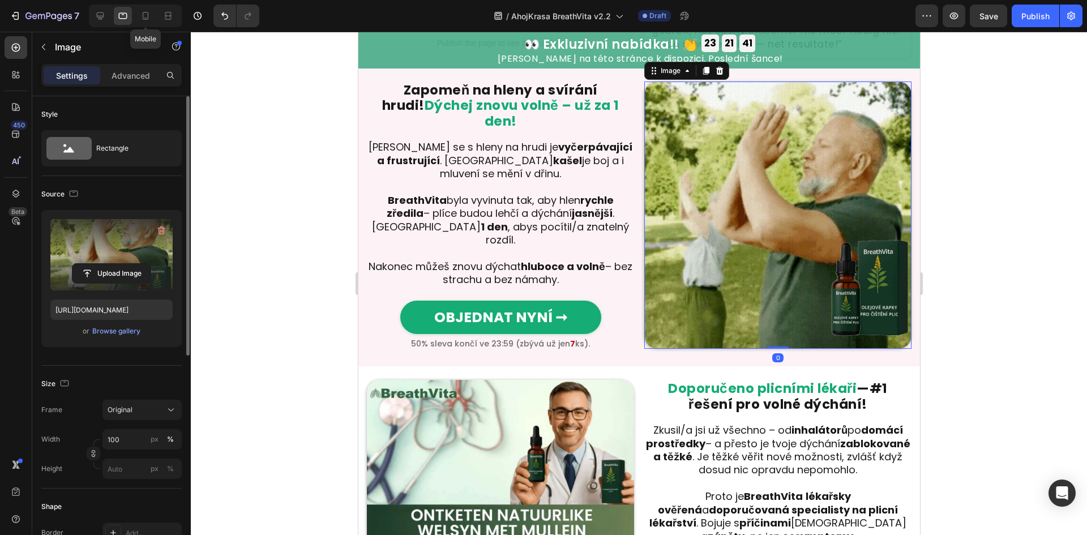
click at [150, 13] on icon at bounding box center [145, 15] width 11 height 11
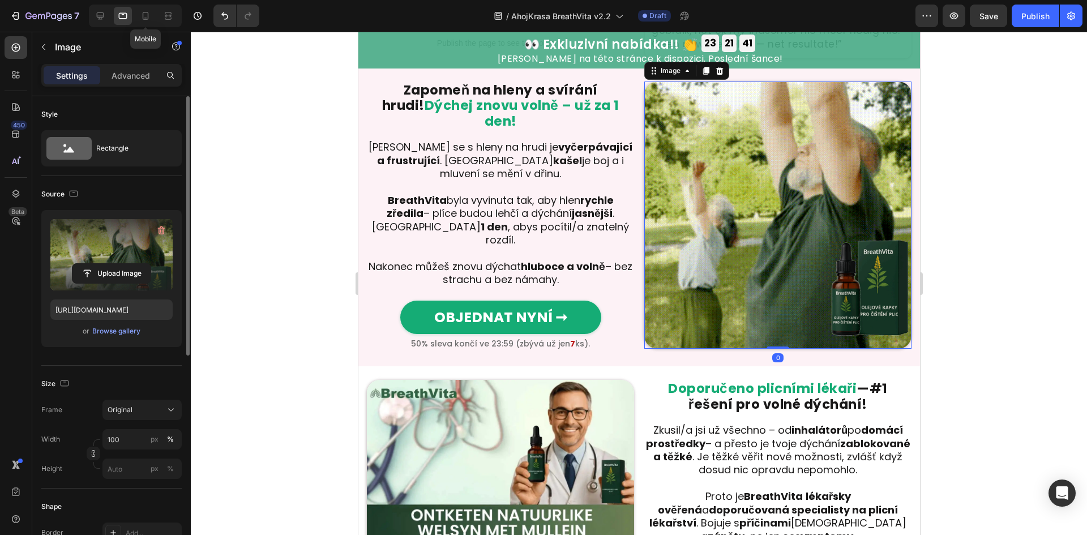
type input "[URL][DOMAIN_NAME]"
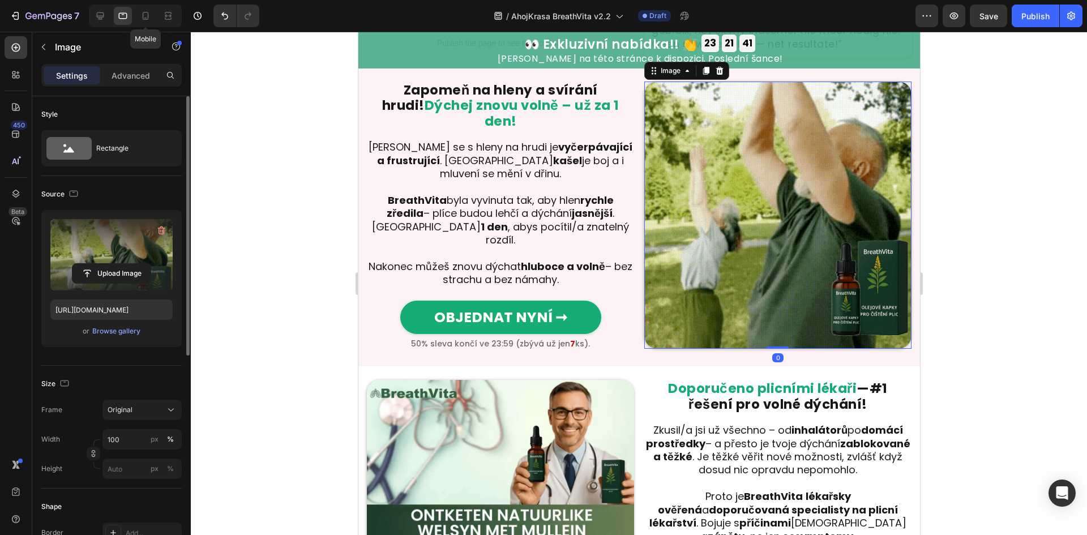
type input "98"
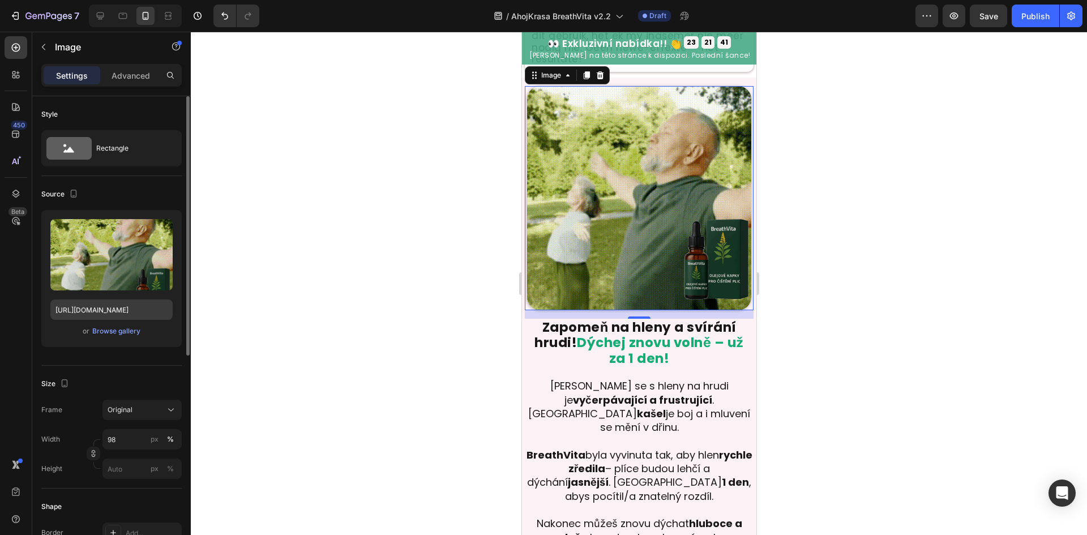
scroll to position [526, 0]
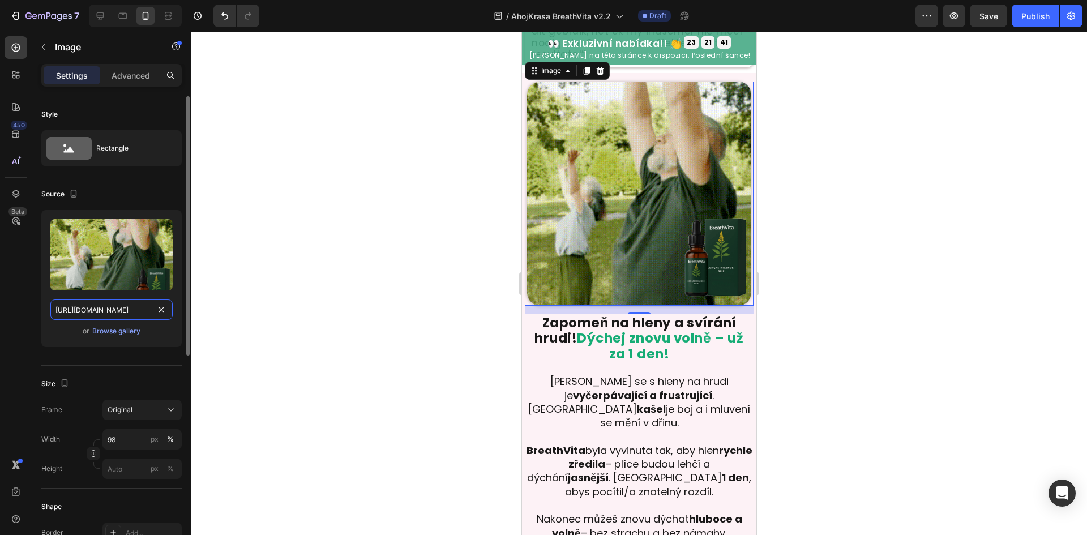
click at [92, 310] on input "[URL][DOMAIN_NAME]" at bounding box center [111, 309] width 122 height 20
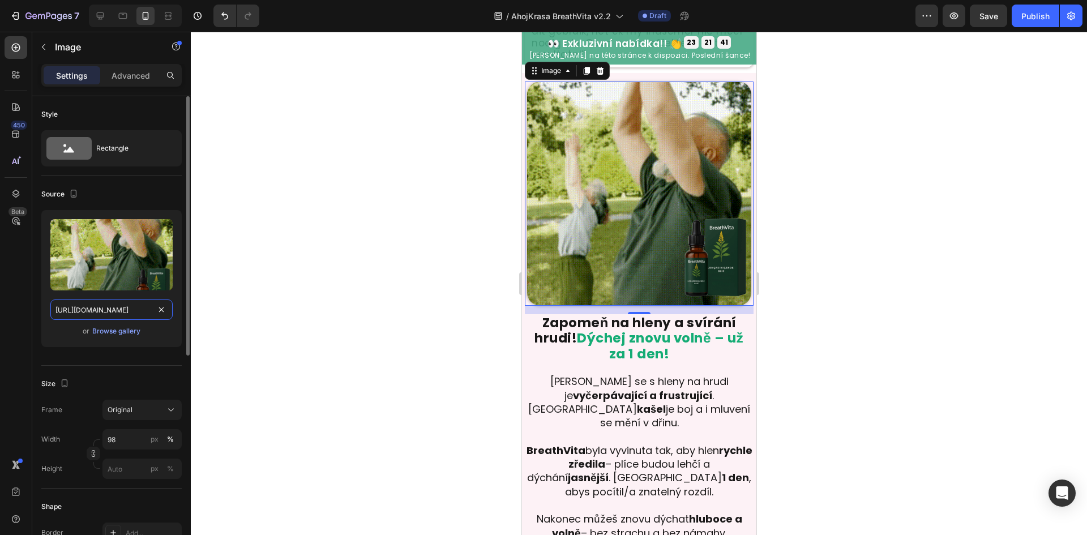
paste input "a1950419-f81f-408a-9f36-87bd5aa94c21"
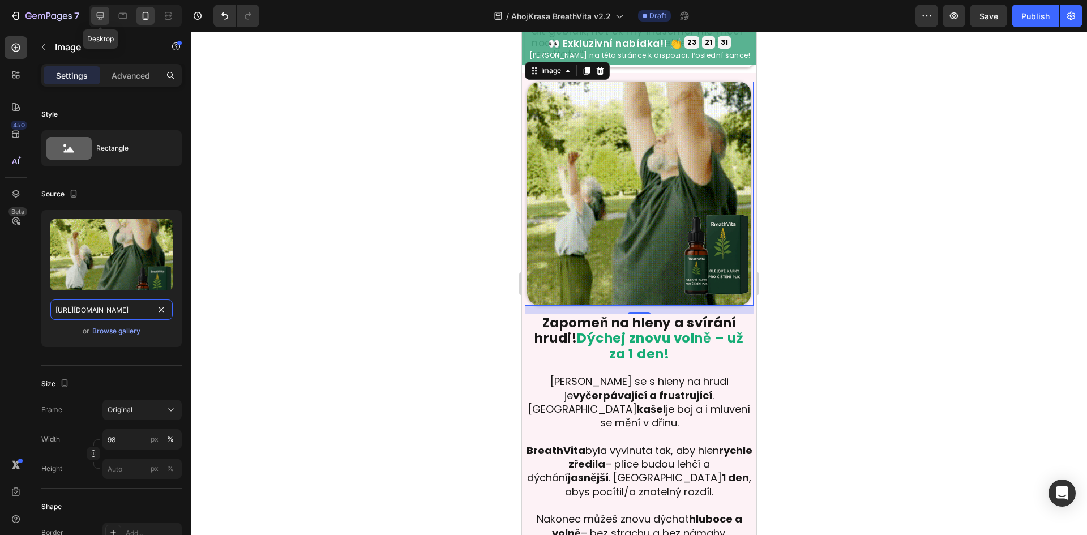
type input "[URL][DOMAIN_NAME]"
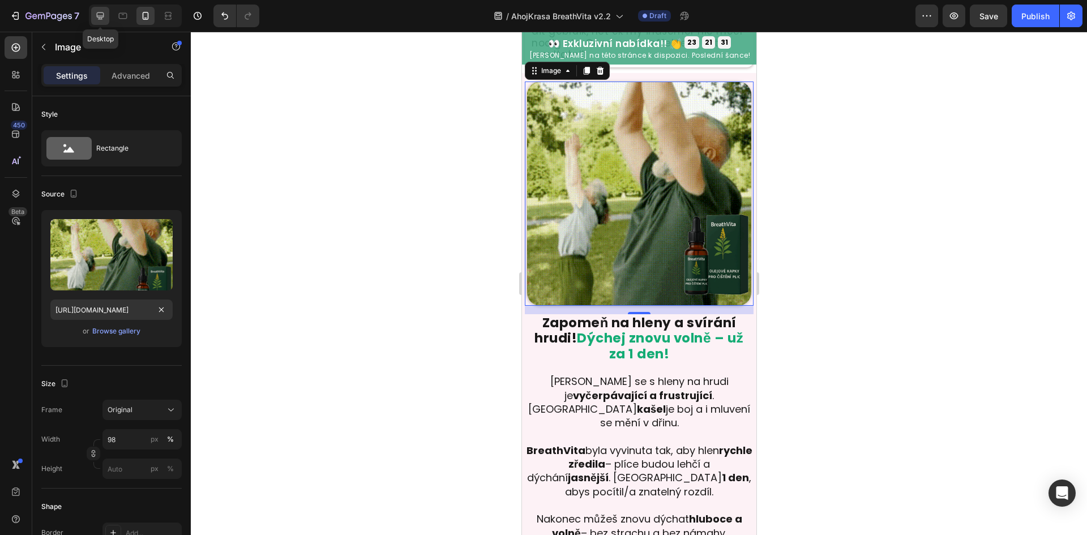
click at [98, 17] on icon at bounding box center [100, 15] width 7 height 7
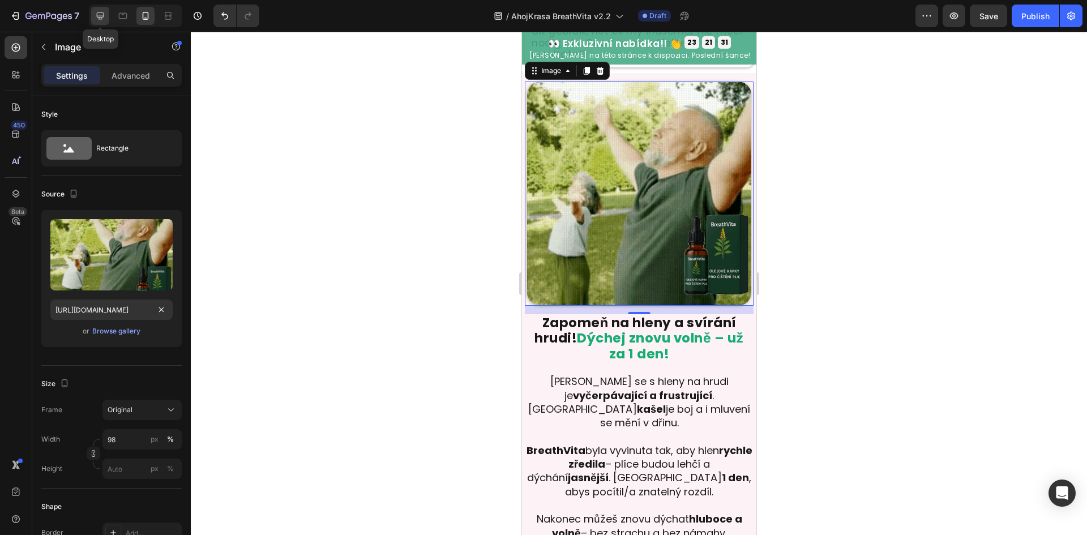
type input "90"
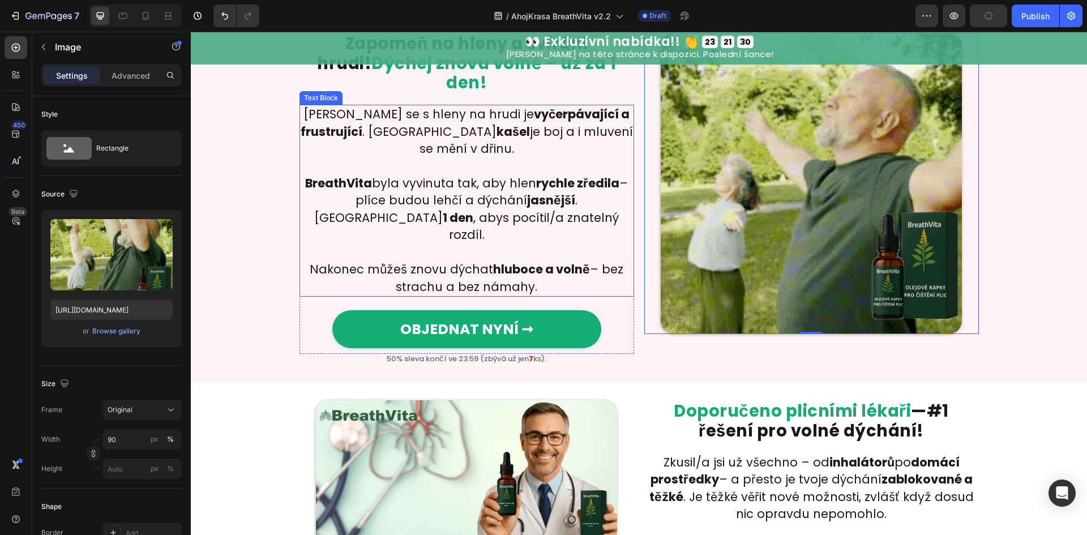
scroll to position [731, 0]
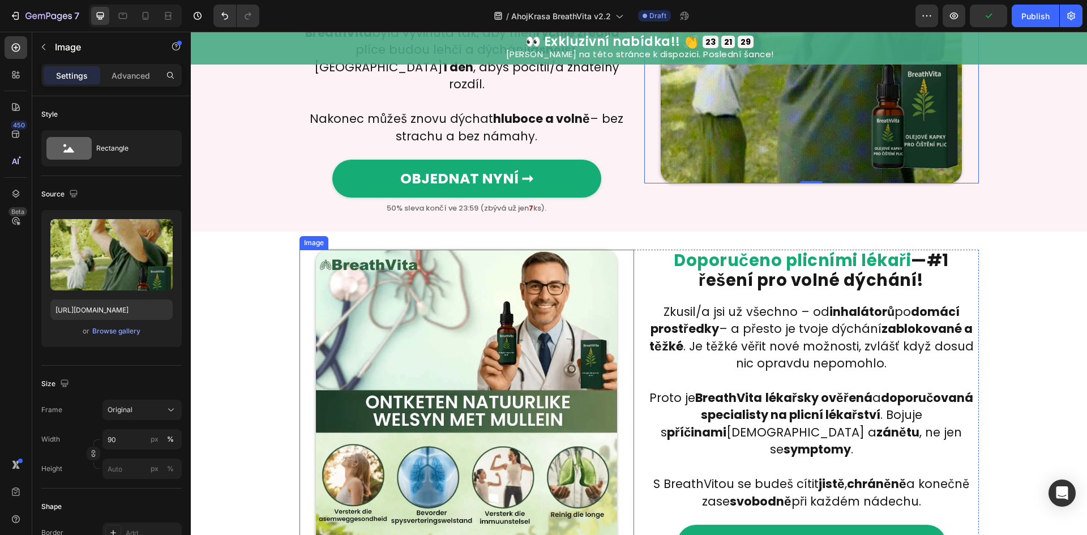
click at [516, 347] on img at bounding box center [466, 400] width 301 height 301
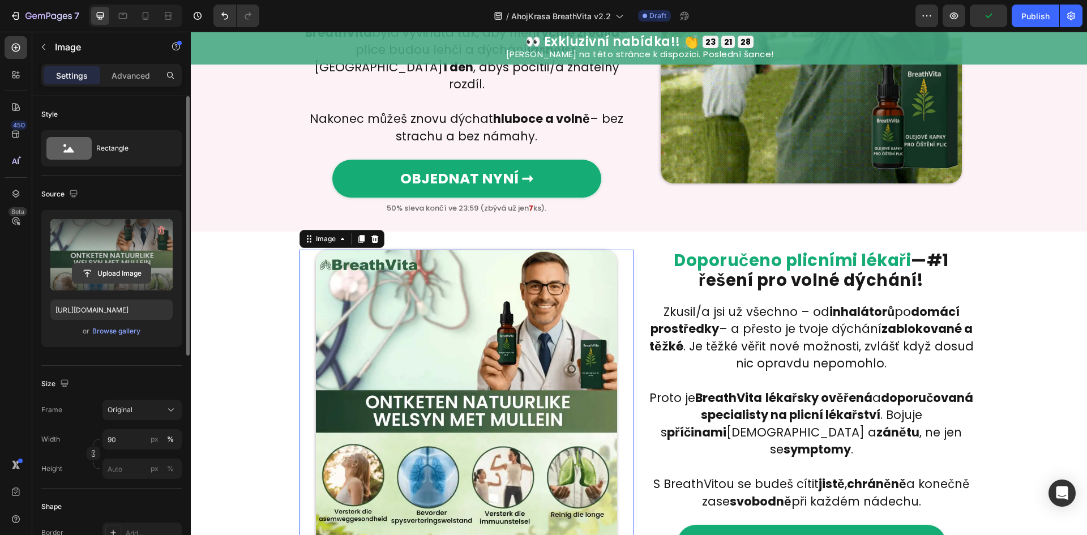
click at [140, 275] on input "file" at bounding box center [111, 273] width 78 height 19
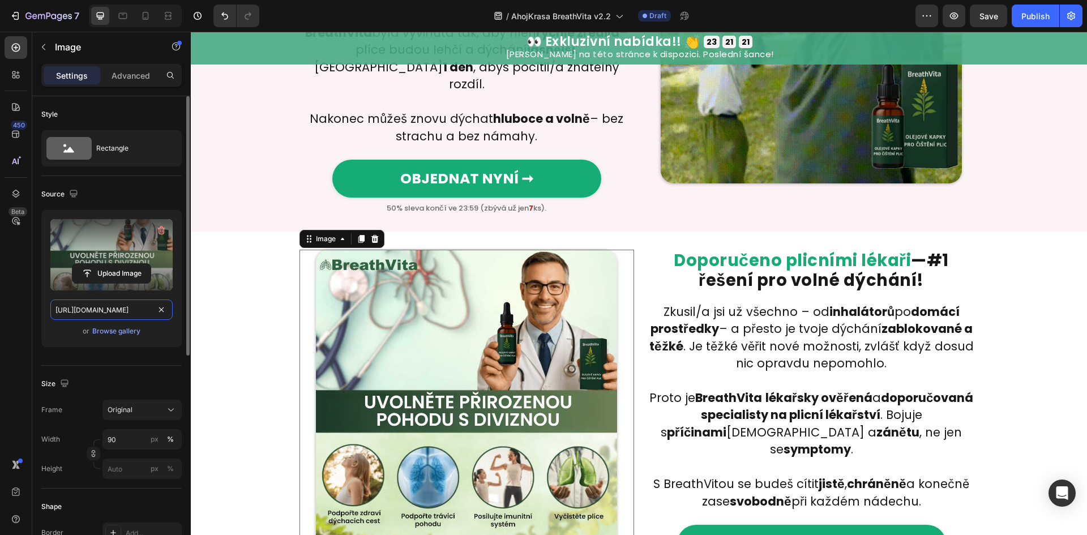
click at [133, 311] on input "[URL][DOMAIN_NAME]" at bounding box center [111, 309] width 122 height 20
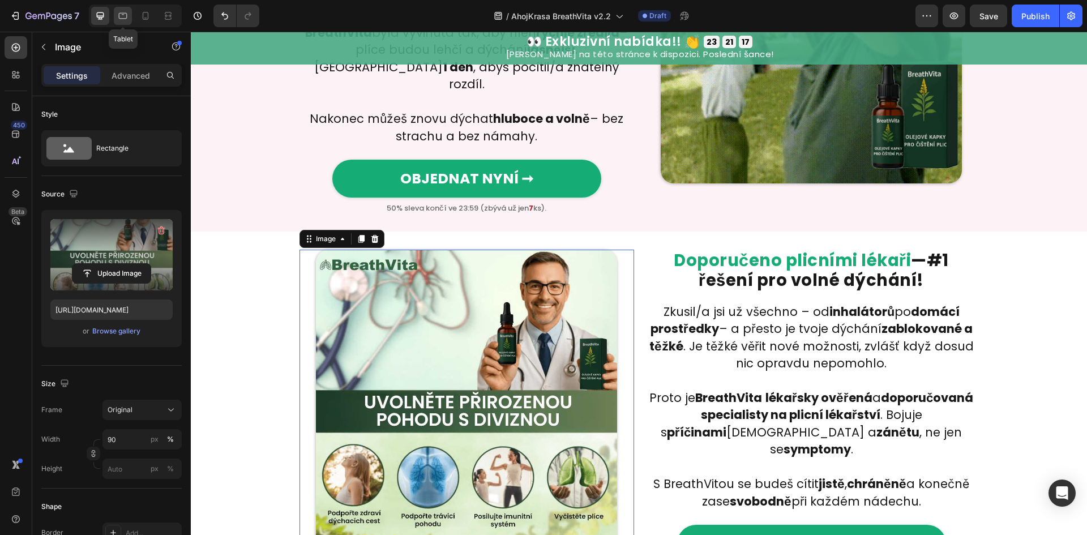
click at [122, 22] on div at bounding box center [123, 16] width 18 height 18
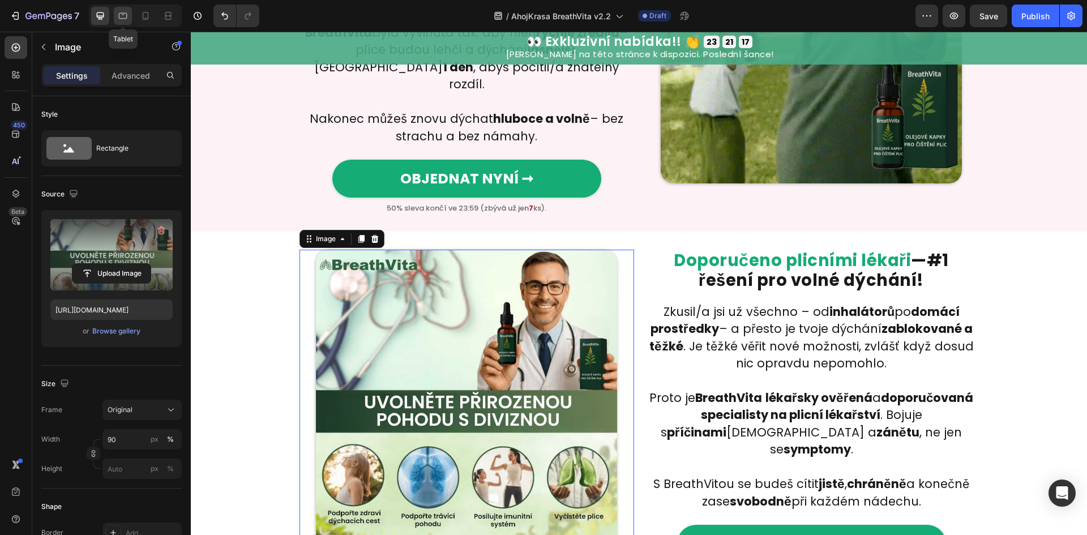
type input "[URL][DOMAIN_NAME]"
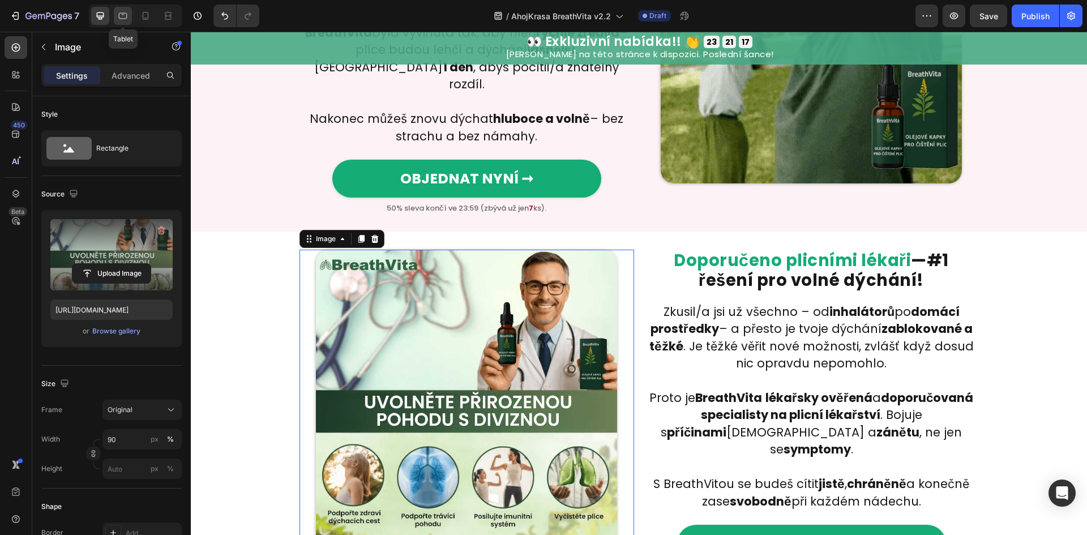
type input "100"
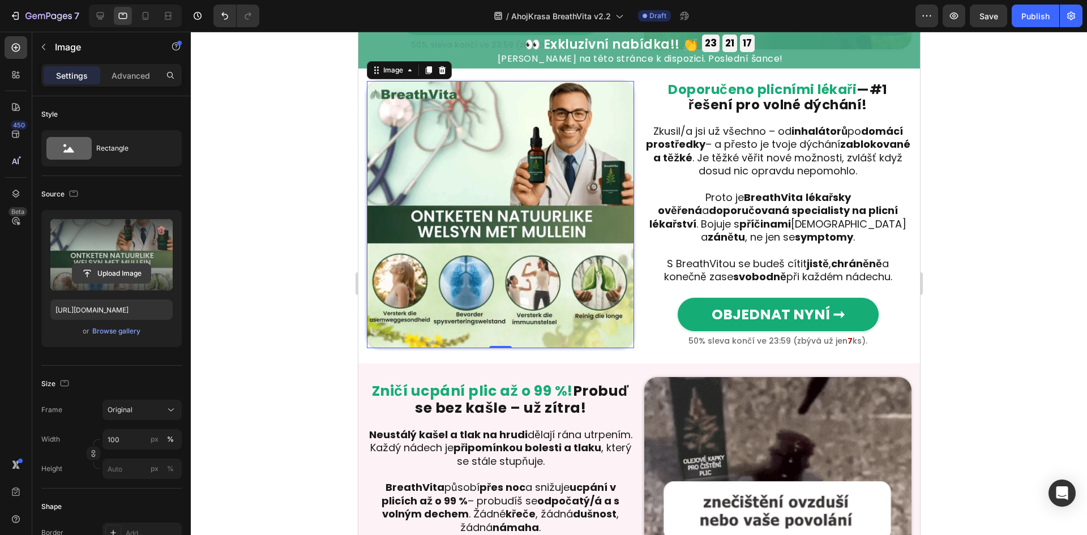
scroll to position [815, 0]
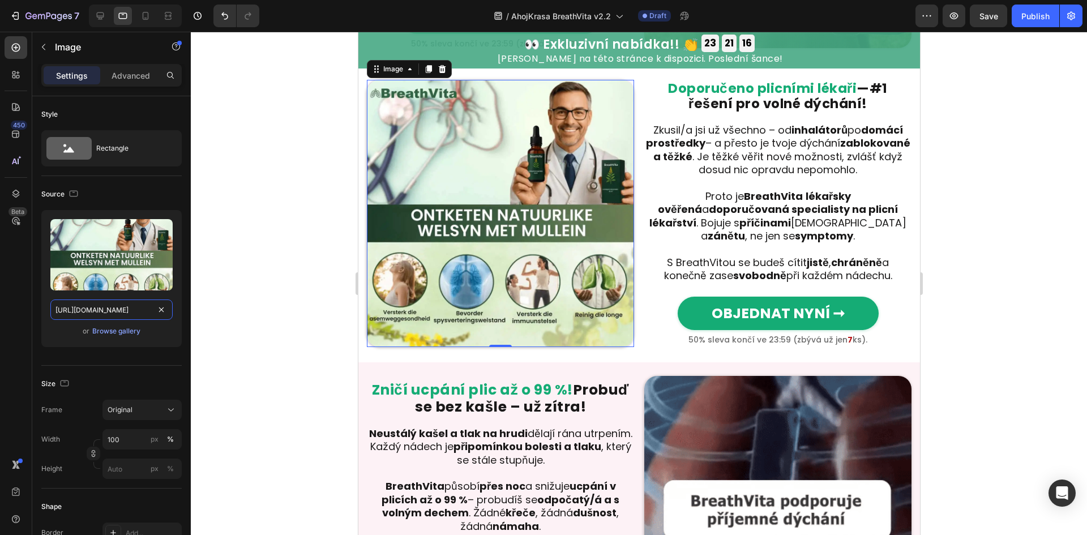
click at [93, 303] on input "[URL][DOMAIN_NAME]" at bounding box center [111, 309] width 122 height 20
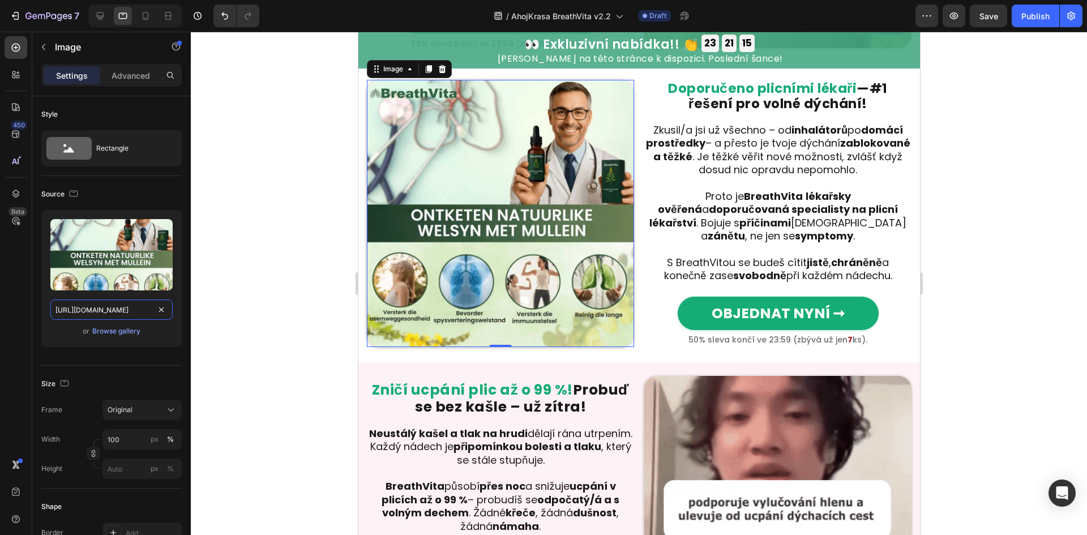
paste input "c761142b-31e9-44e6-a914-166398003ff0.jpg"
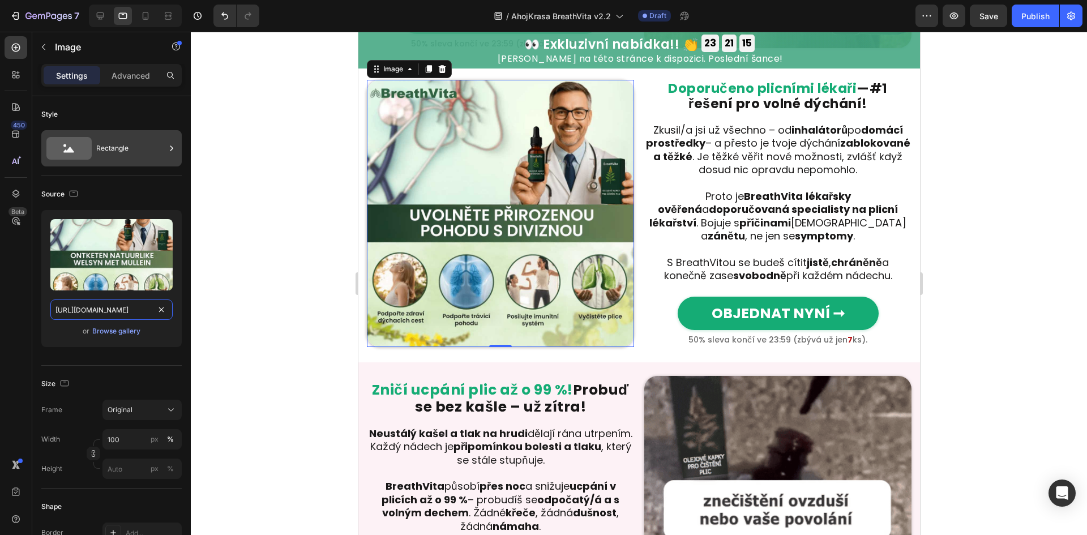
scroll to position [0, 344]
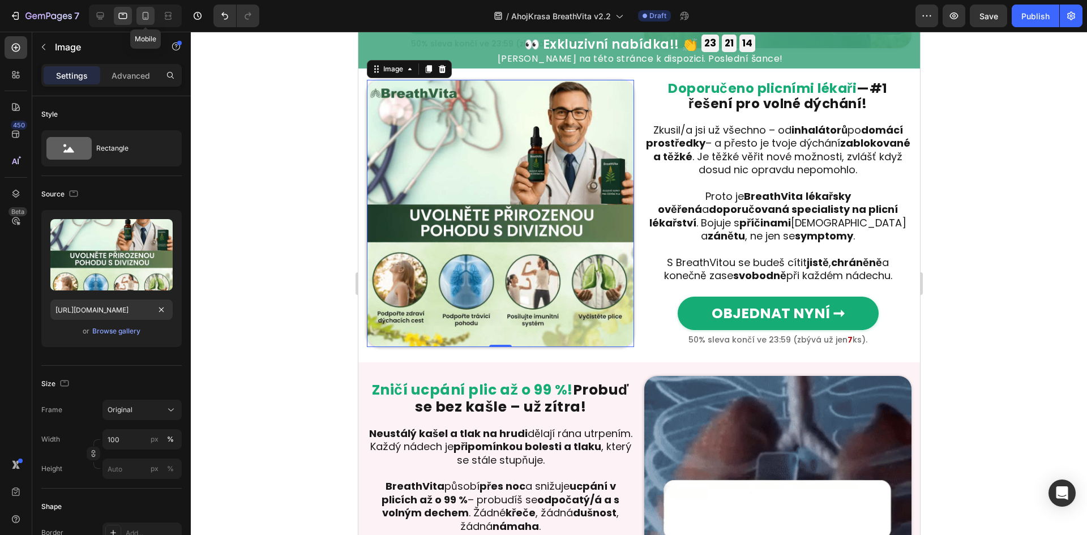
click at [148, 21] on icon at bounding box center [145, 15] width 11 height 11
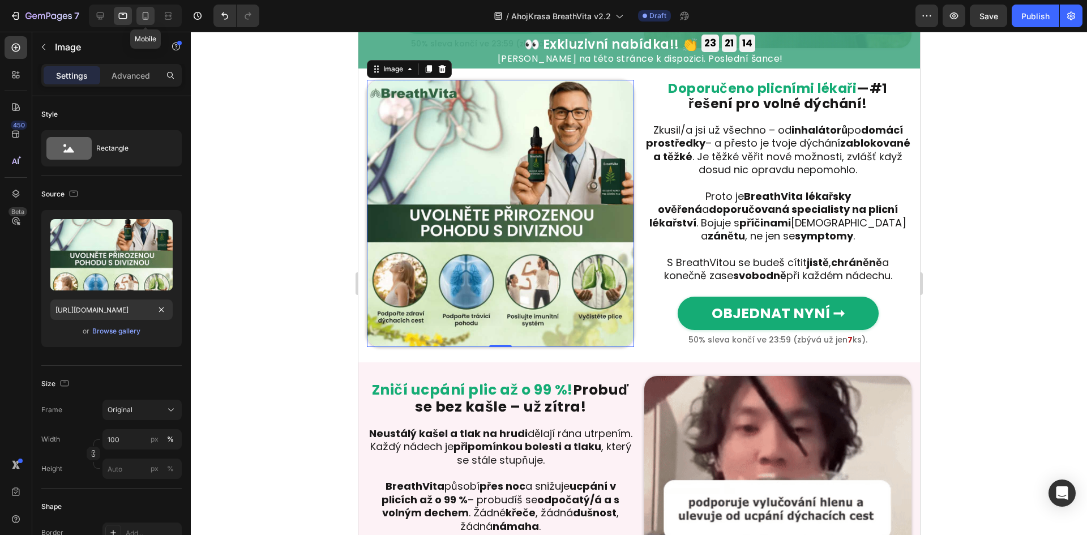
type input "[URL][DOMAIN_NAME]"
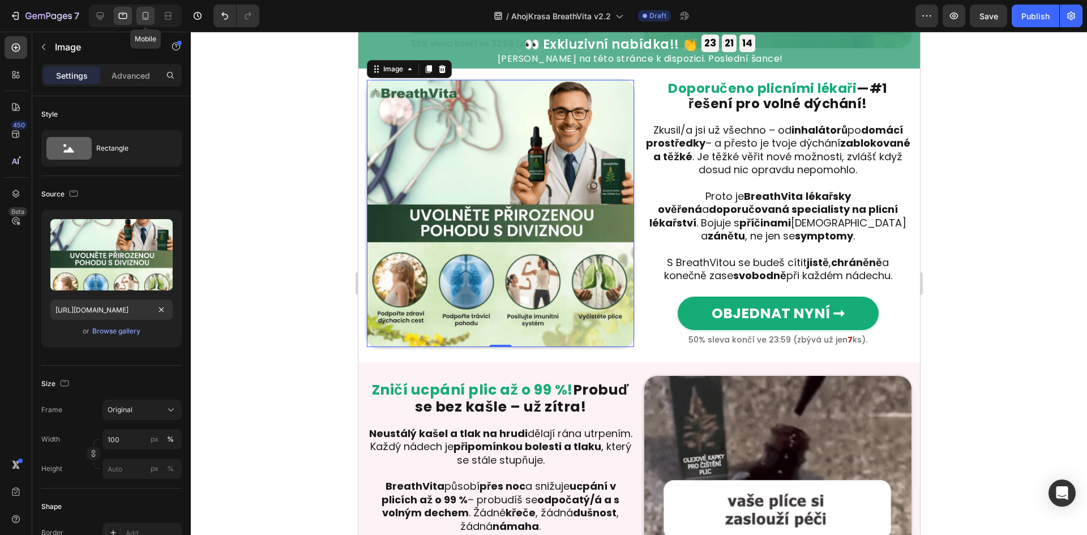
type input "98"
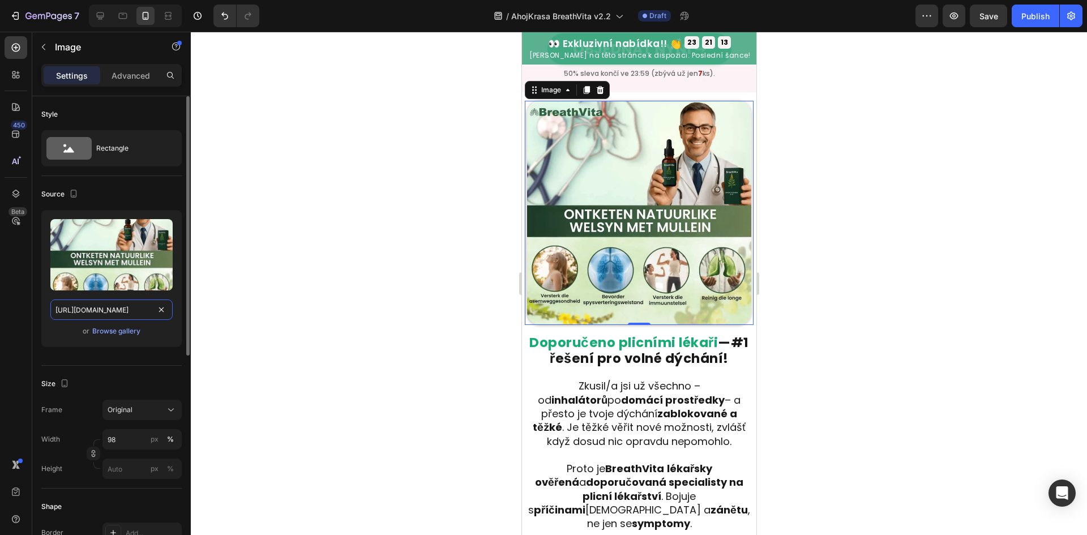
scroll to position [1029, 0]
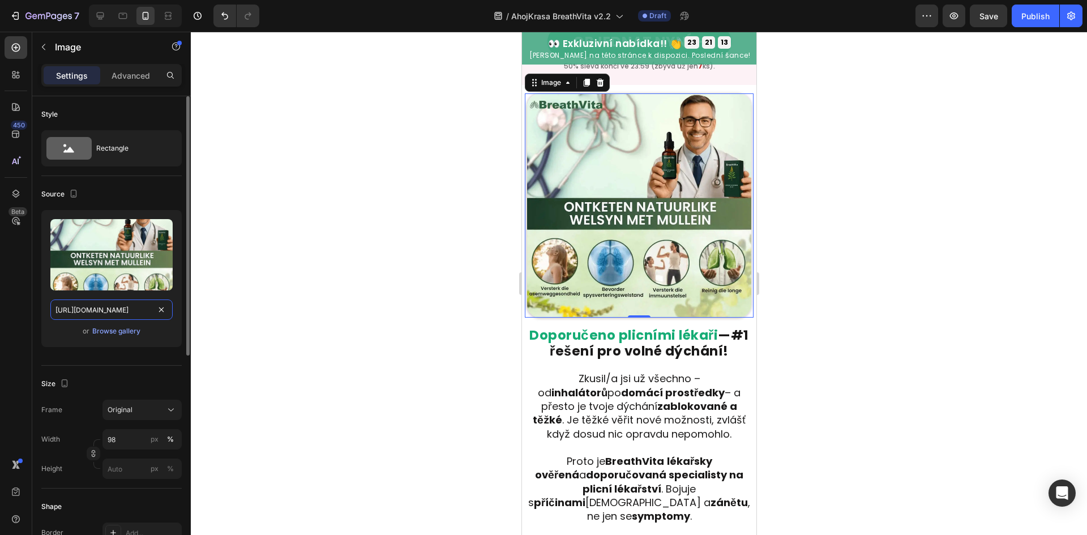
click at [90, 314] on input "[URL][DOMAIN_NAME]" at bounding box center [111, 309] width 122 height 20
paste input "c761142b-31e9-44e6-a914-166398003ff0.jpg"
type input "[URL][DOMAIN_NAME]"
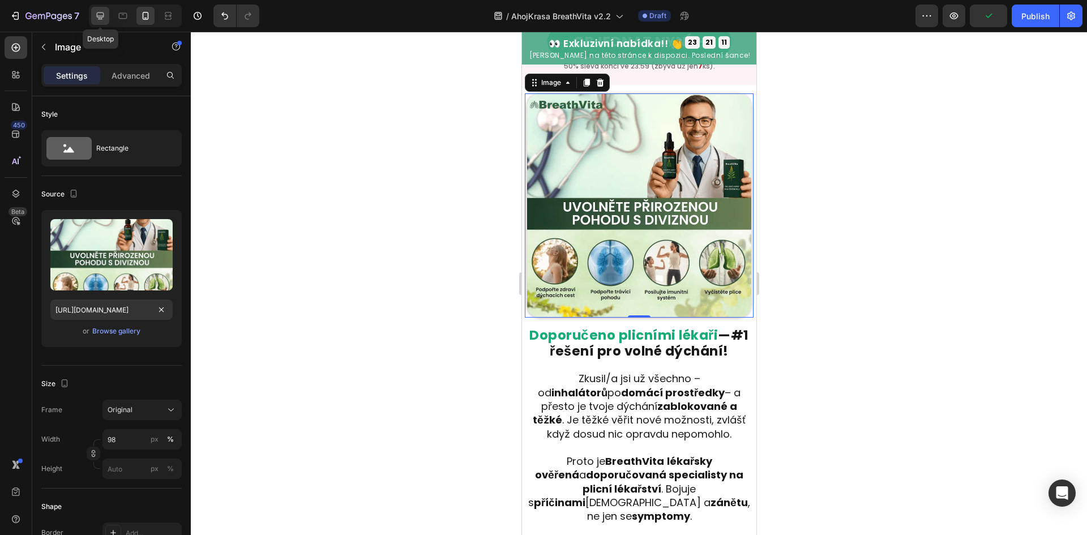
click at [96, 12] on icon at bounding box center [100, 15] width 11 height 11
type input "90"
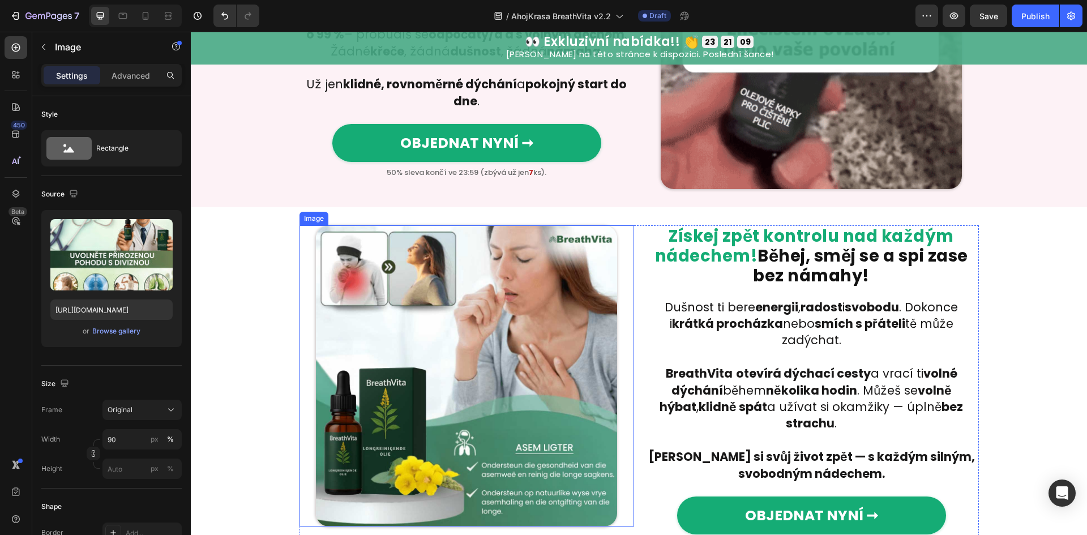
scroll to position [1496, 0]
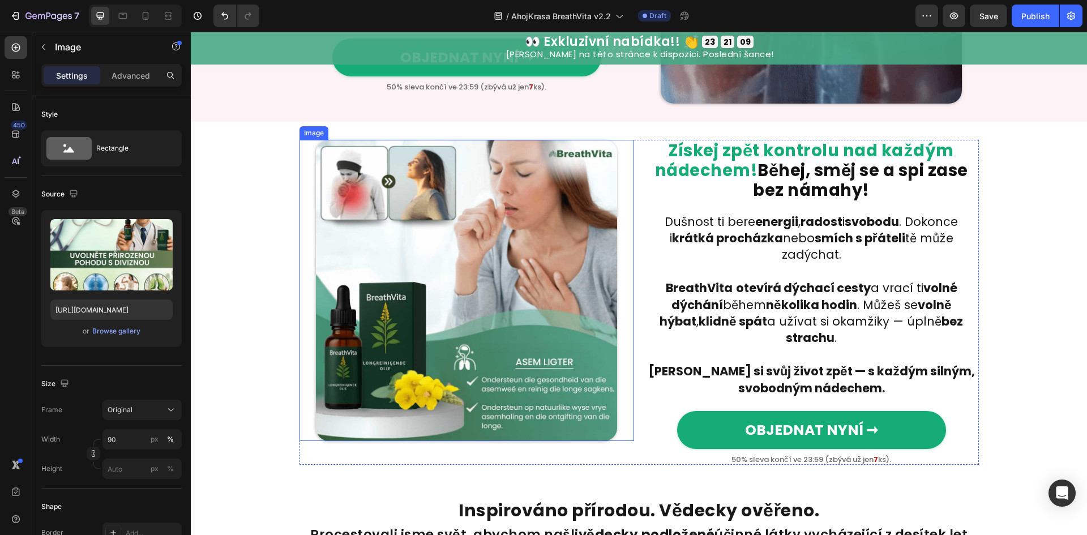
click at [563, 327] on img at bounding box center [466, 290] width 301 height 301
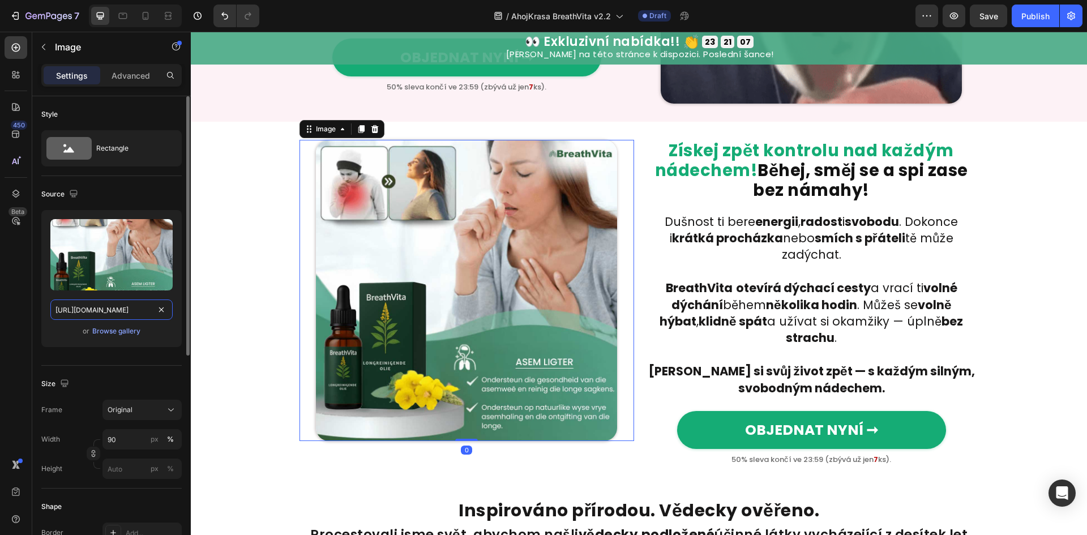
click at [78, 314] on input "[URL][DOMAIN_NAME]" at bounding box center [111, 309] width 122 height 20
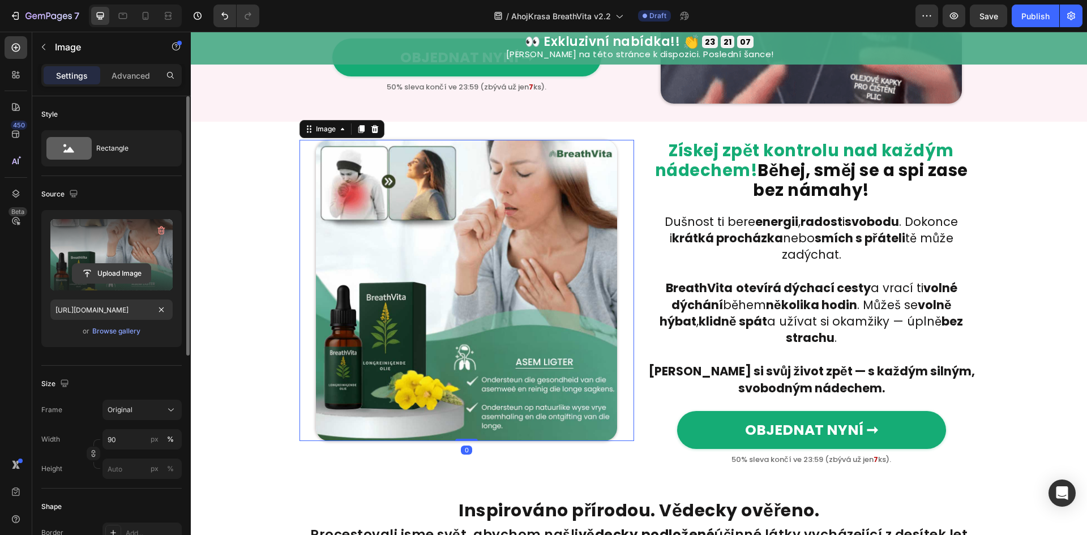
click at [122, 270] on input "file" at bounding box center [111, 273] width 78 height 19
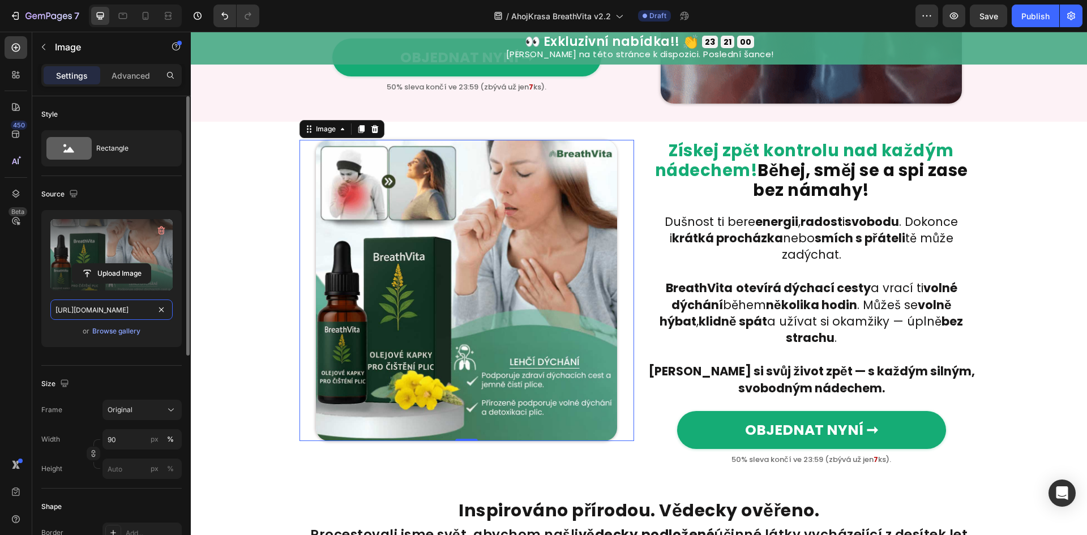
click at [102, 303] on input "[URL][DOMAIN_NAME]" at bounding box center [111, 309] width 122 height 20
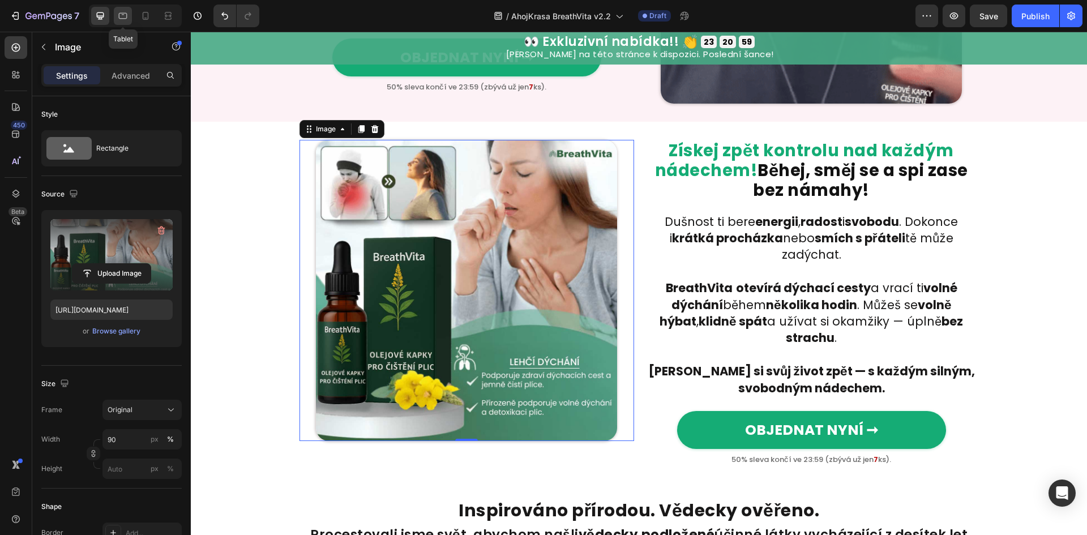
click at [130, 19] on div at bounding box center [123, 16] width 18 height 18
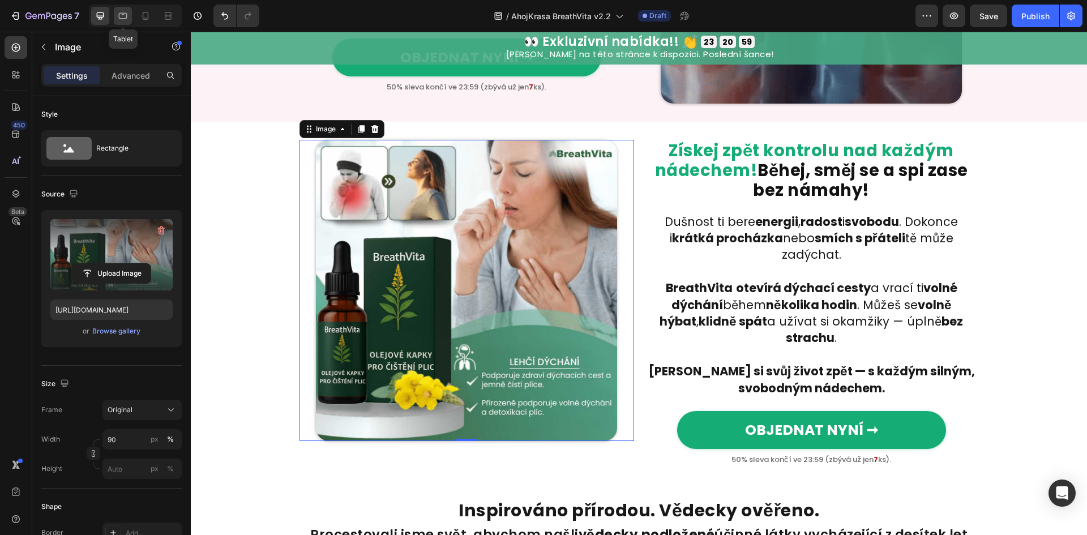
type input "[URL][DOMAIN_NAME]"
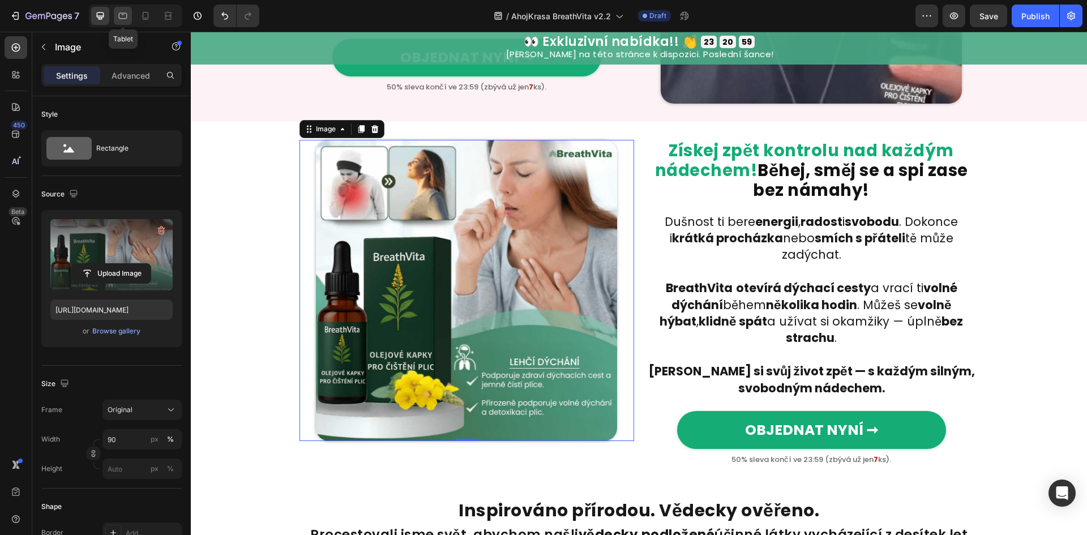
type input "100"
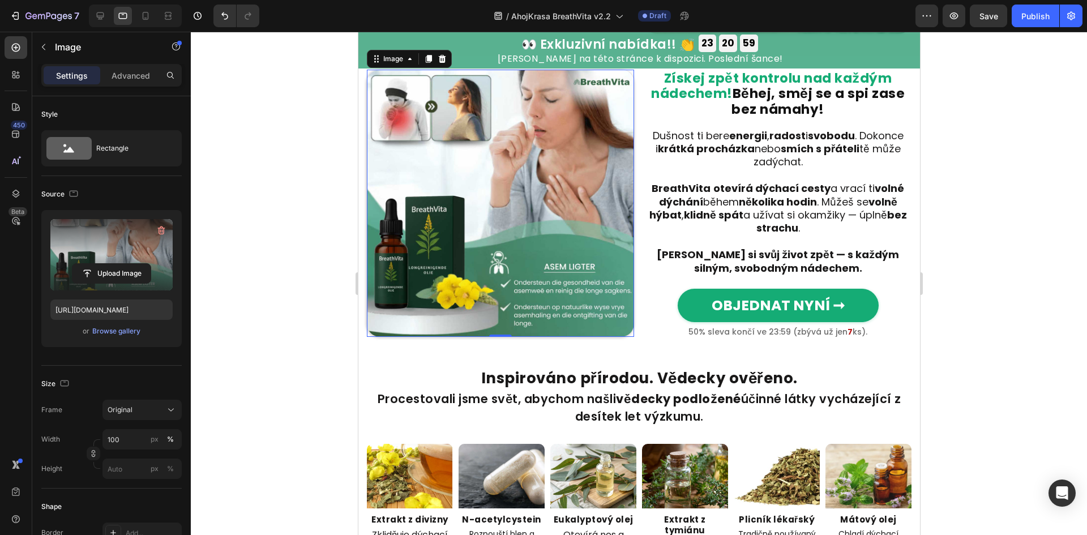
scroll to position [1490, 0]
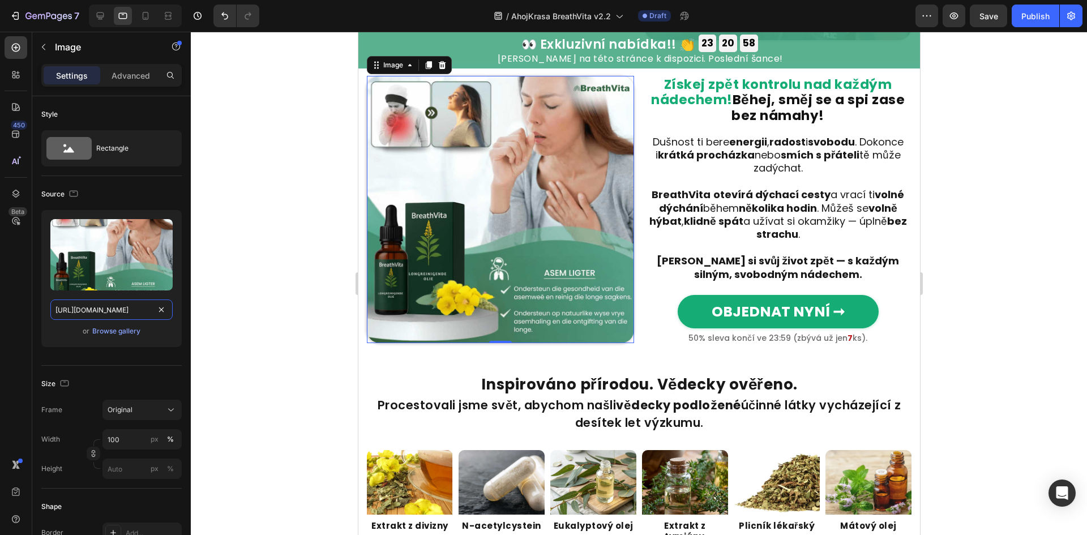
click at [90, 303] on input "[URL][DOMAIN_NAME]" at bounding box center [111, 309] width 122 height 20
paste input "408fecaa-f947-4511-97bd-de7c0409cf5b"
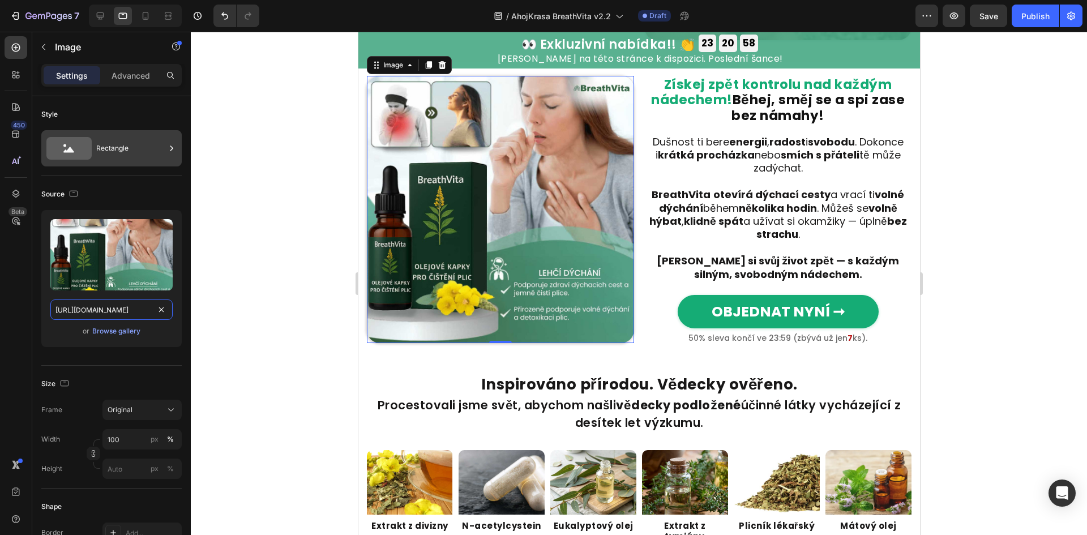
scroll to position [0, 344]
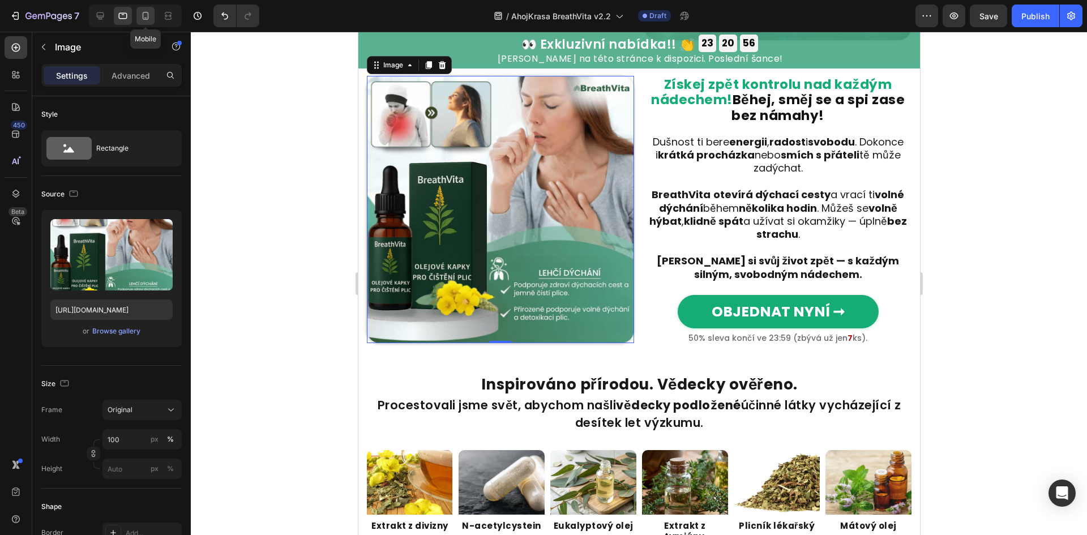
click at [149, 18] on icon at bounding box center [145, 15] width 11 height 11
type input "[URL][DOMAIN_NAME]"
type input "98"
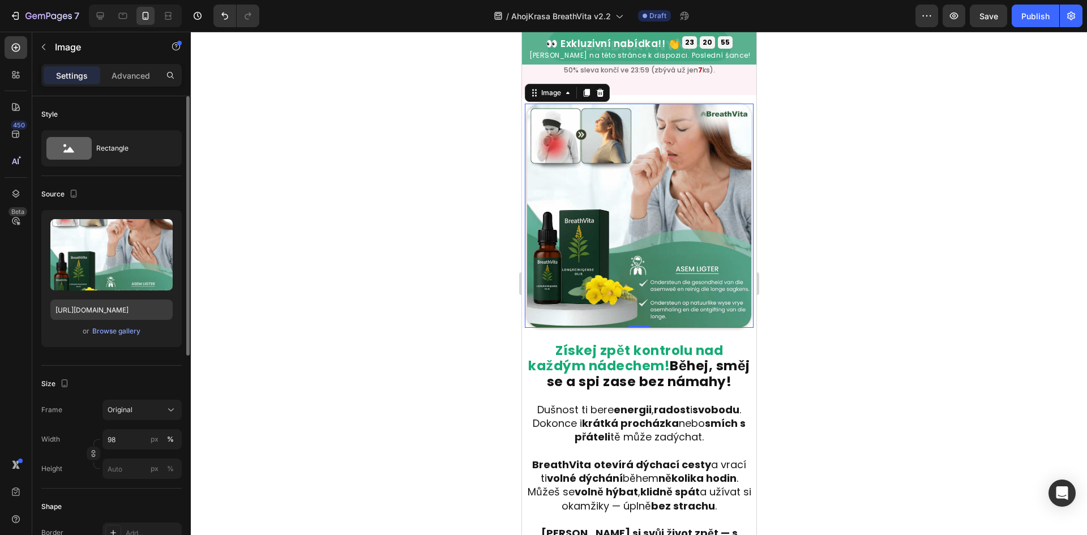
scroll to position [1667, 0]
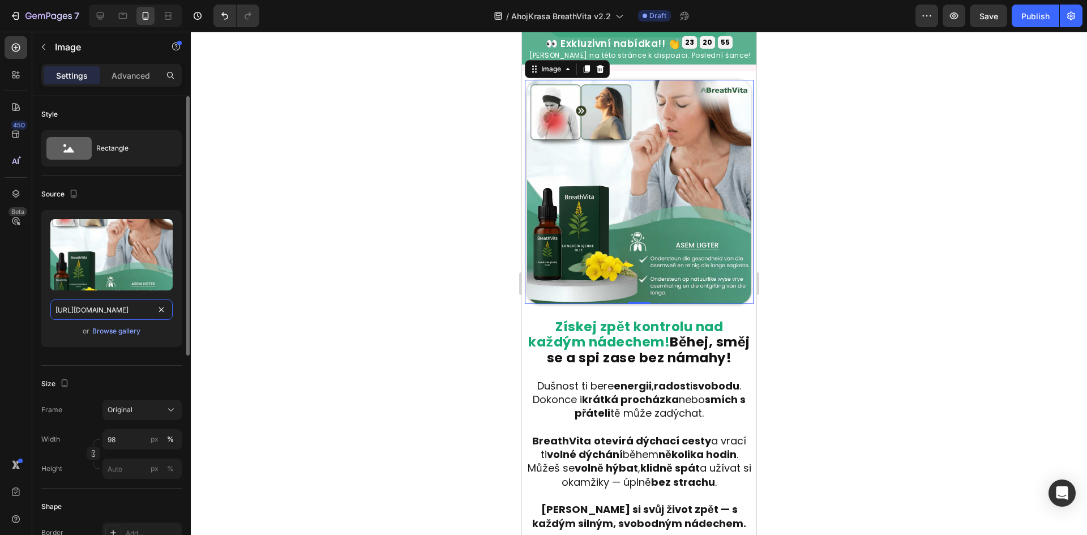
click at [111, 306] on input "[URL][DOMAIN_NAME]" at bounding box center [111, 309] width 122 height 20
paste input "408fecaa-f947-4511-97bd-de7c0409cf5b"
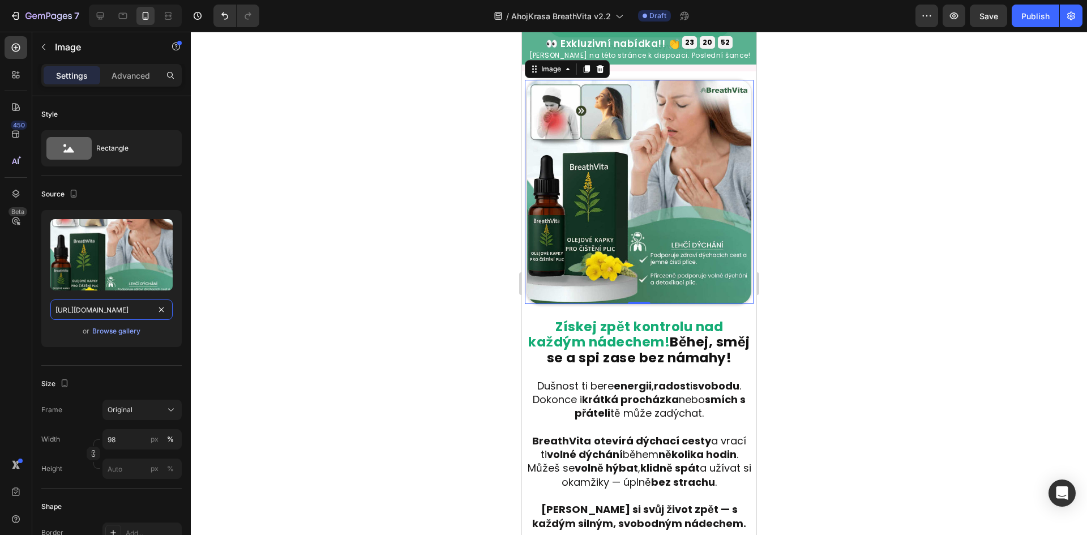
type input "[URL][DOMAIN_NAME]"
click at [91, 12] on div at bounding box center [135, 16] width 93 height 23
click at [93, 15] on div at bounding box center [100, 16] width 18 height 18
type input "90"
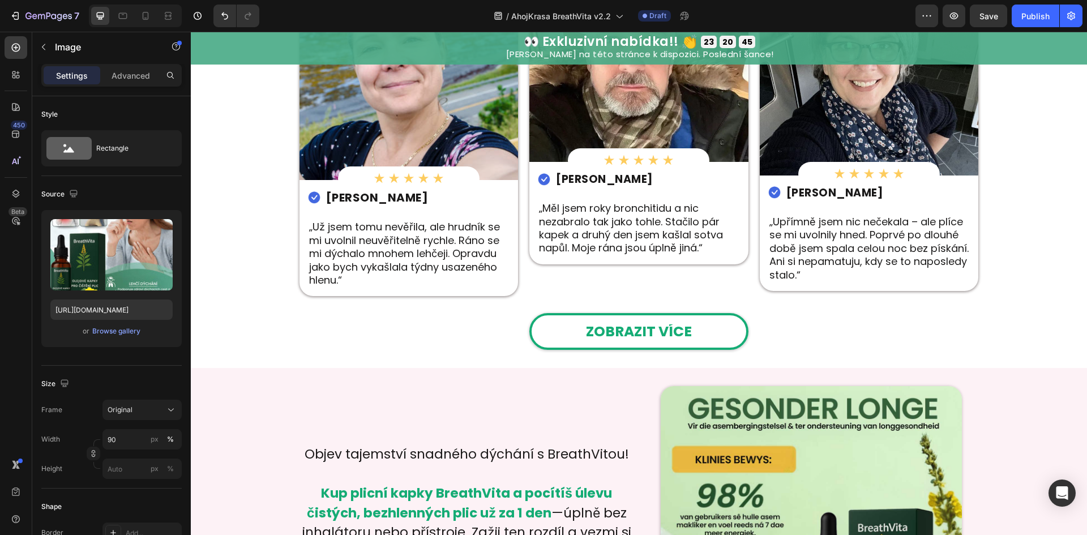
scroll to position [2588, 0]
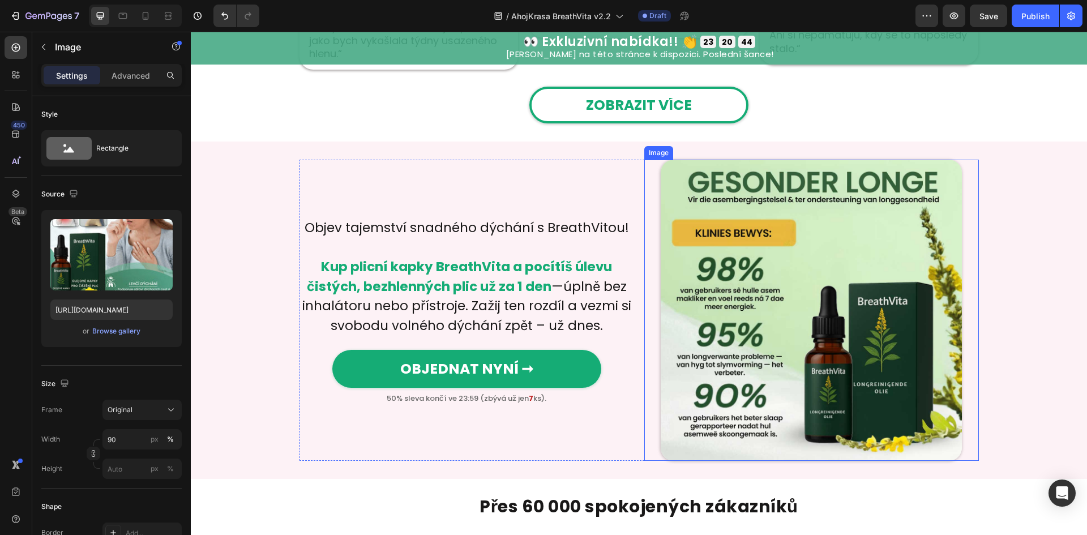
click at [743, 297] on img at bounding box center [811, 310] width 301 height 301
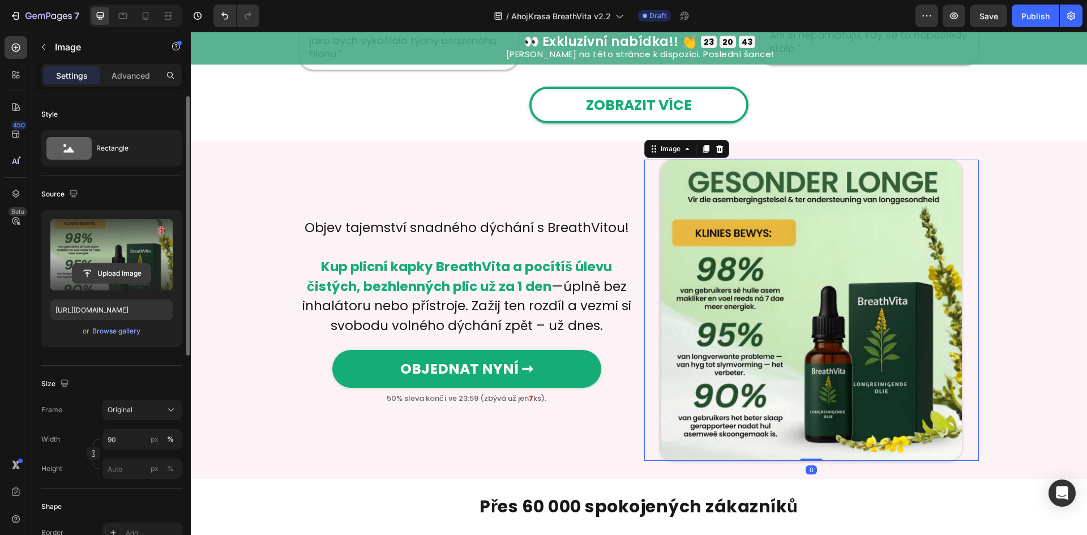
click at [121, 270] on input "file" at bounding box center [111, 273] width 78 height 19
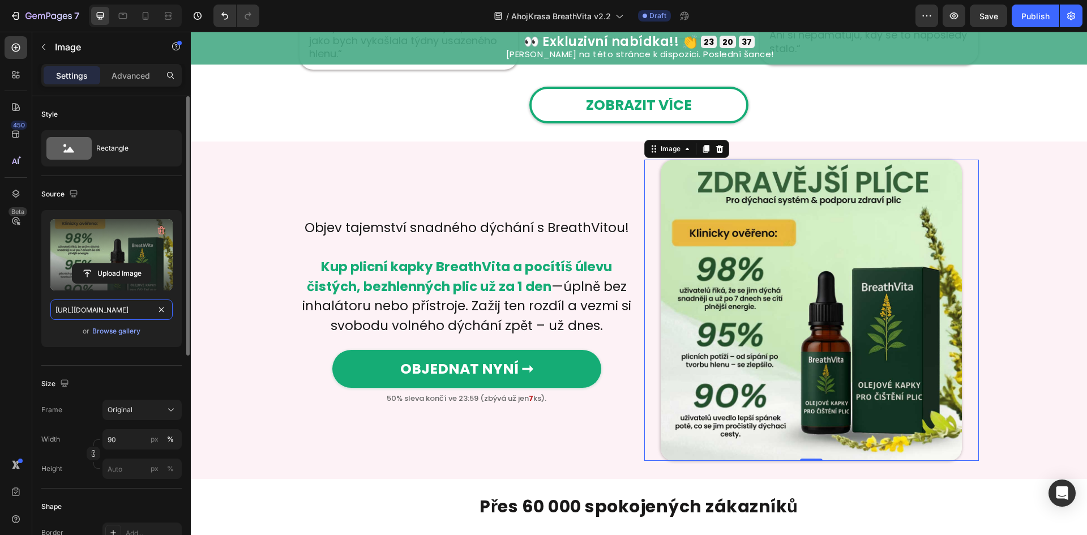
click at [88, 307] on input "[URL][DOMAIN_NAME]" at bounding box center [111, 309] width 122 height 20
click at [119, 18] on icon at bounding box center [122, 15] width 11 height 11
type input "[URL][DOMAIN_NAME]"
type input "100"
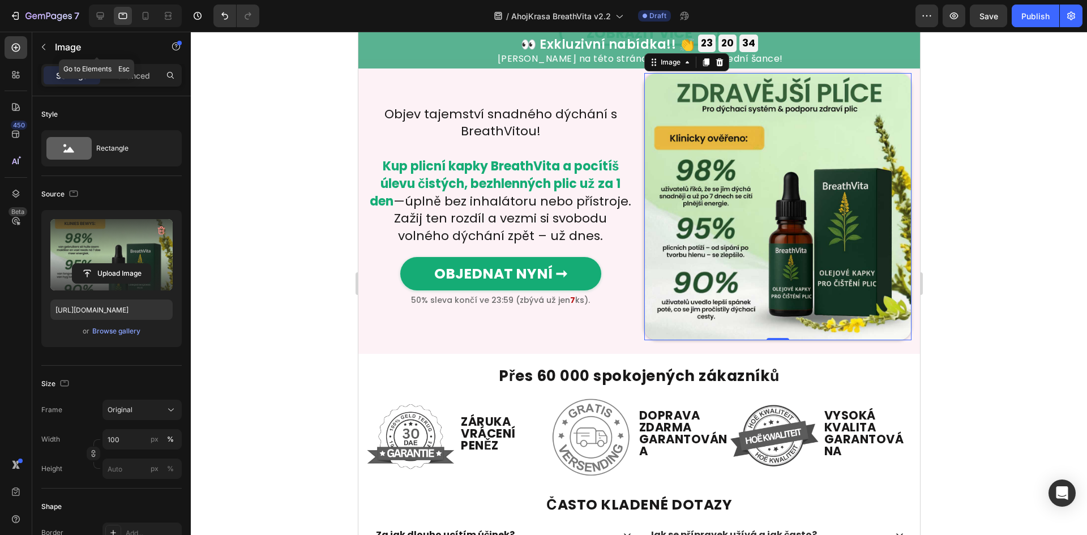
scroll to position [2552, 0]
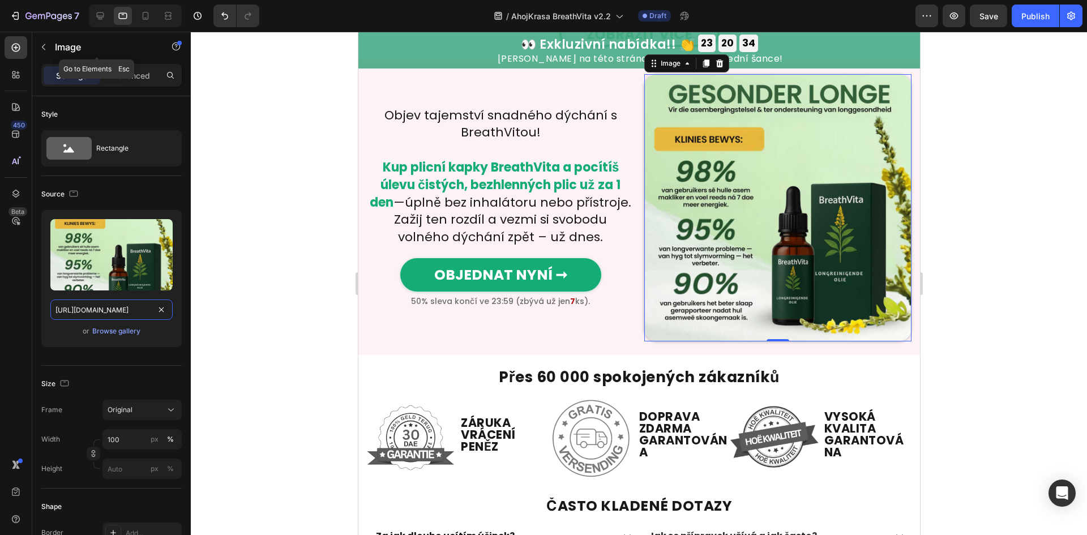
click at [105, 301] on input "[URL][DOMAIN_NAME]" at bounding box center [111, 309] width 122 height 20
paste input "5c79484-2626-4ba1-9992-eeb5a707000d"
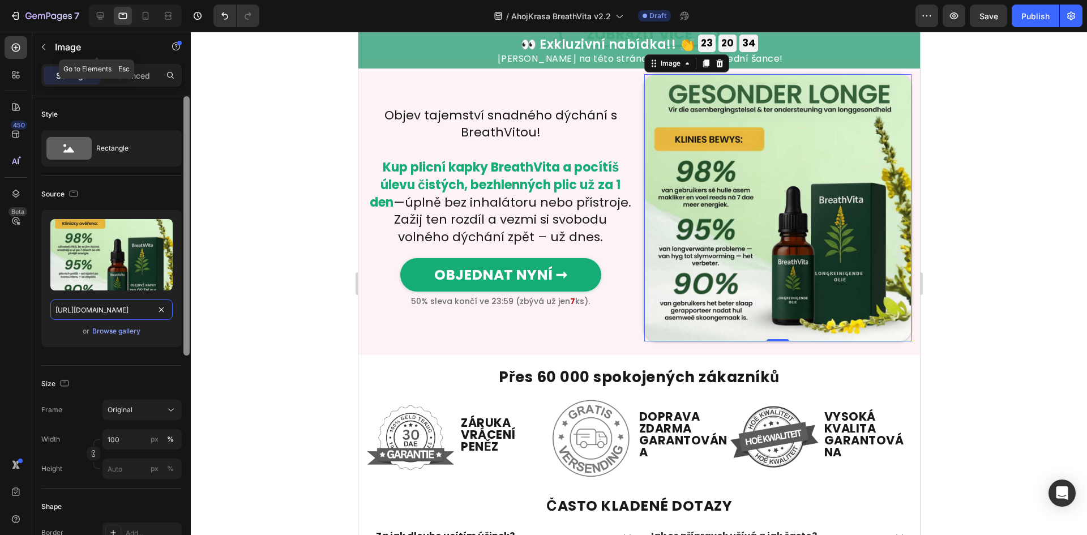
scroll to position [0, 350]
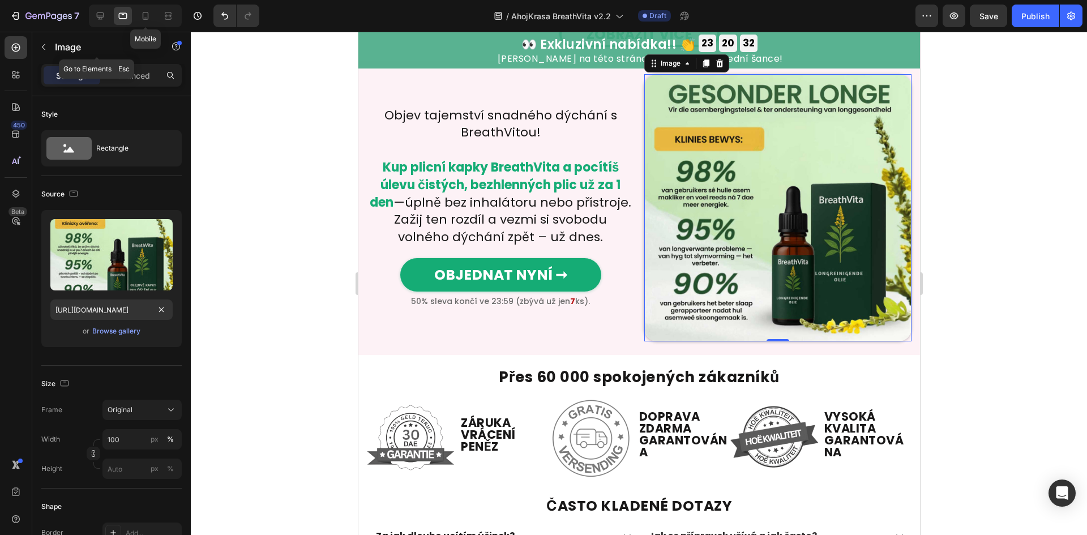
drag, startPoint x: 149, startPoint y: 13, endPoint x: 153, endPoint y: 192, distance: 178.9
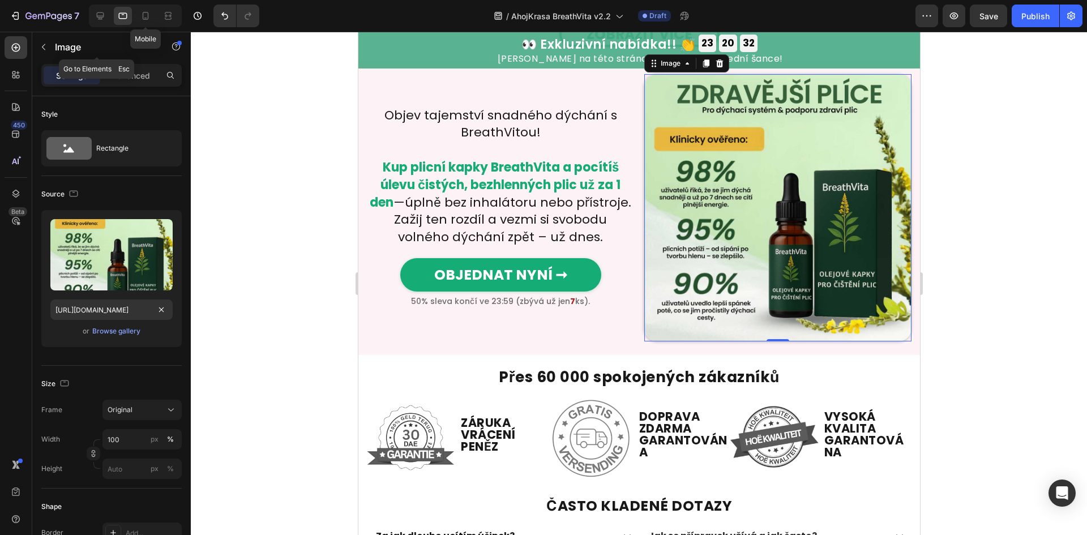
click at [149, 13] on icon at bounding box center [145, 15] width 11 height 11
type input "[URL][DOMAIN_NAME]"
type input "98"
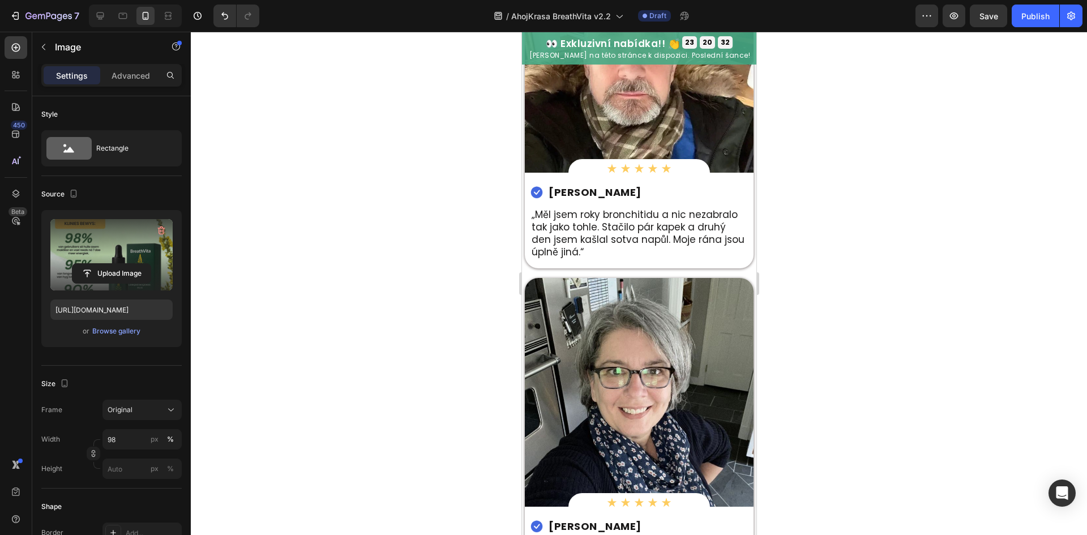
scroll to position [2571, 0]
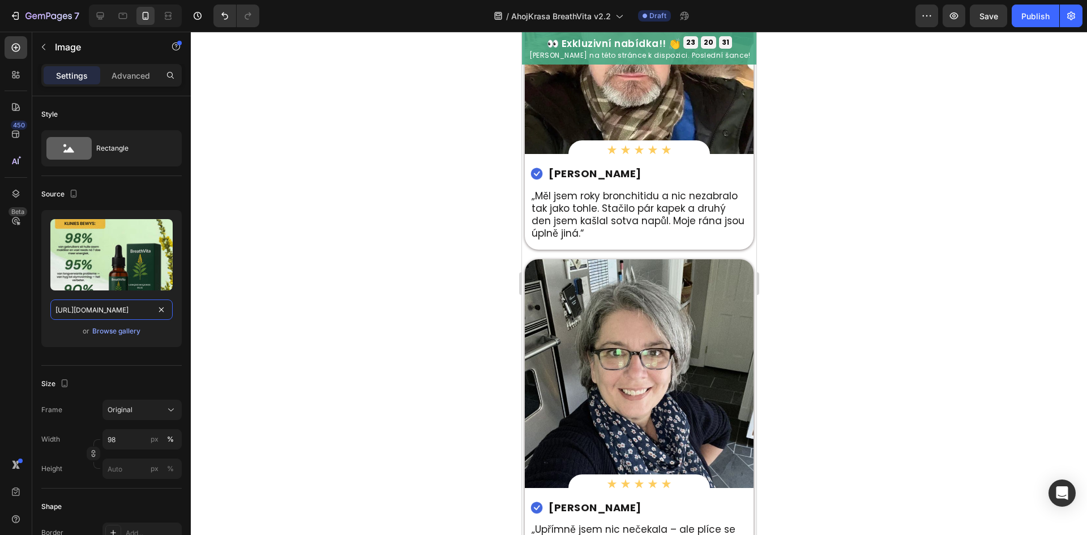
click at [95, 302] on input "[URL][DOMAIN_NAME]" at bounding box center [111, 309] width 122 height 20
paste input "5c79484-2626-4ba1-9992-eeb5a707000d"
type input "[URL][DOMAIN_NAME]"
click at [98, 21] on icon at bounding box center [100, 15] width 11 height 11
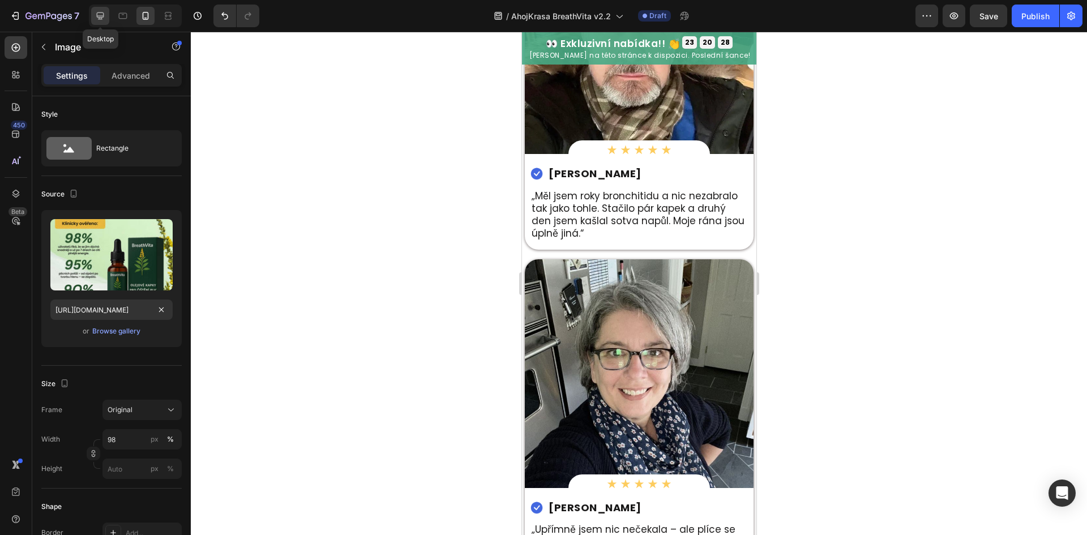
type input "90"
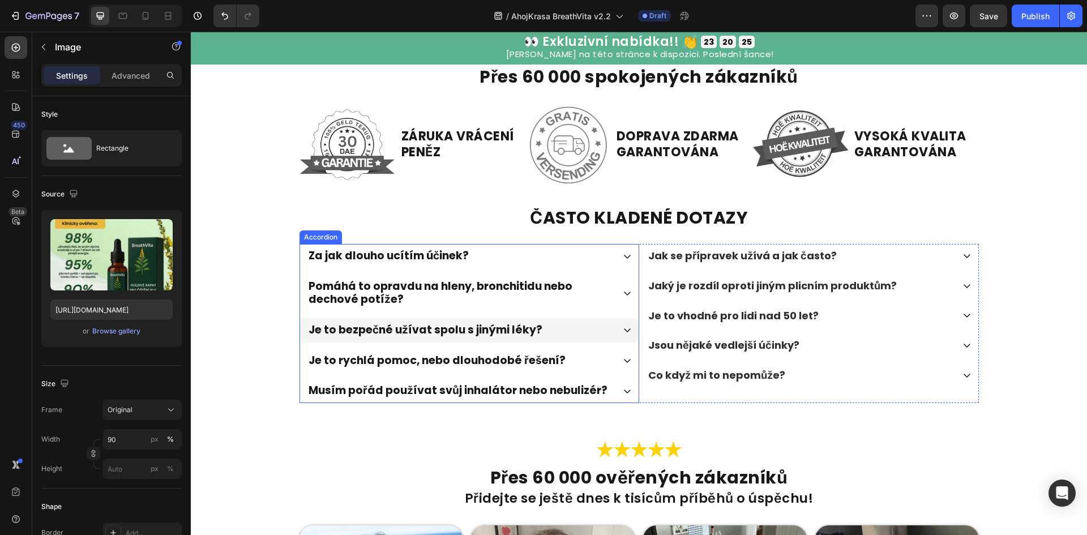
scroll to position [2978, 0]
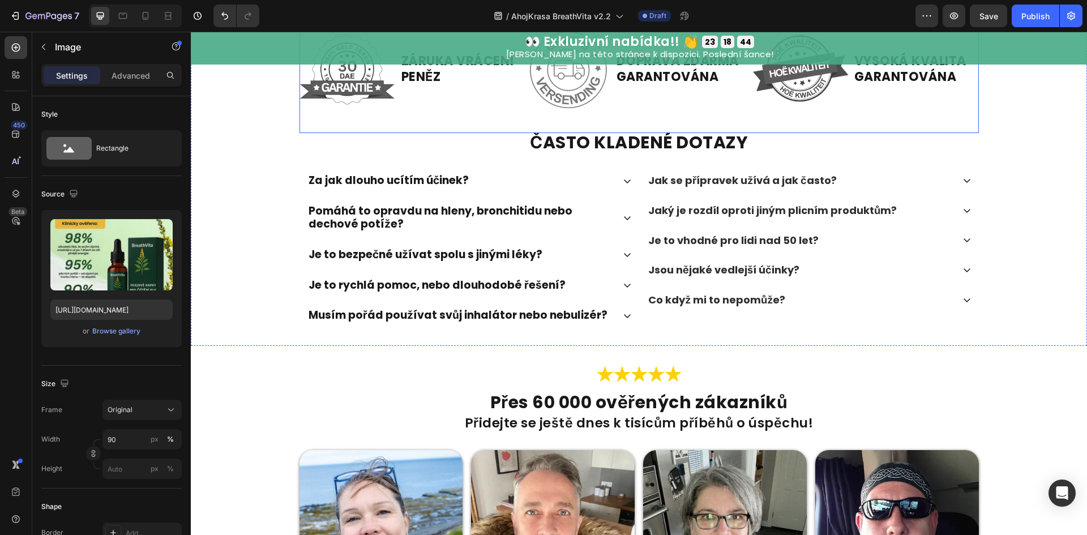
click at [346, 118] on img at bounding box center [347, 70] width 96 height 96
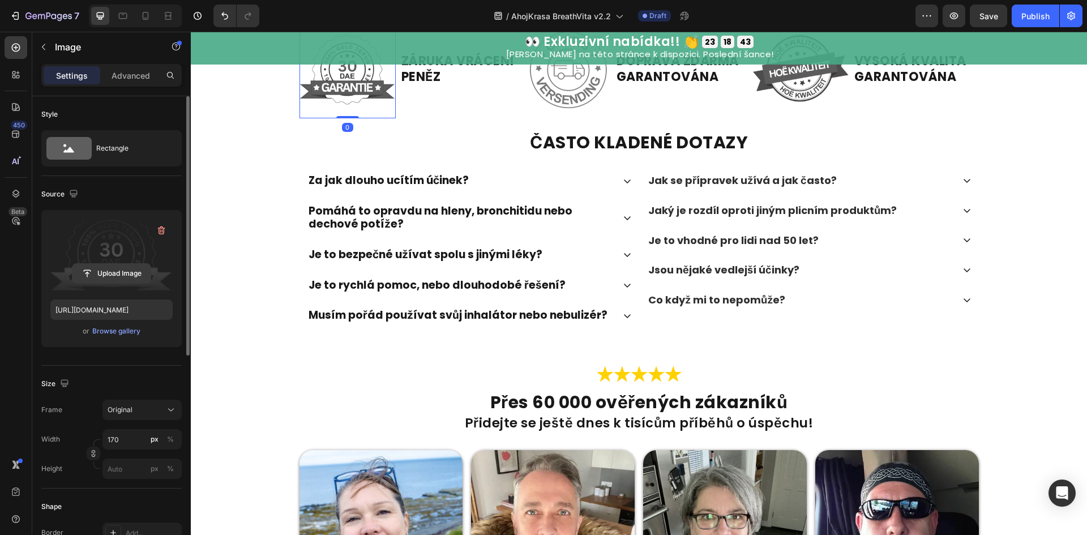
click at [134, 280] on input "file" at bounding box center [111, 273] width 78 height 19
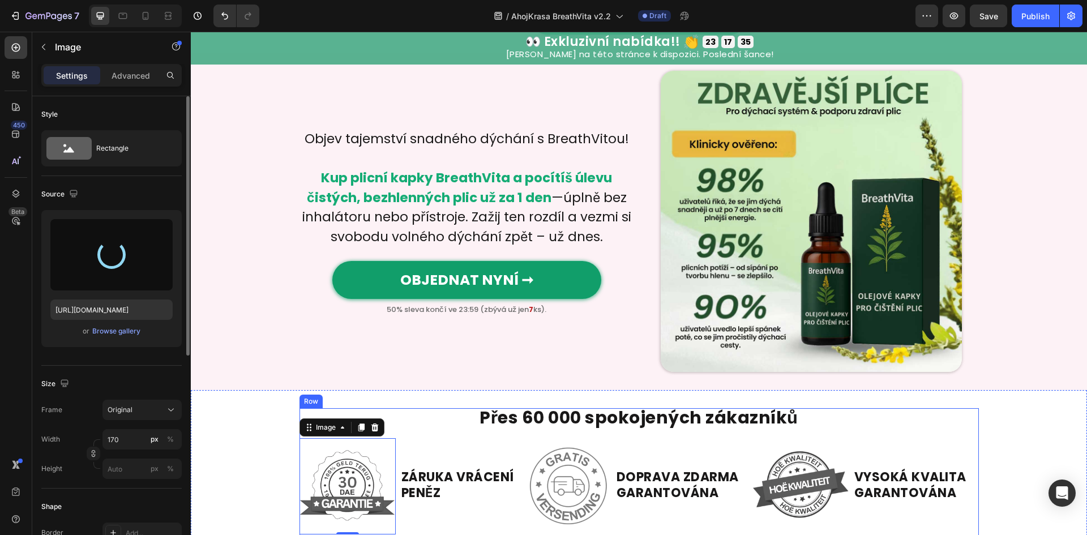
scroll to position [2903, 0]
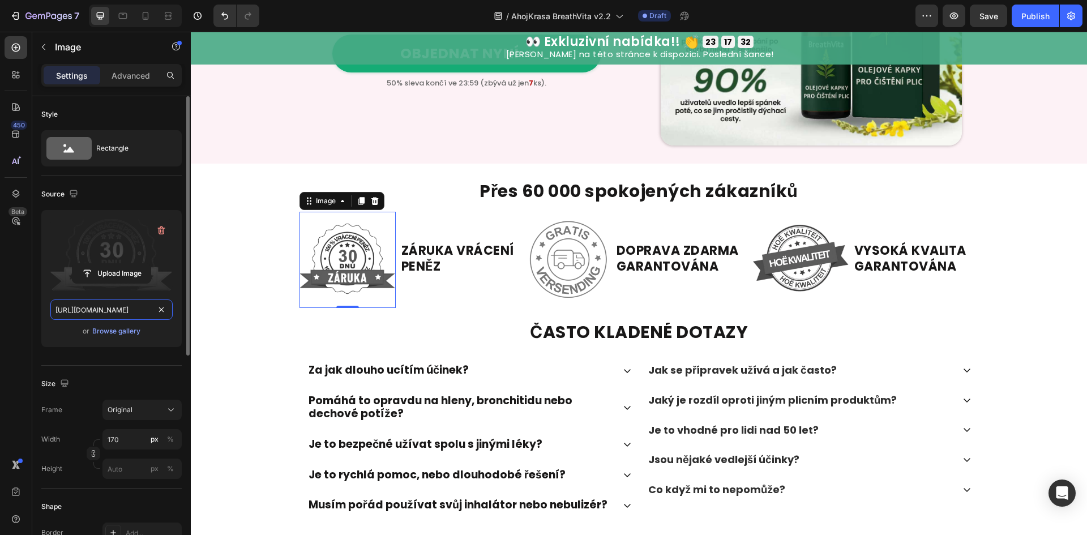
click at [117, 317] on input "[URL][DOMAIN_NAME]" at bounding box center [111, 309] width 122 height 20
click at [123, 20] on icon at bounding box center [122, 15] width 11 height 11
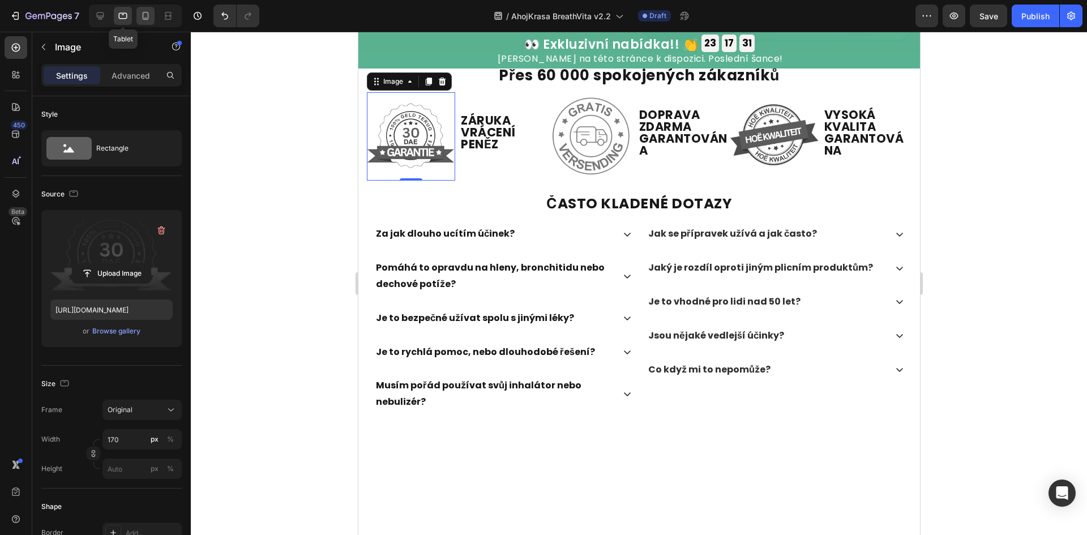
click at [138, 20] on div at bounding box center [145, 16] width 18 height 18
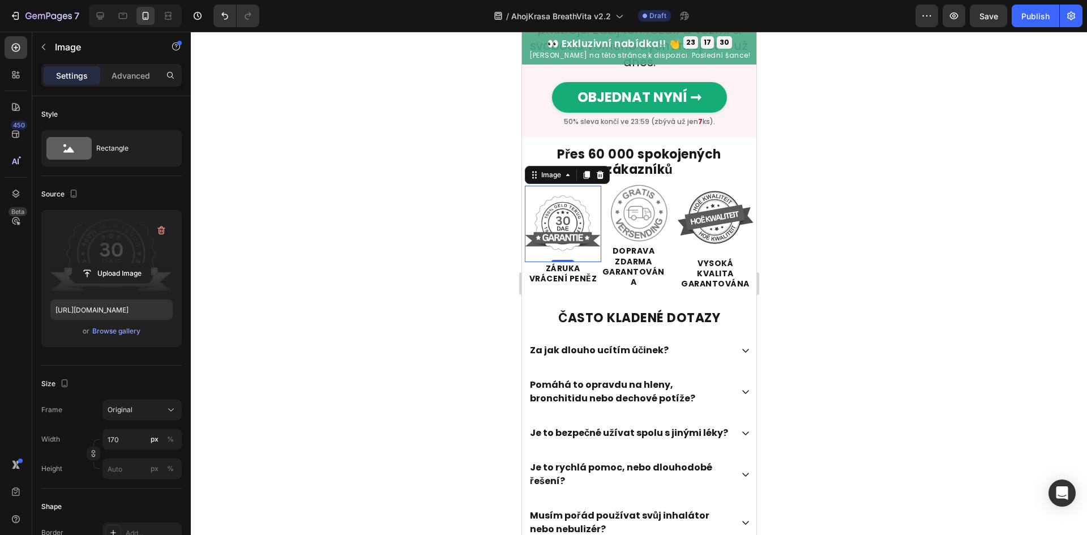
click at [139, 20] on div at bounding box center [145, 16] width 18 height 18
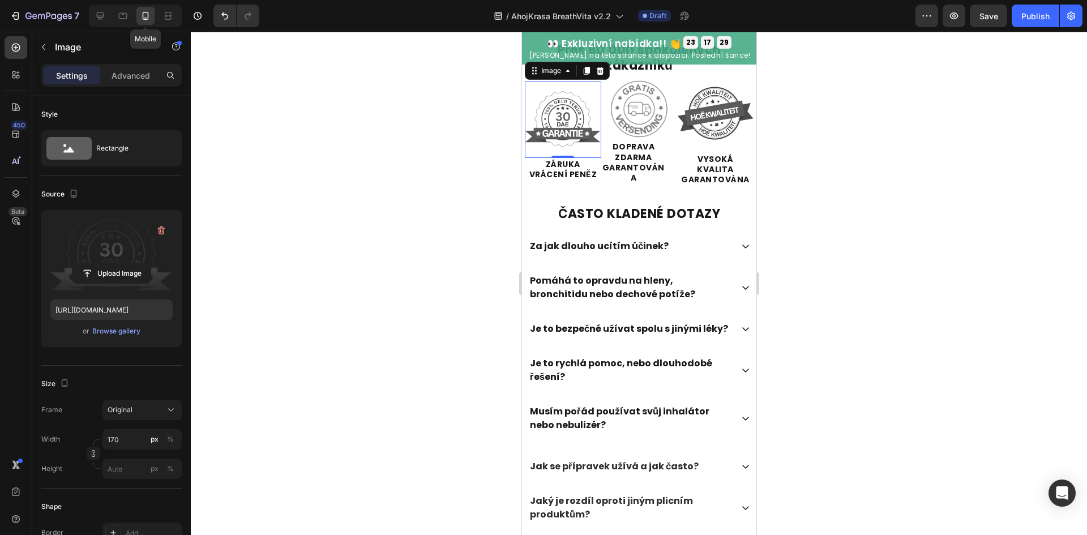
scroll to position [3009, 0]
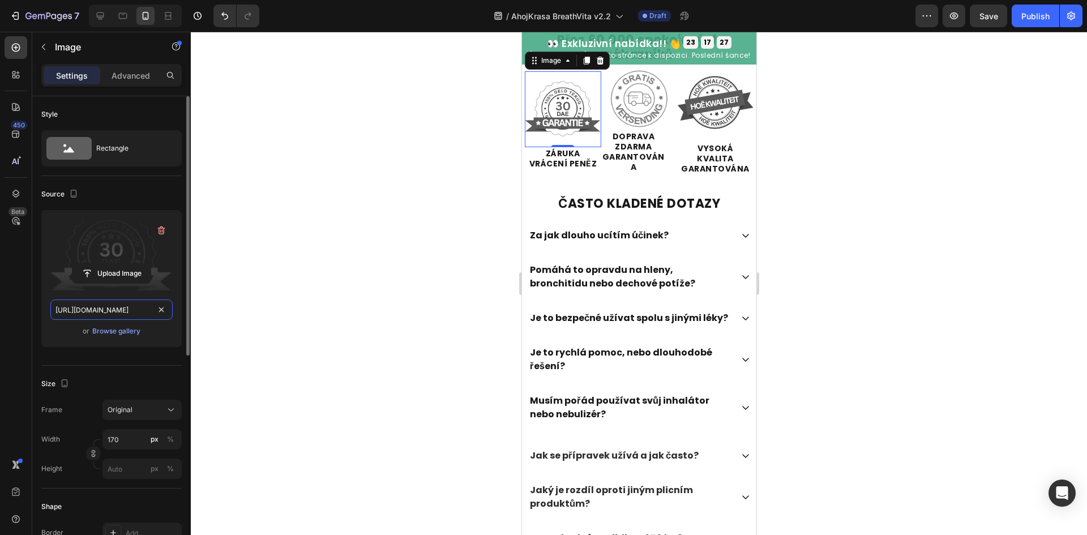
click at [84, 316] on input "[URL][DOMAIN_NAME]" at bounding box center [111, 309] width 122 height 20
paste input "4e29aab3-c6e8-4582-b51c-14953c3c241f"
click at [125, 13] on icon at bounding box center [123, 16] width 8 height 6
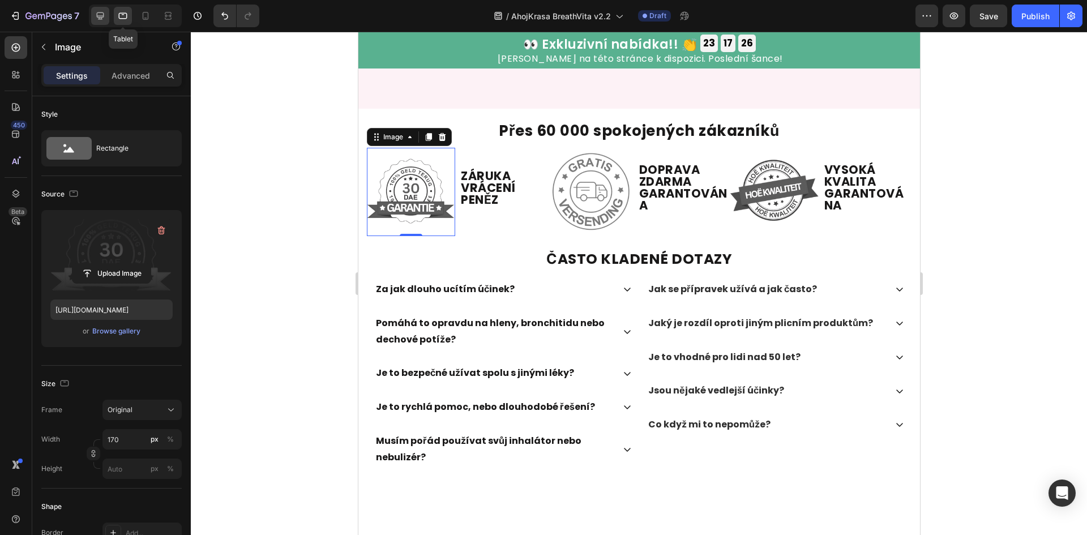
click at [102, 13] on icon at bounding box center [100, 15] width 7 height 7
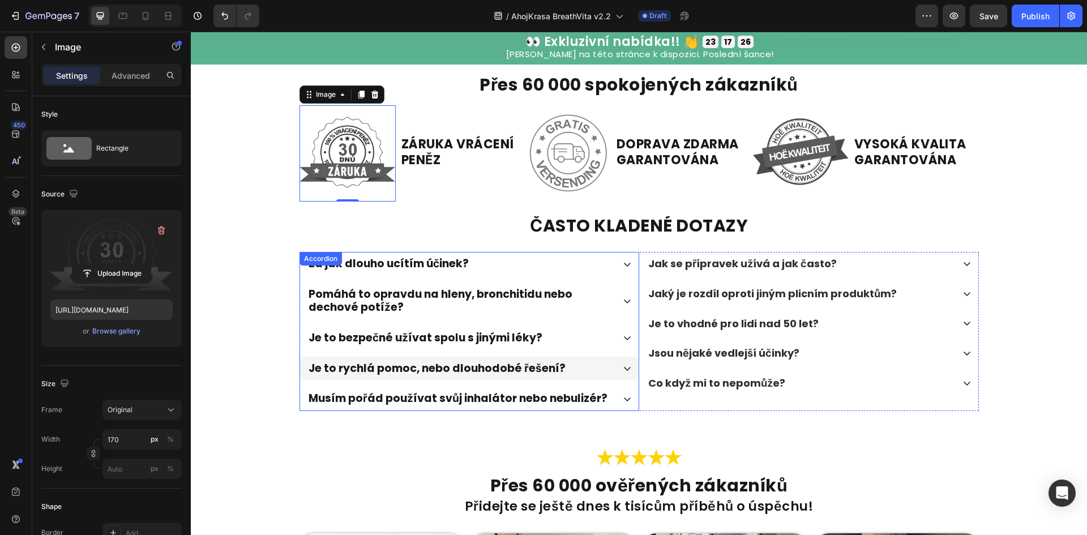
type input "[URL][DOMAIN_NAME]"
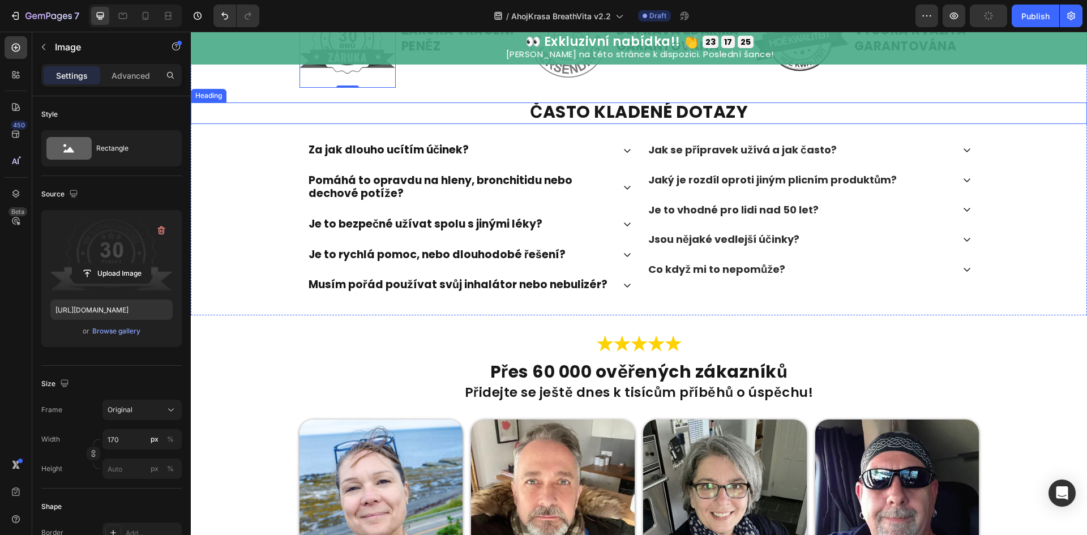
scroll to position [3043, 0]
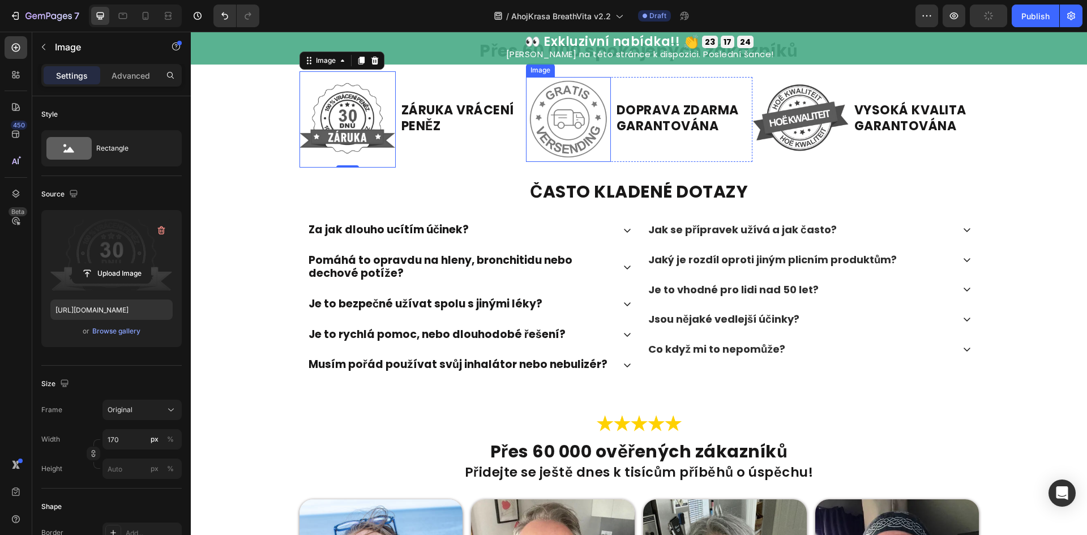
click at [542, 109] on img at bounding box center [568, 119] width 85 height 85
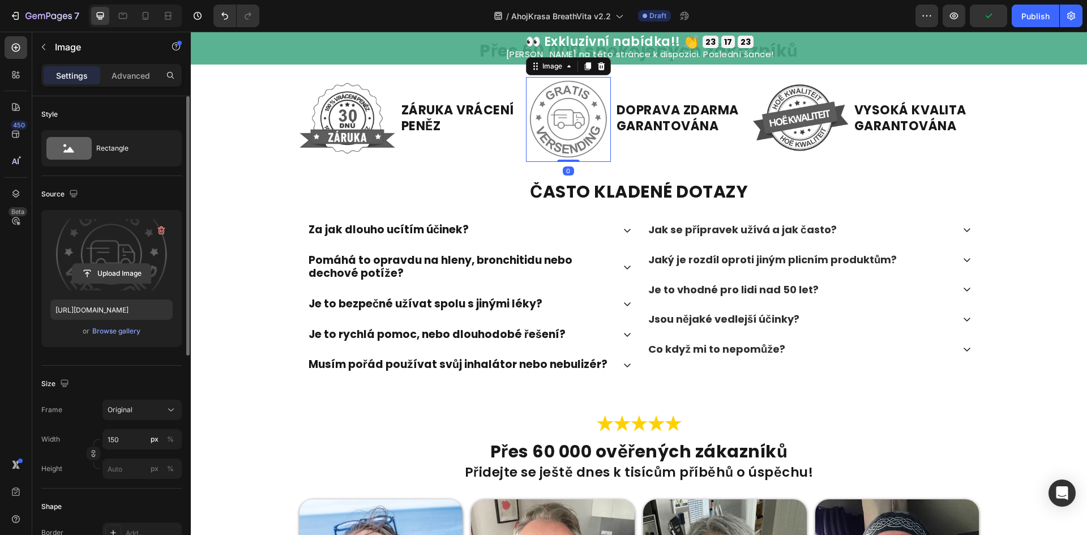
click at [101, 277] on input "file" at bounding box center [111, 273] width 78 height 19
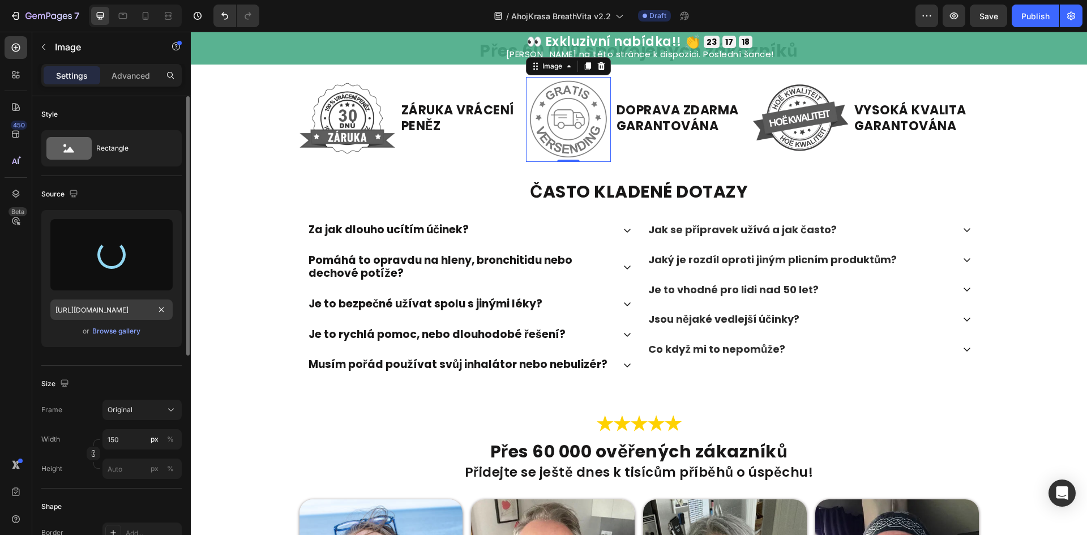
type input "[URL][DOMAIN_NAME]"
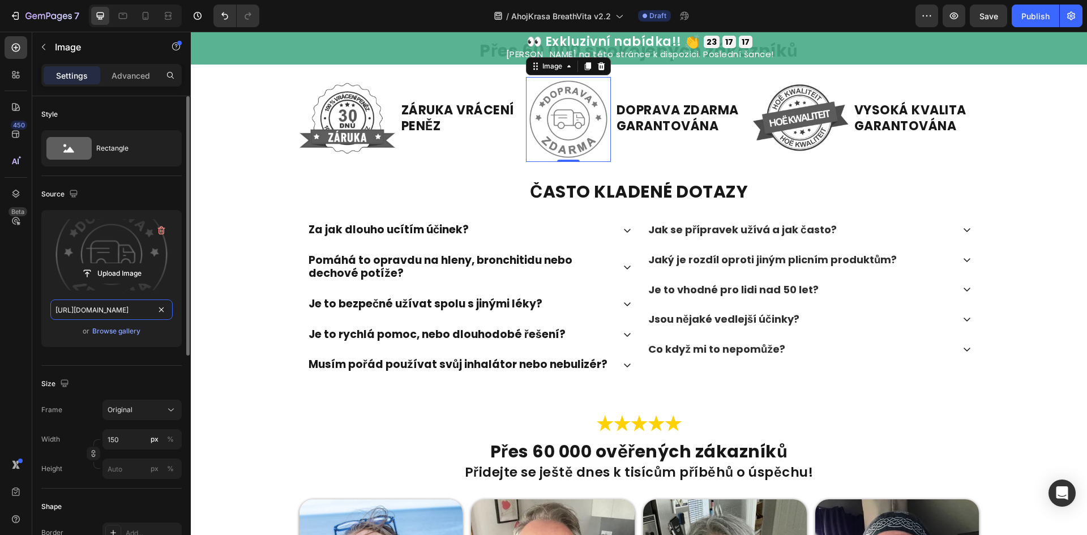
click at [110, 314] on input "[URL][DOMAIN_NAME]" at bounding box center [111, 309] width 122 height 20
click at [123, 10] on icon at bounding box center [122, 15] width 11 height 11
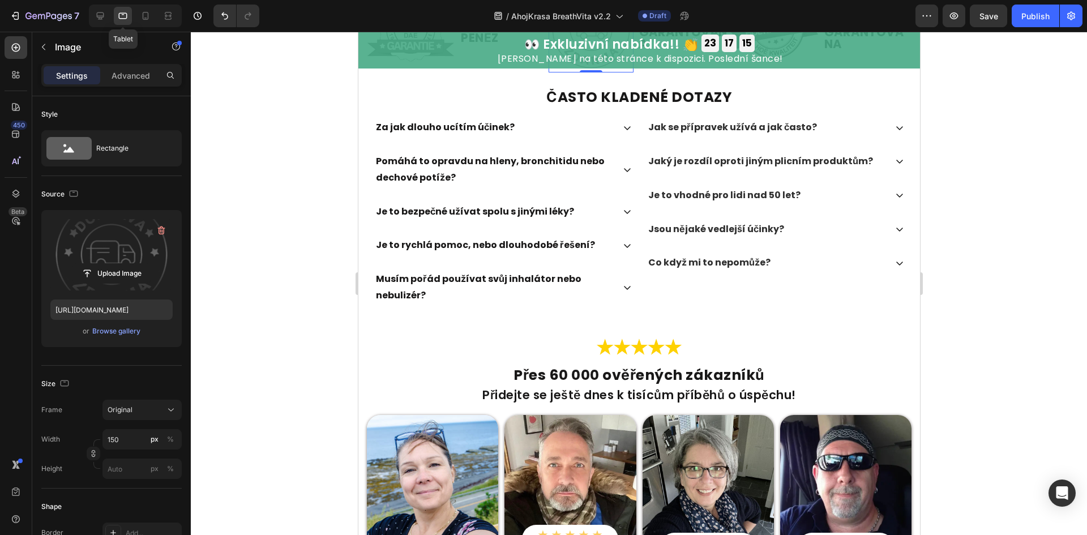
scroll to position [2959, 0]
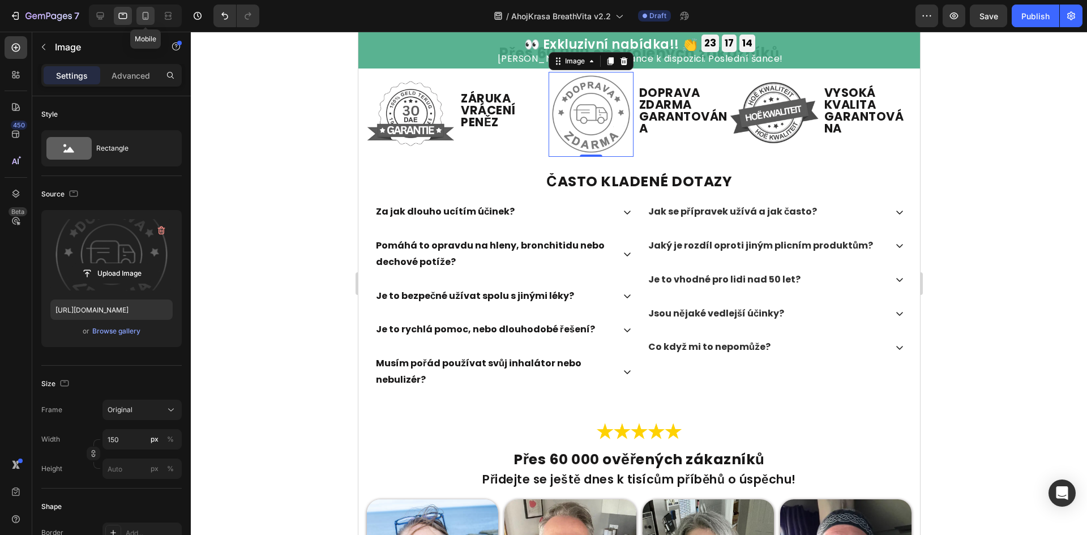
click at [144, 18] on icon at bounding box center [145, 15] width 11 height 11
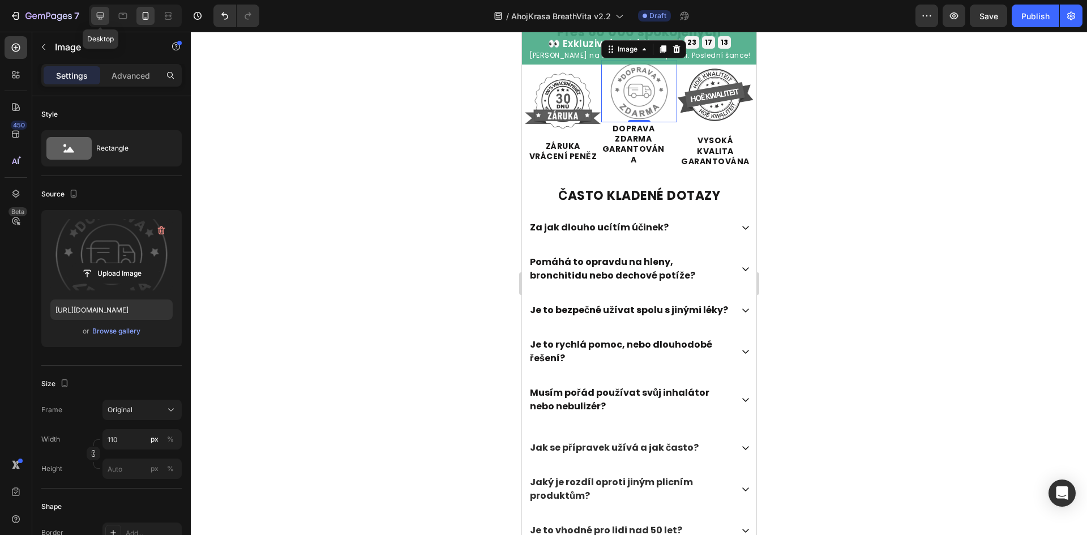
scroll to position [2877, 0]
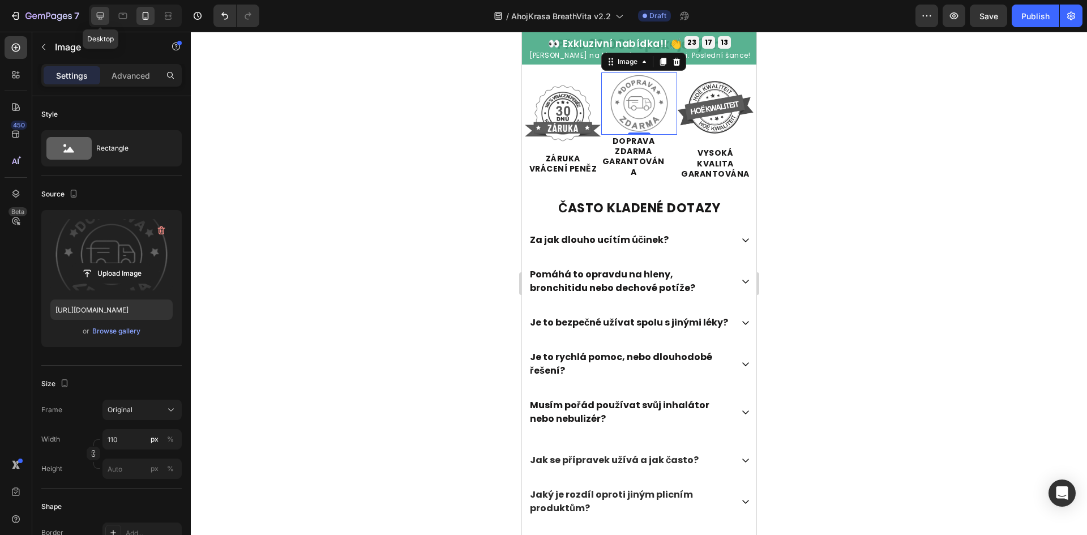
click at [102, 19] on icon at bounding box center [100, 15] width 11 height 11
type input "150"
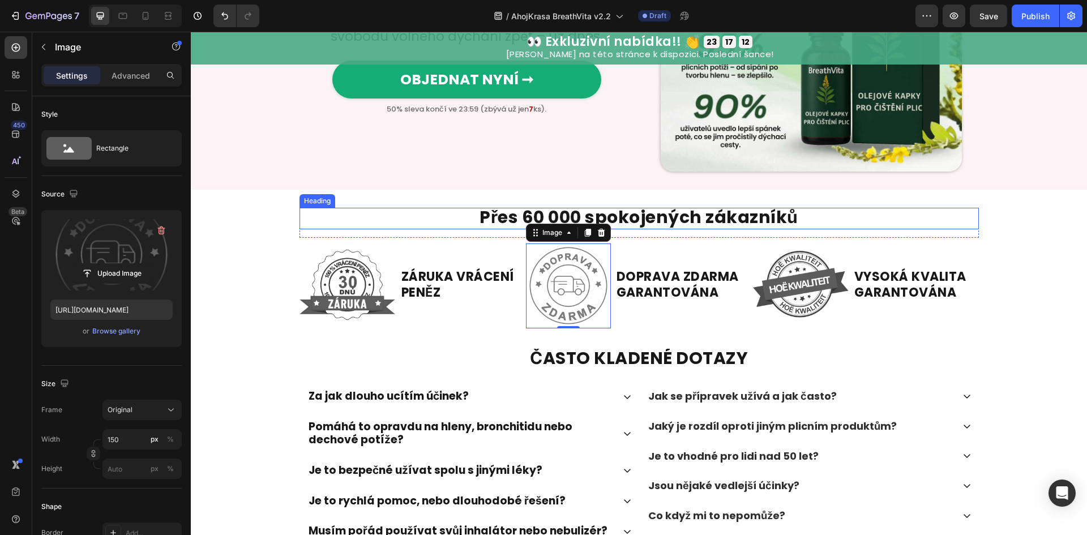
click at [793, 238] on img at bounding box center [800, 286] width 96 height 96
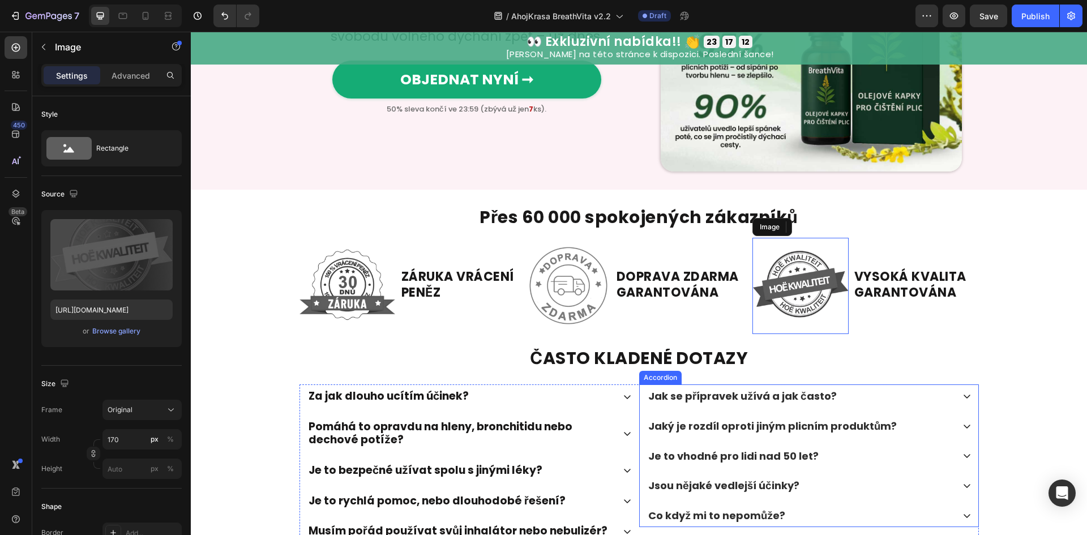
scroll to position [3049, 0]
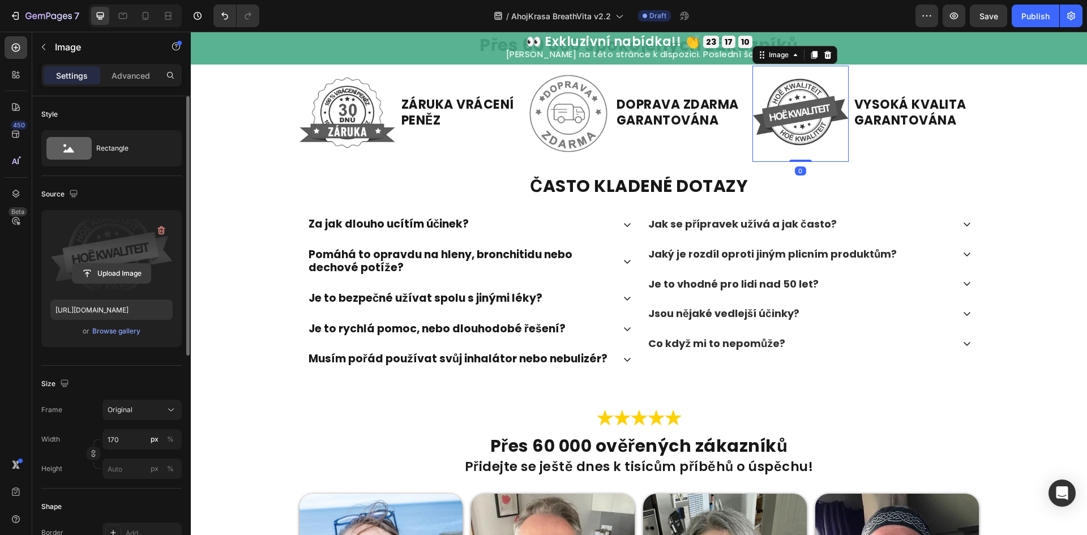
click at [119, 271] on input "file" at bounding box center [111, 273] width 78 height 19
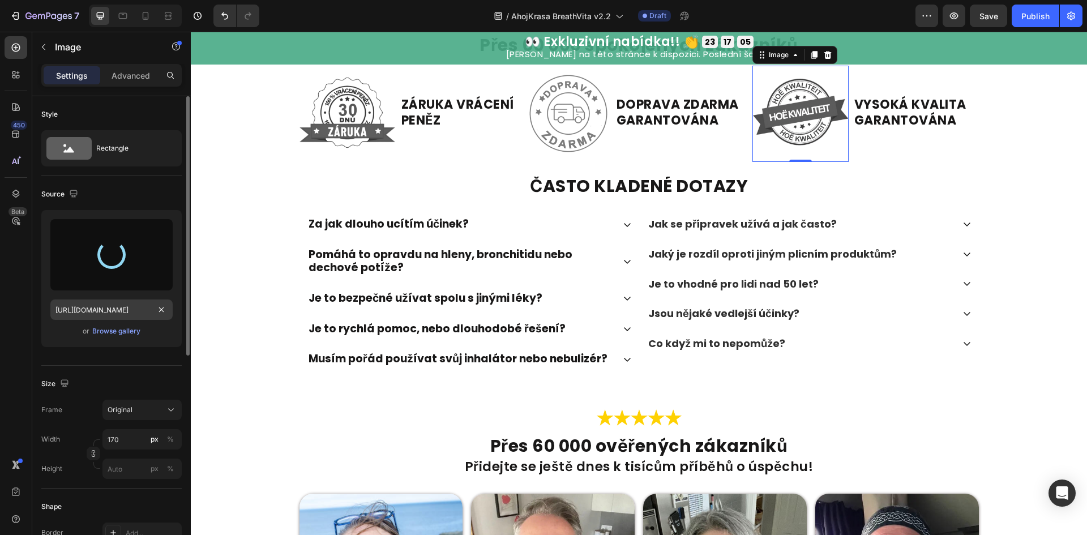
type input "[URL][DOMAIN_NAME]"
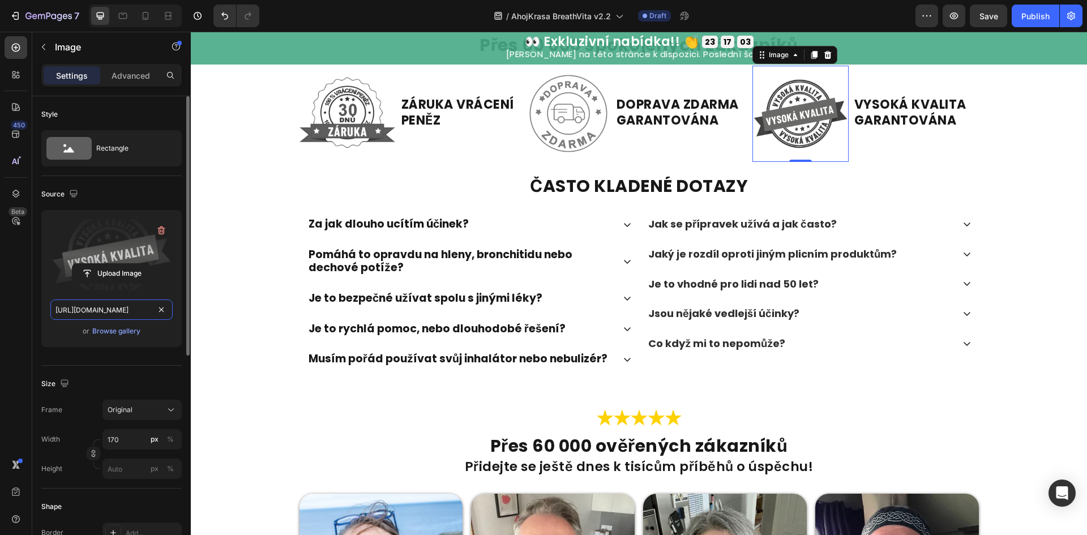
click at [129, 315] on input "[URL][DOMAIN_NAME]" at bounding box center [111, 309] width 122 height 20
click at [115, 14] on div at bounding box center [123, 16] width 18 height 18
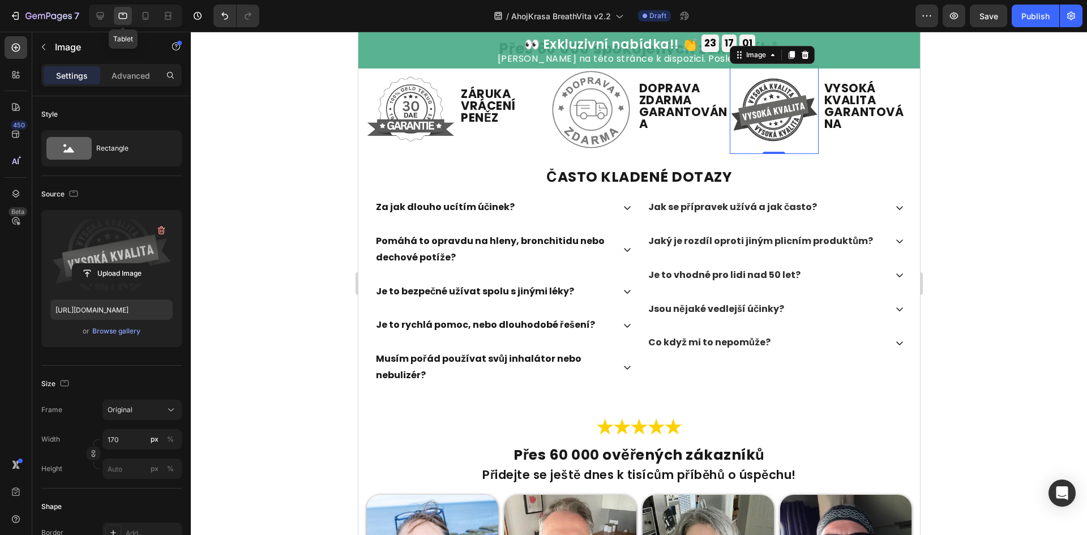
scroll to position [2958, 0]
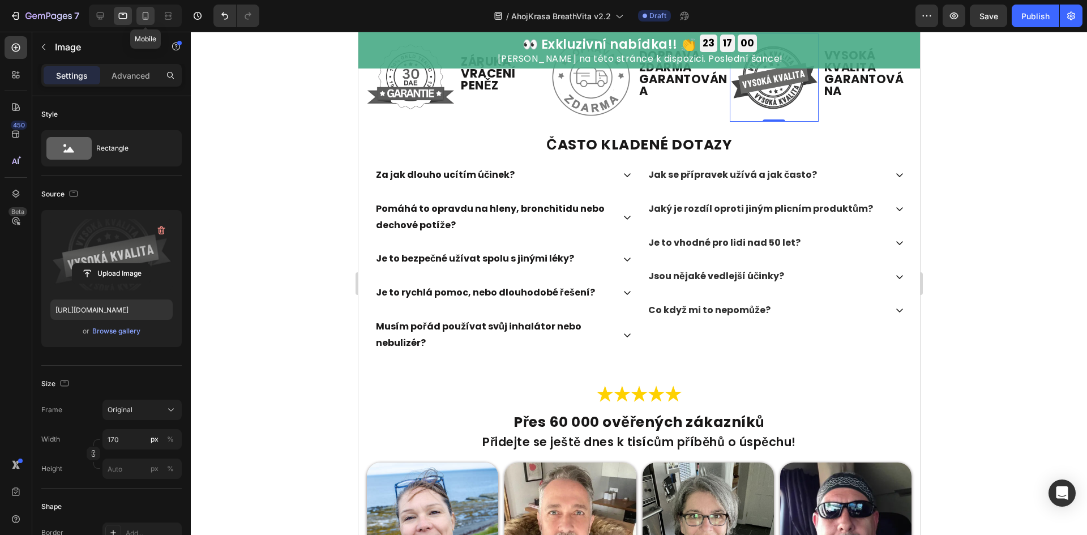
click at [140, 17] on icon at bounding box center [145, 15] width 11 height 11
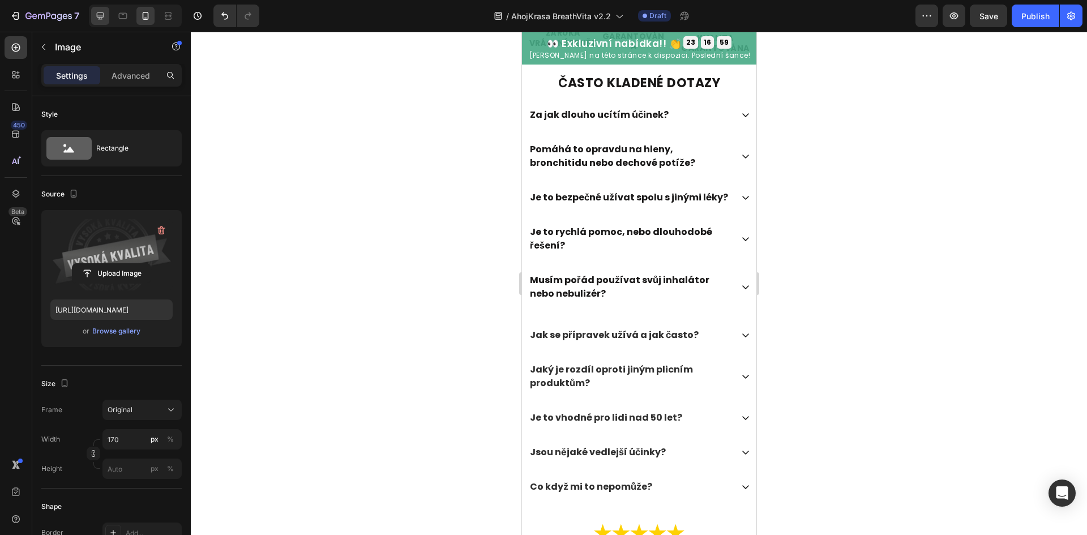
scroll to position [2838, 0]
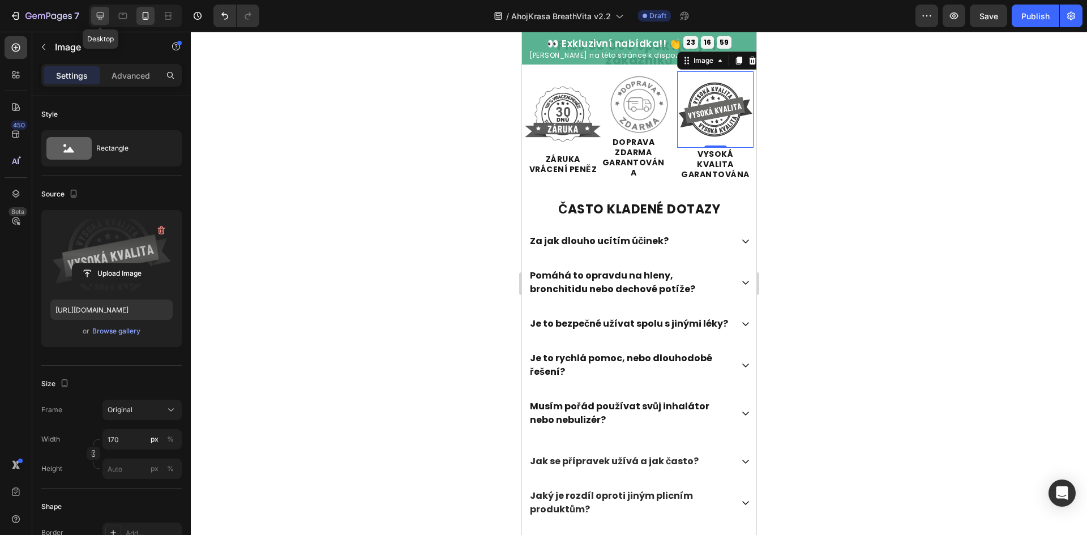
click at [104, 18] on icon at bounding box center [100, 15] width 11 height 11
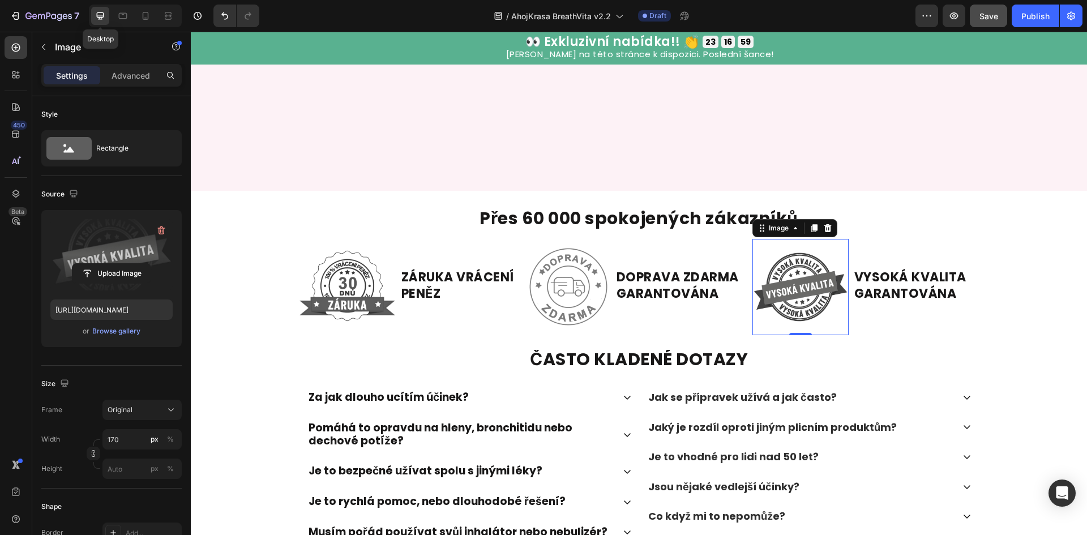
click at [994, 11] on span "Save" at bounding box center [988, 16] width 19 height 10
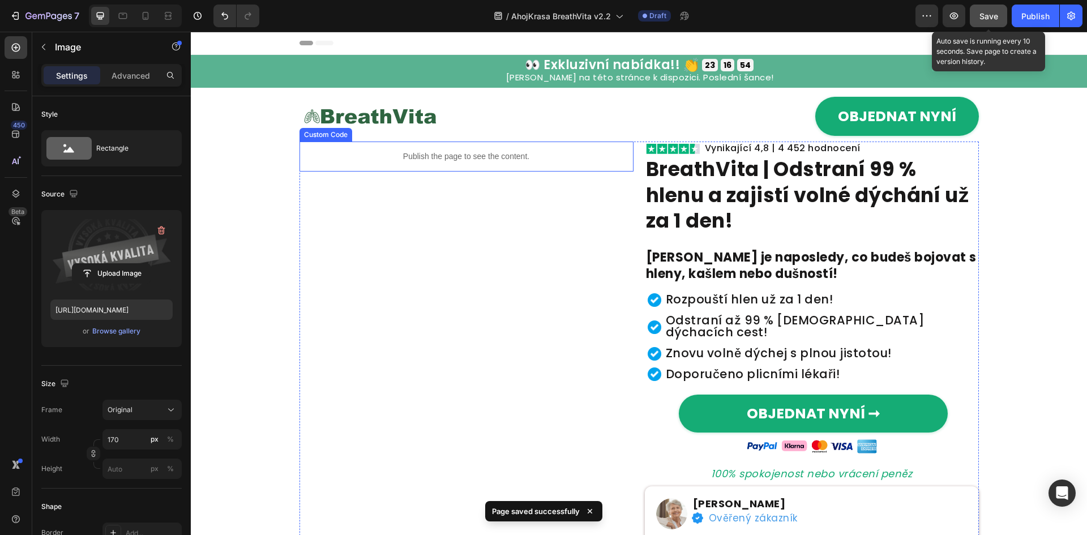
click at [515, 159] on p "Publish the page to see the content." at bounding box center [466, 157] width 334 height 12
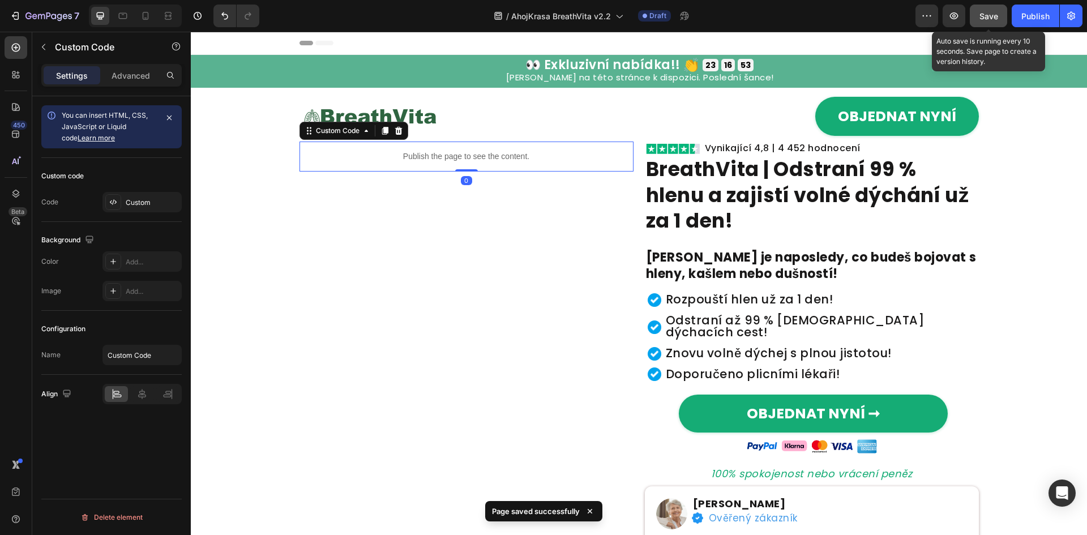
click at [515, 159] on p "Publish the page to see the content." at bounding box center [466, 157] width 334 height 12
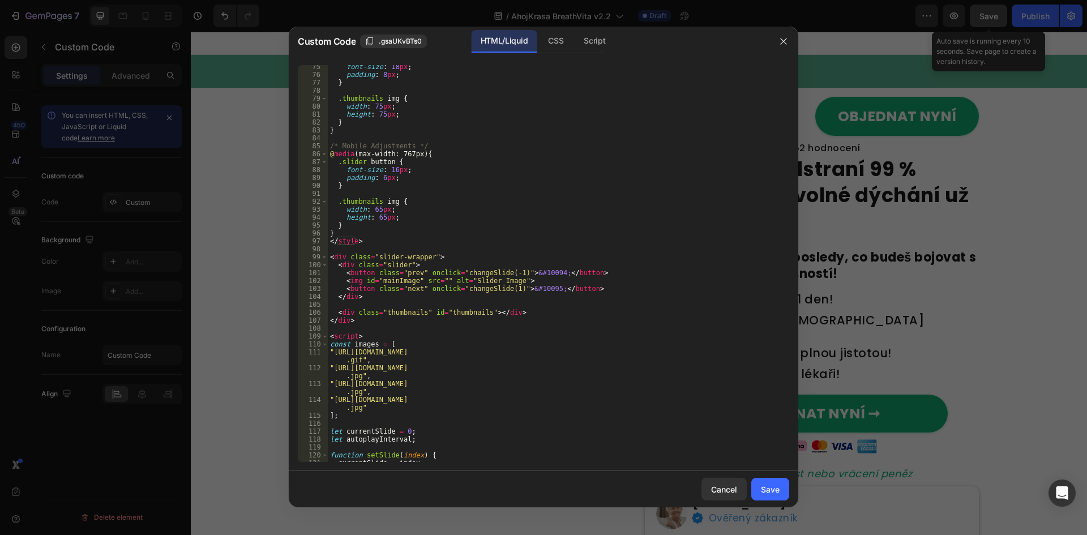
scroll to position [679, 0]
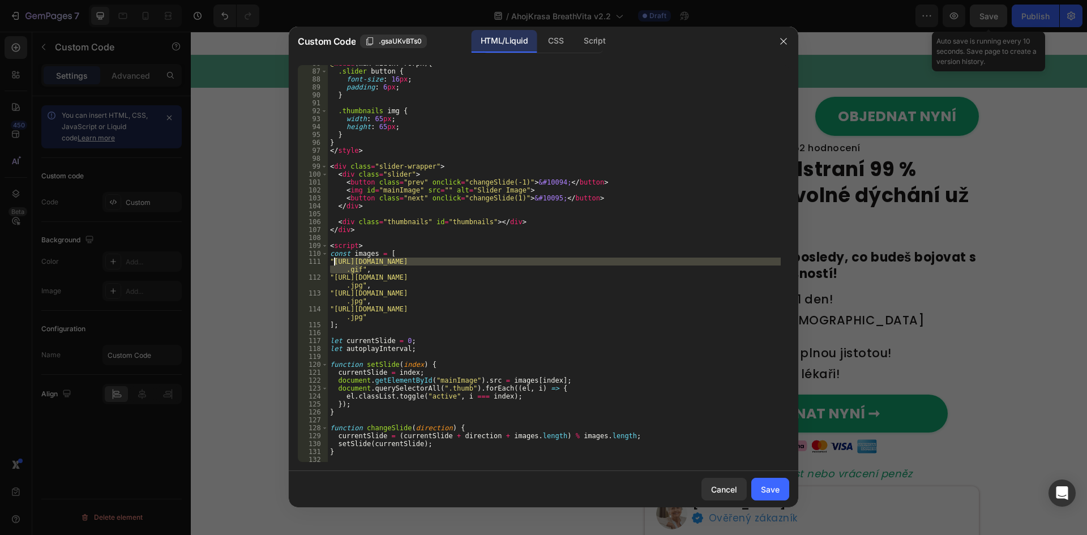
drag, startPoint x: 359, startPoint y: 270, endPoint x: 333, endPoint y: 264, distance: 26.1
click at [333, 264] on div "@ media (max-width: 767px) { .slider button { font-size : 16 px ; padding : 6 p…" at bounding box center [554, 265] width 453 height 413
paste textarea "cbe81db5-cb12-441b-86d7-c9ac91dbda85"
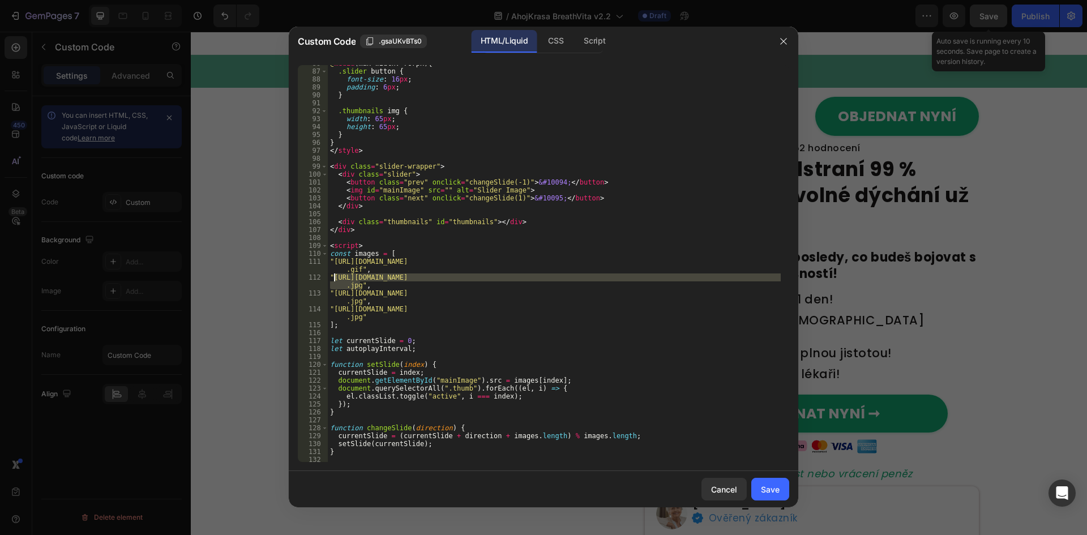
drag, startPoint x: 361, startPoint y: 285, endPoint x: 334, endPoint y: 279, distance: 27.9
click at [334, 279] on div "@ media (max-width: 767px) { .slider button { font-size : 16 px ; padding : 6 p…" at bounding box center [554, 265] width 453 height 413
paste textarea "c761142b-31e9-44e6-a914-166398003ff0"
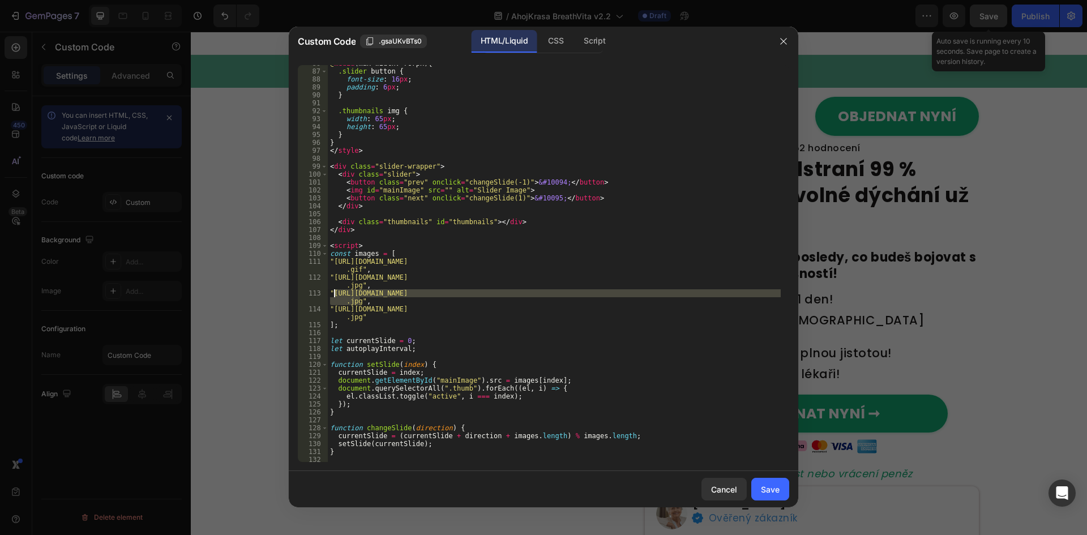
drag, startPoint x: 361, startPoint y: 301, endPoint x: 333, endPoint y: 295, distance: 28.8
click at [333, 295] on div "@ media (max-width: 767px) { .slider button { font-size : 16 px ; padding : 6 p…" at bounding box center [554, 265] width 453 height 413
paste textarea "408fecaa-f947-4511-97bd-de7c0409cf5b"
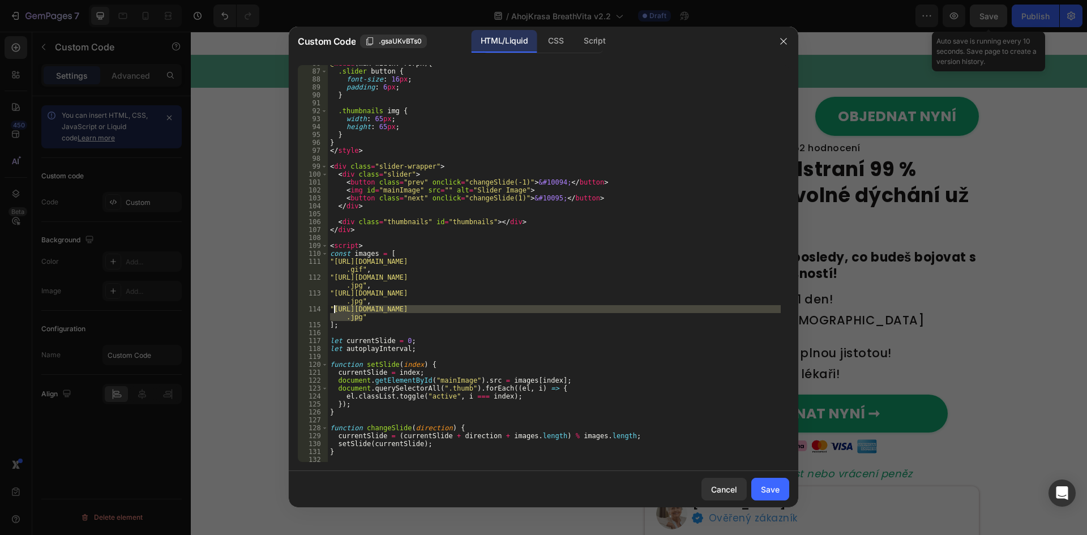
drag, startPoint x: 359, startPoint y: 317, endPoint x: 335, endPoint y: 310, distance: 25.3
click at [335, 310] on div "@ media (max-width: 767px) { .slider button { font-size : 16 px ; padding : 6 p…" at bounding box center [554, 265] width 453 height 413
paste textarea "5c79484-2626-4ba1-9992-eeb5a707000d"
type textarea ""[URL][DOMAIN_NAME]""
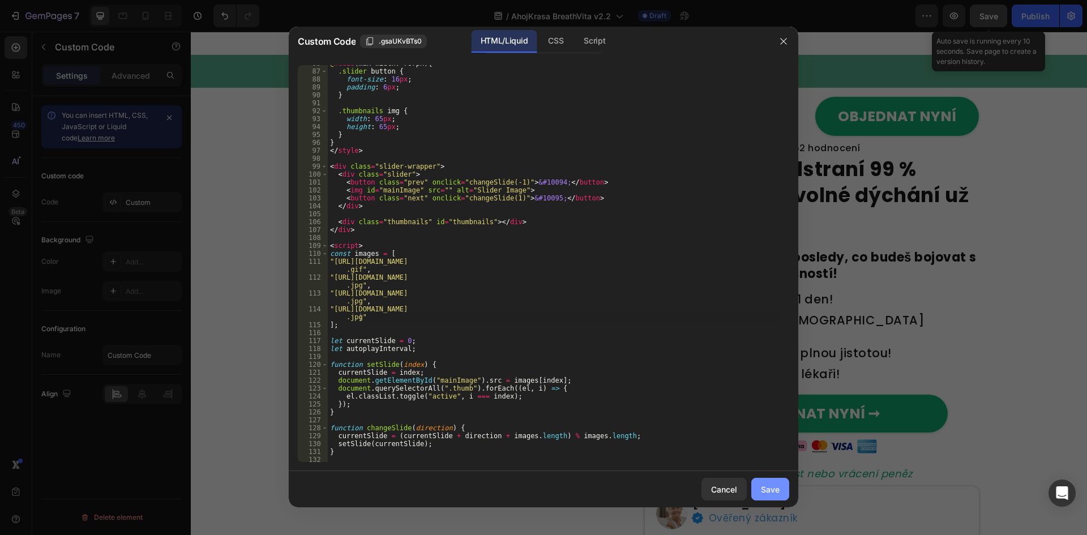
click at [784, 487] on button "Save" at bounding box center [770, 489] width 38 height 23
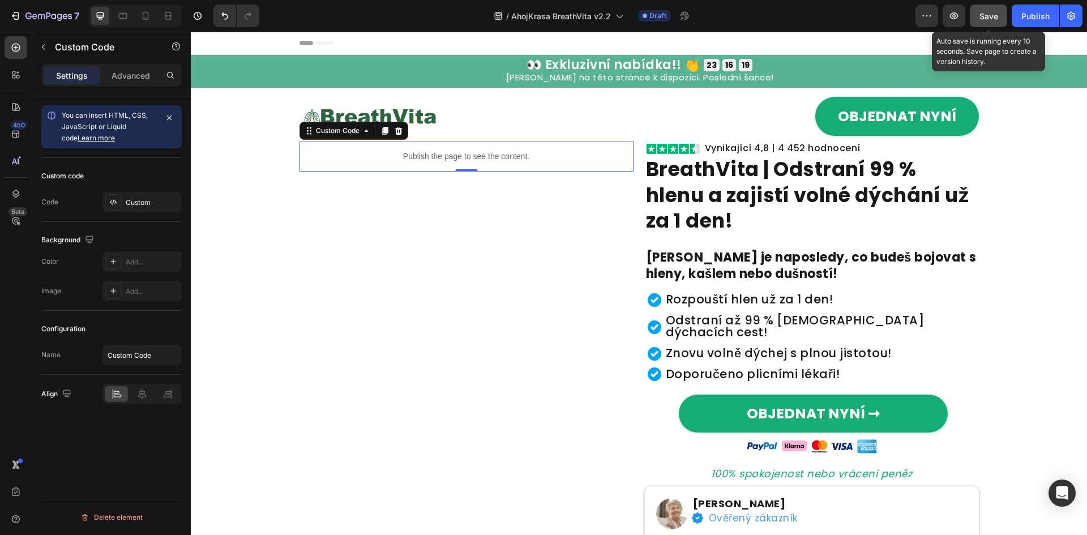
click at [996, 14] on span "Save" at bounding box center [988, 16] width 19 height 10
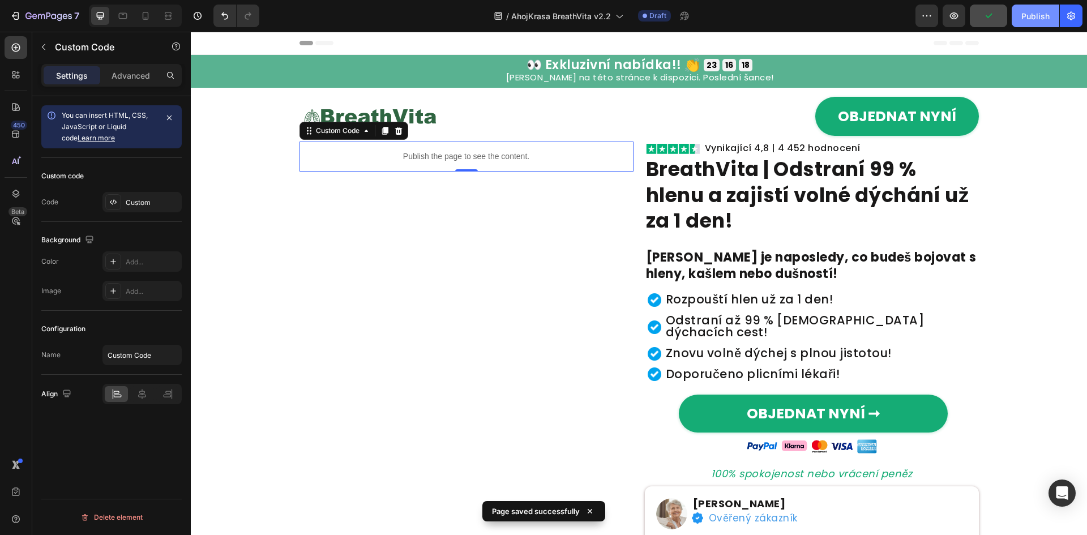
click at [1020, 19] on button "Publish" at bounding box center [1036, 16] width 48 height 23
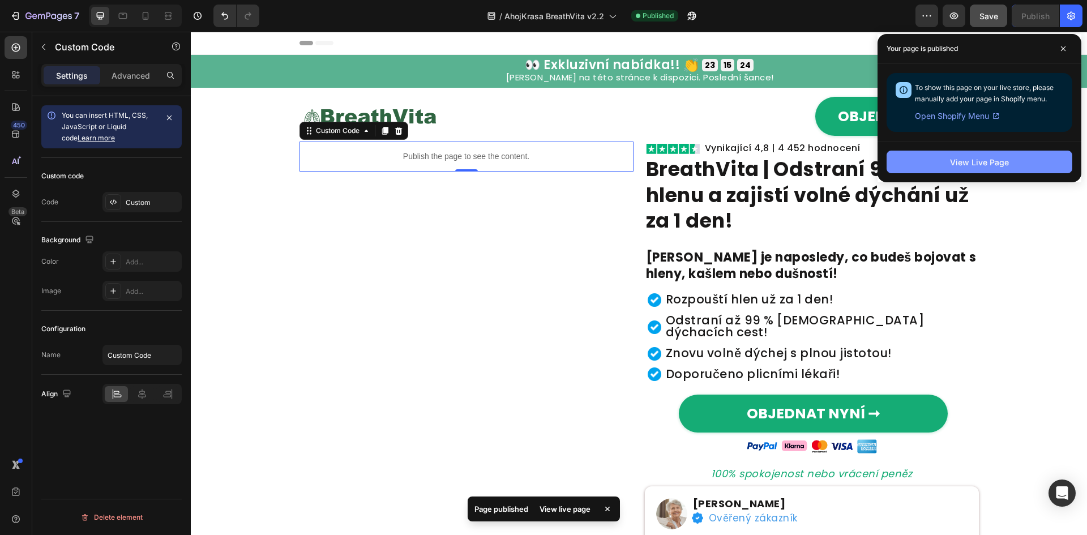
click at [1004, 166] on div "View Live Page" at bounding box center [979, 162] width 59 height 12
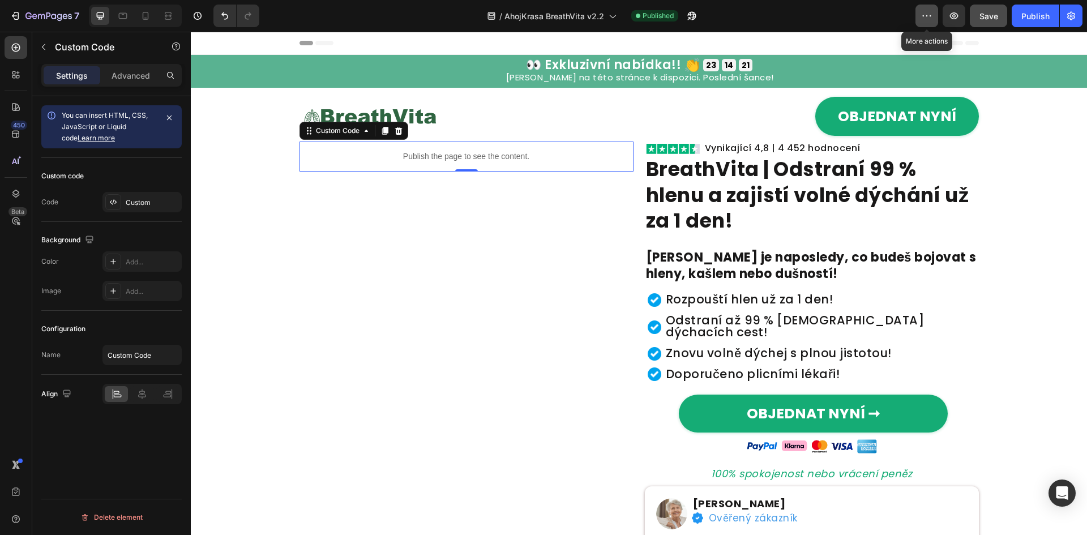
click at [929, 12] on icon "button" at bounding box center [926, 15] width 11 height 11
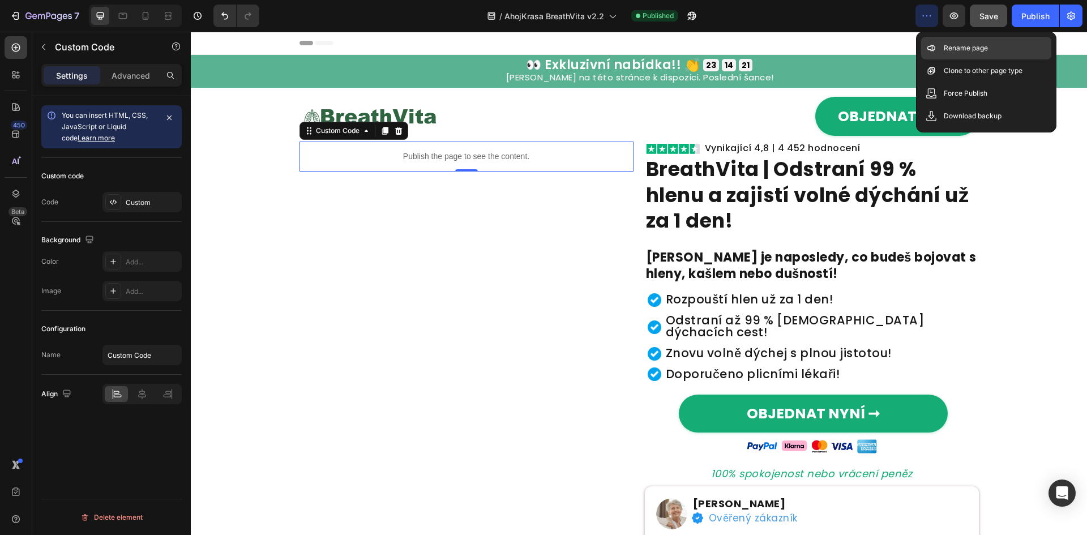
click at [928, 49] on icon at bounding box center [929, 48] width 4 height 4
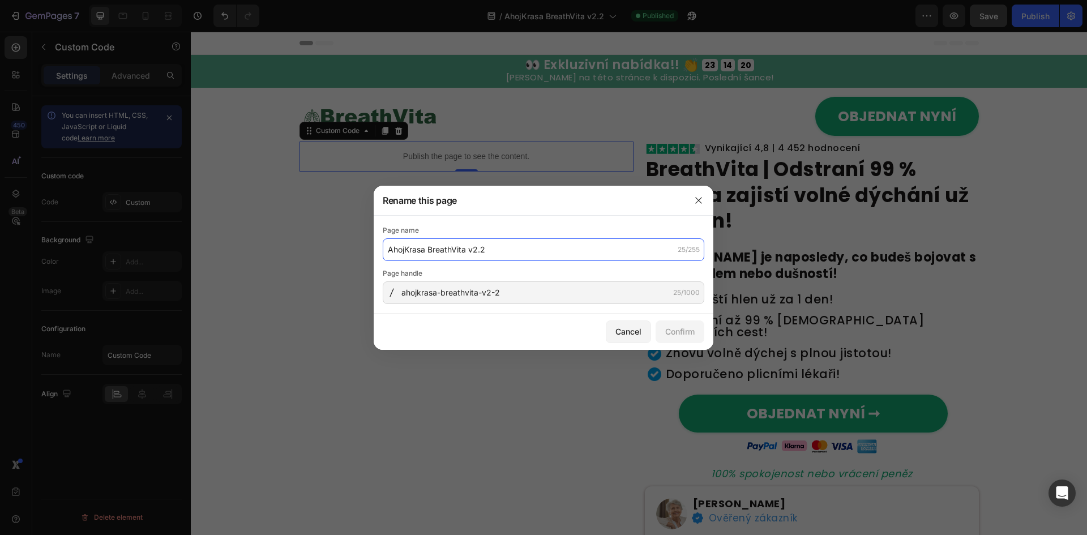
click at [542, 259] on input "AhojKrasa BreathVita v2.2" at bounding box center [544, 249] width 322 height 23
paste input "BreathVita – Objednávka | Výběr balíčku"
type input "BreathVita – Objednávka | Výběr balíčku"
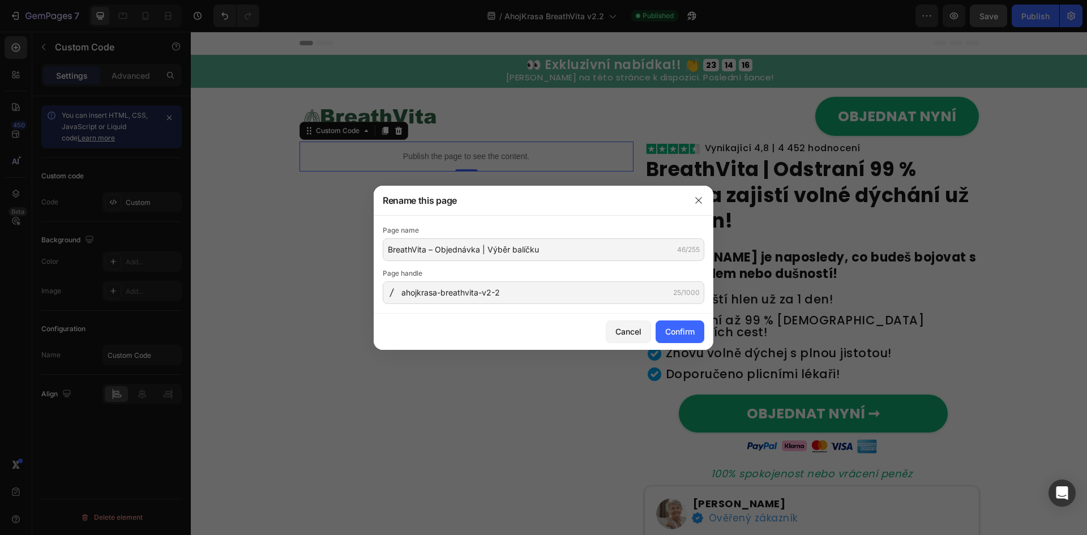
drag, startPoint x: 506, startPoint y: 311, endPoint x: 517, endPoint y: 293, distance: 21.2
click at [506, 311] on div "Page name BreathVita – Objednávka | Výběr balíčku 46/255 Page handle ahojkrasa-…" at bounding box center [544, 265] width 340 height 98
click at [519, 292] on input "ahojkrasa-breathvita-v2-2" at bounding box center [544, 292] width 322 height 23
paste input "breathvita-step-2-cz"
type input "breathvita-step-2-cz"
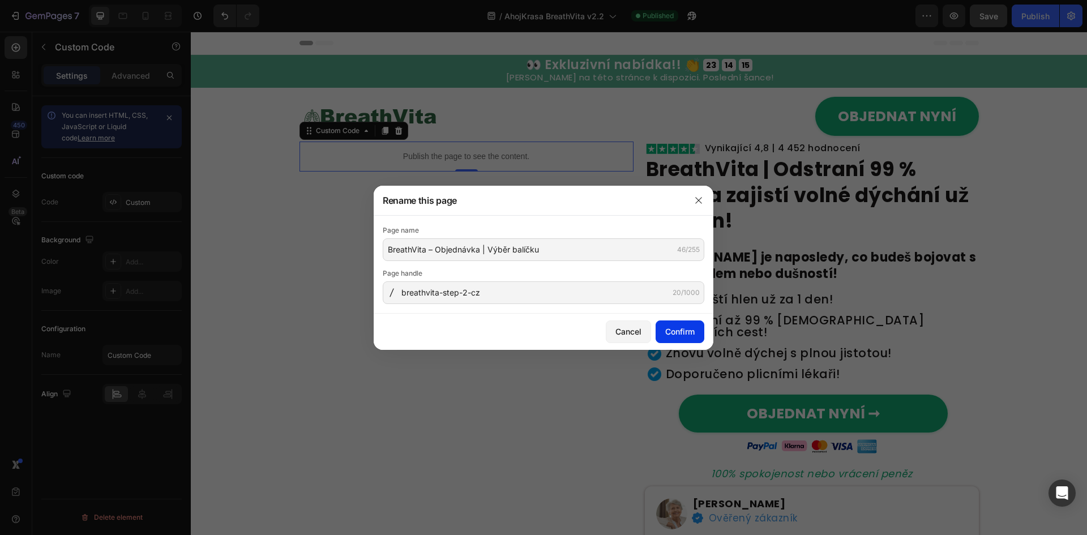
click at [699, 325] on button "Confirm" at bounding box center [680, 331] width 49 height 23
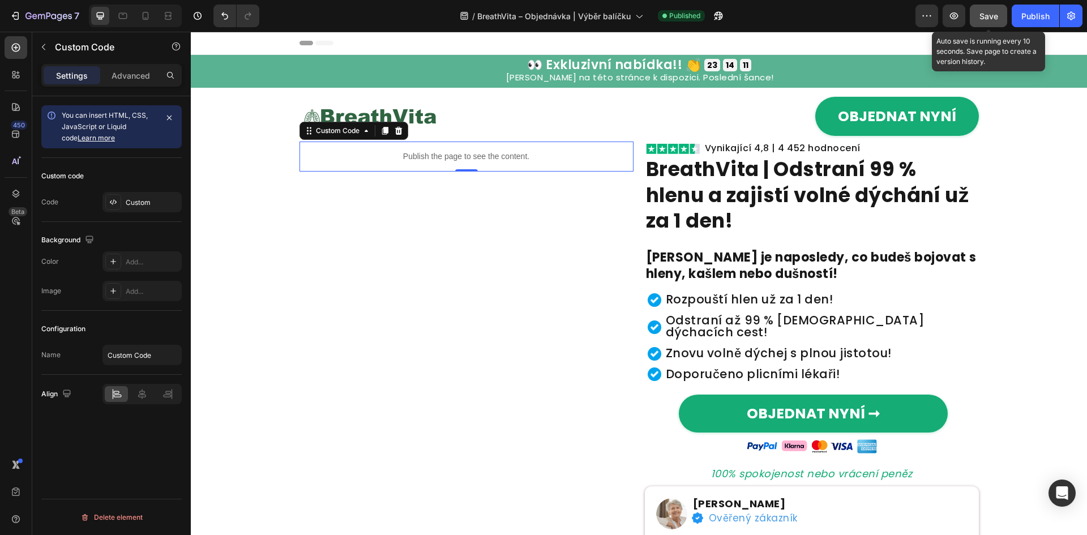
click at [982, 17] on span "Save" at bounding box center [988, 16] width 19 height 10
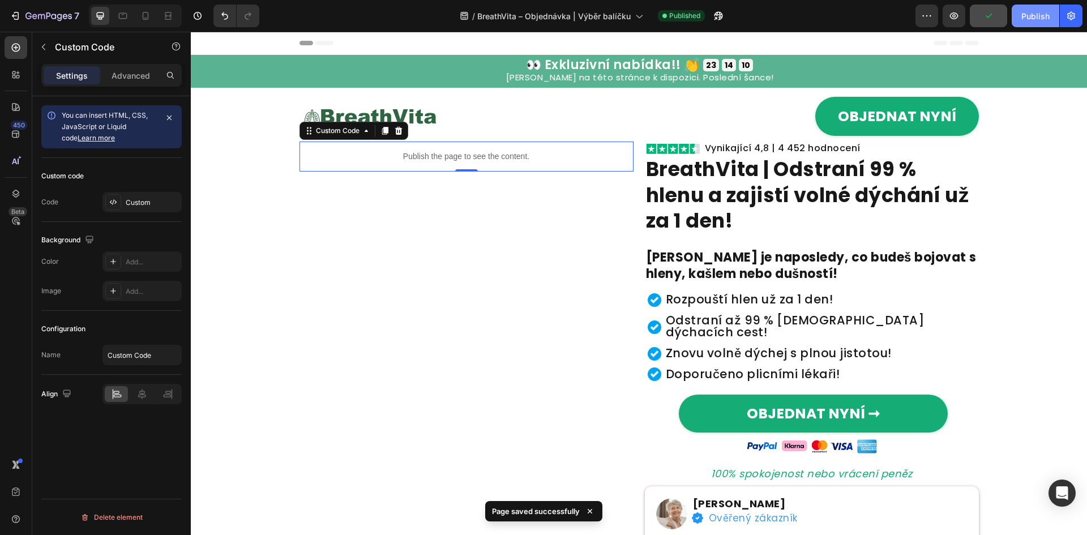
click at [1018, 15] on button "Publish" at bounding box center [1036, 16] width 48 height 23
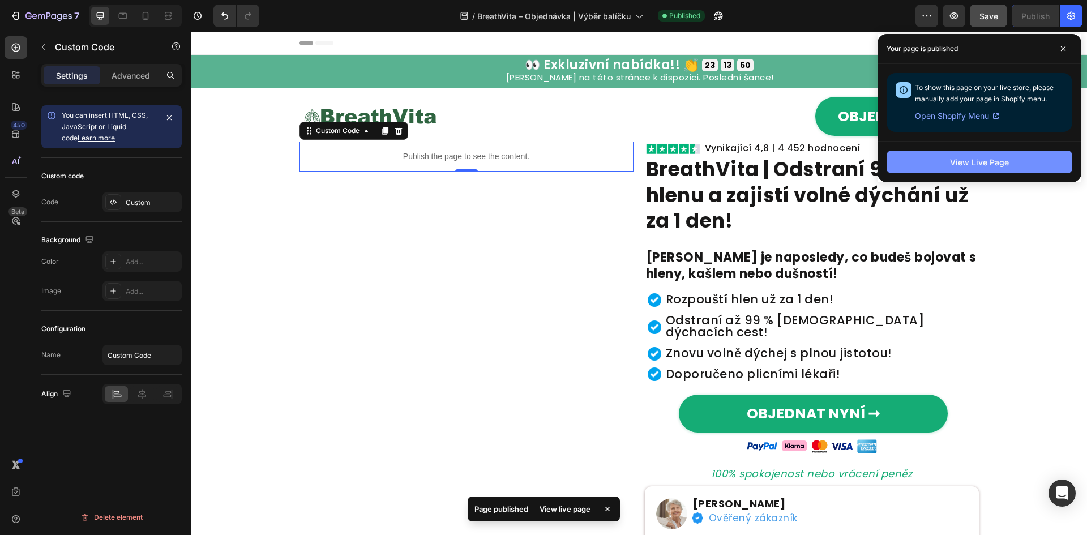
click at [1029, 169] on button "View Live Page" at bounding box center [979, 162] width 186 height 23
